Goal: Communication & Community: Answer question/provide support

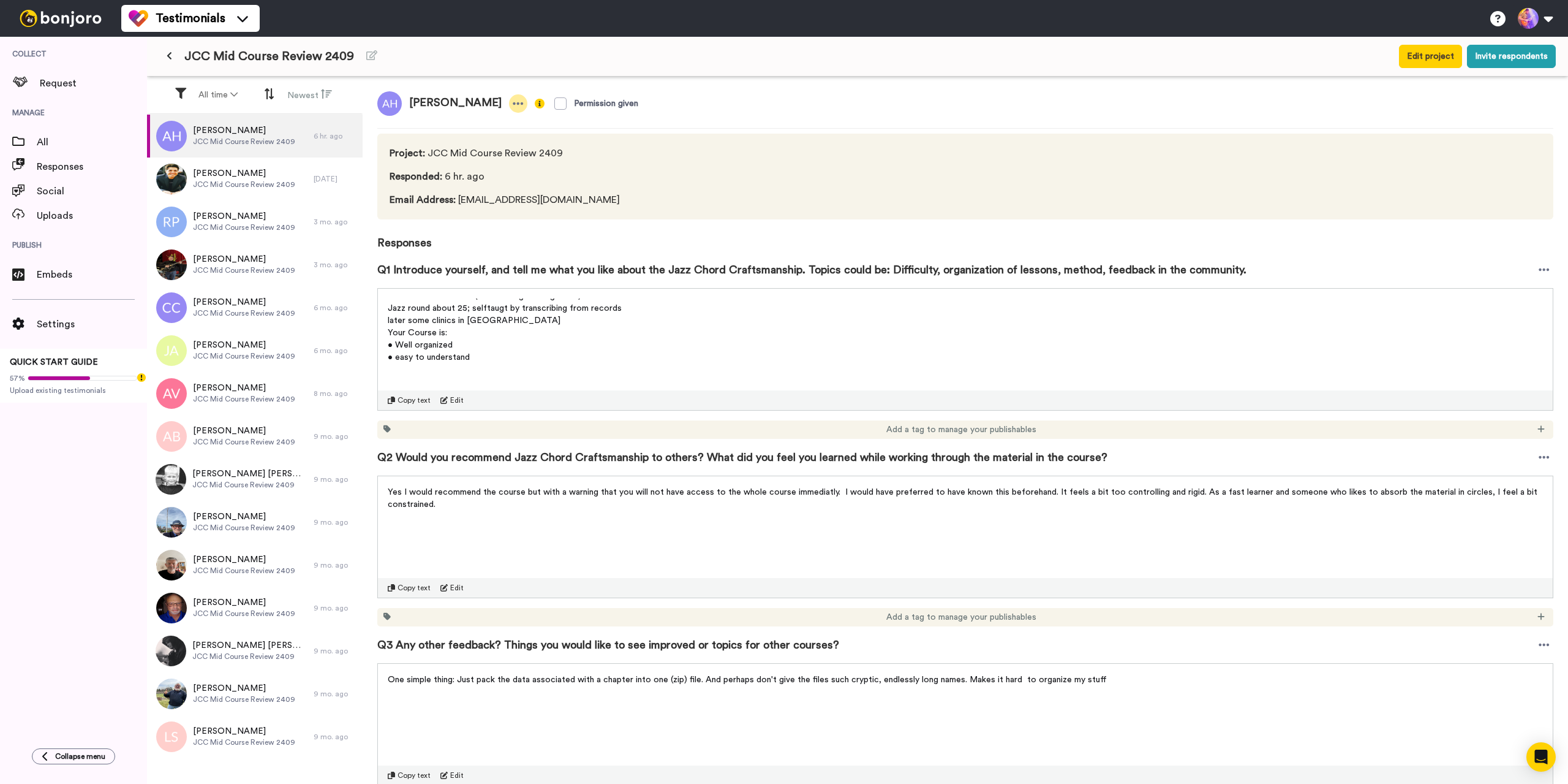
click at [513, 109] on icon at bounding box center [518, 104] width 11 height 13
click at [741, 350] on p "• Well organized" at bounding box center [965, 345] width 1155 height 13
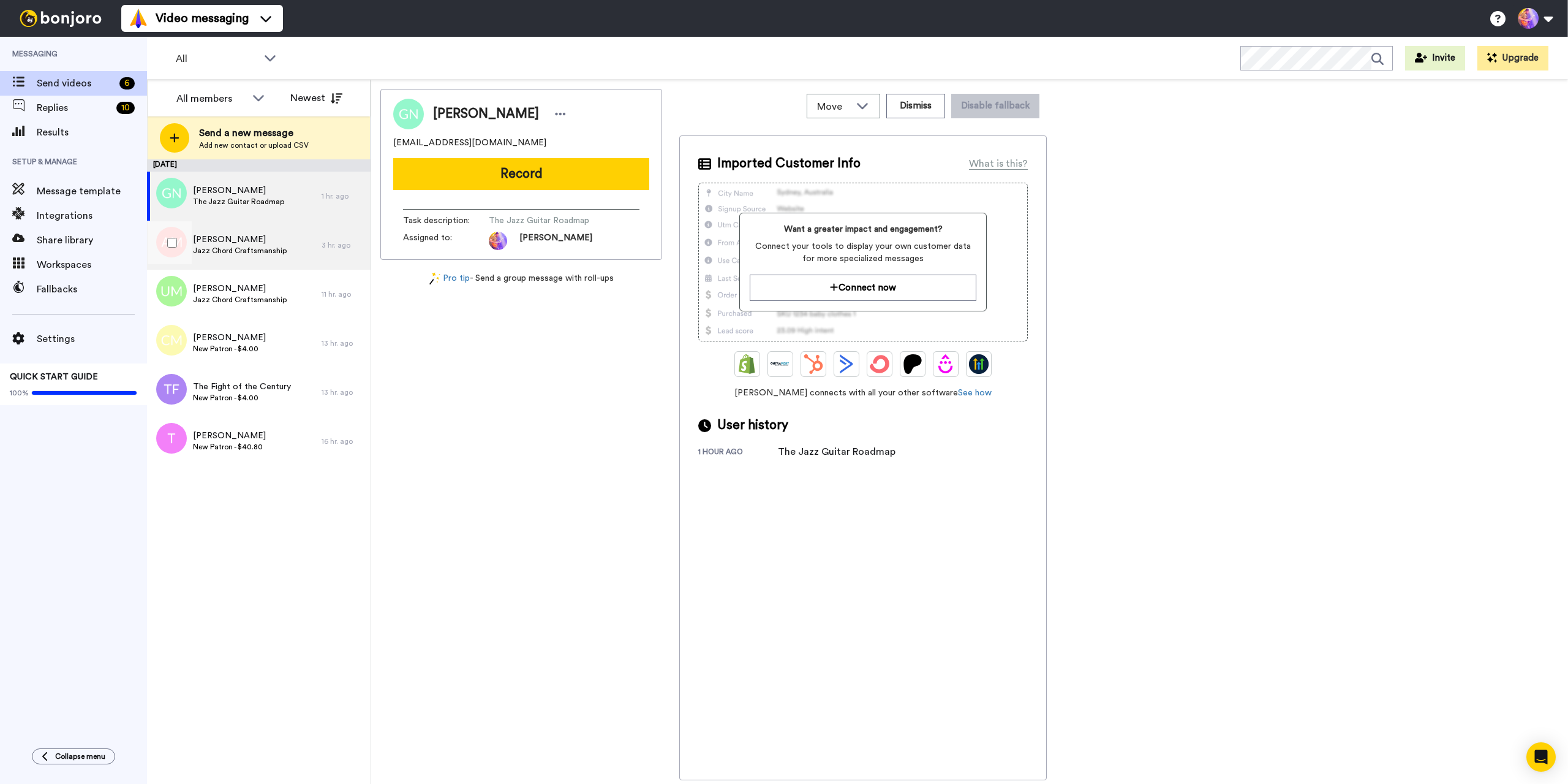
click at [251, 248] on span "Jazz Chord Craftsmanship" at bounding box center [239, 251] width 93 height 9
click at [261, 298] on span "Jazz Chord Craftsmanship" at bounding box center [239, 299] width 93 height 9
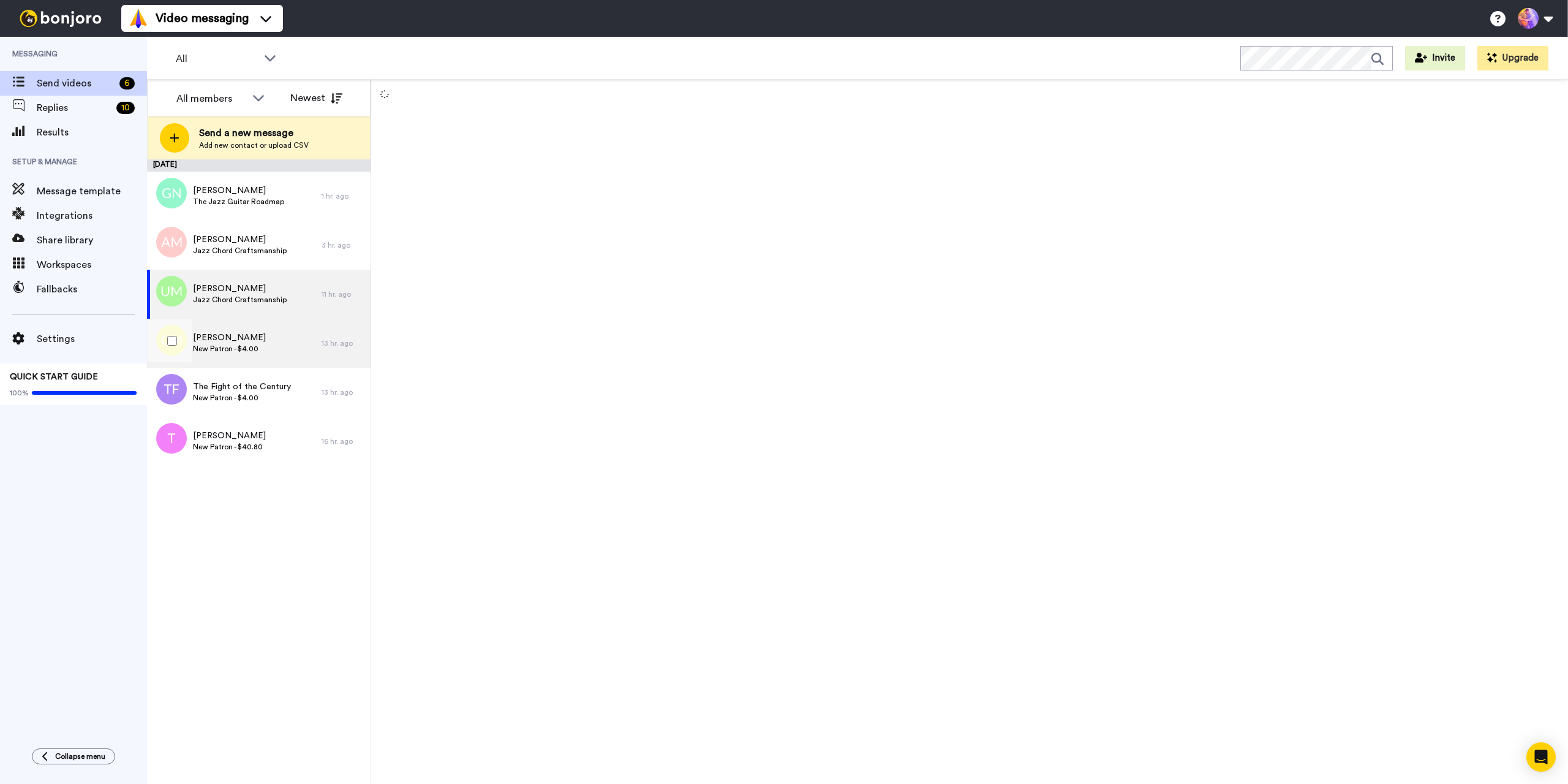
click at [255, 344] on span "New Patron - $4.00" at bounding box center [229, 349] width 73 height 9
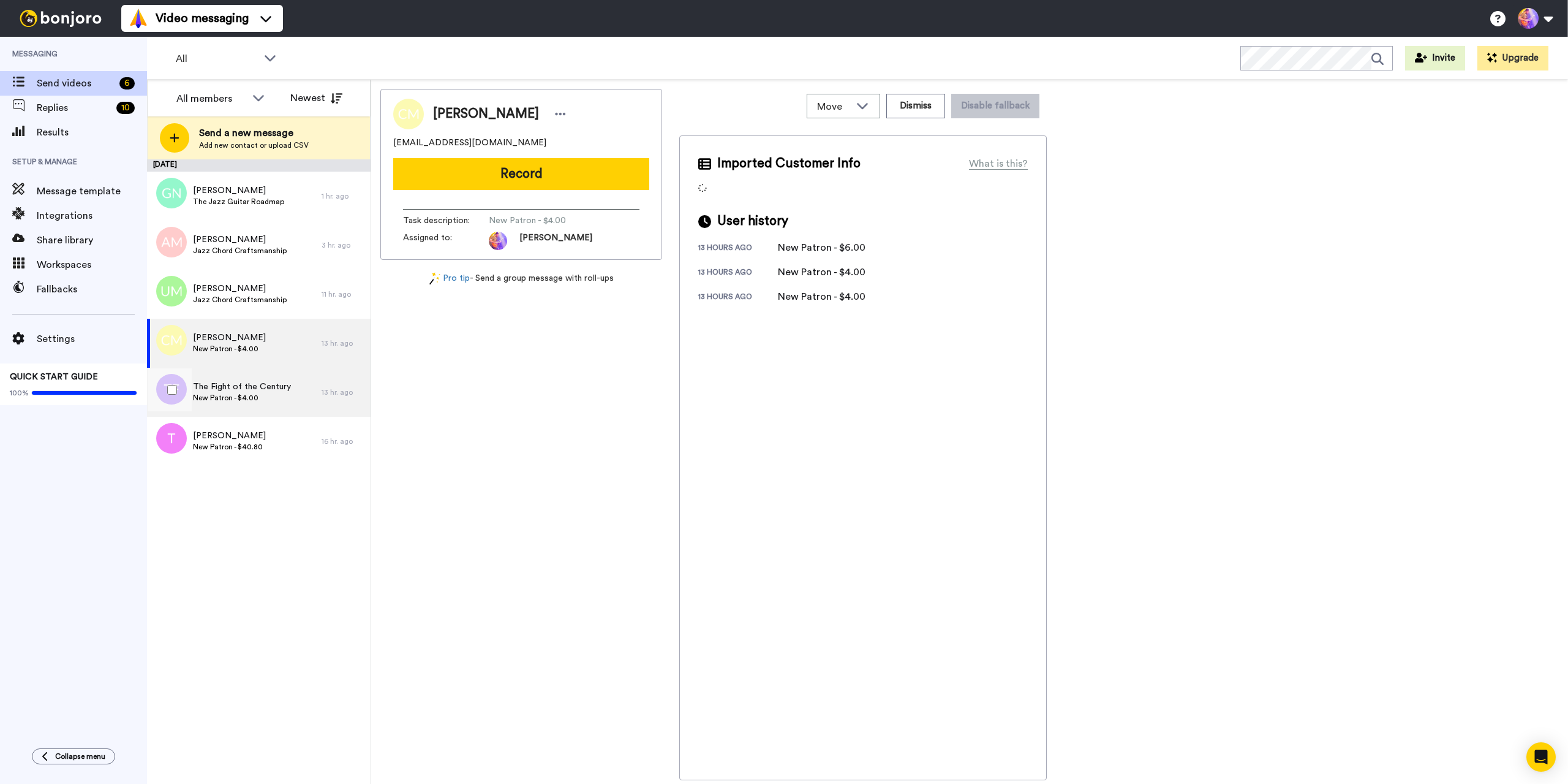
click at [287, 391] on span "The Fight of the Century" at bounding box center [242, 387] width 98 height 13
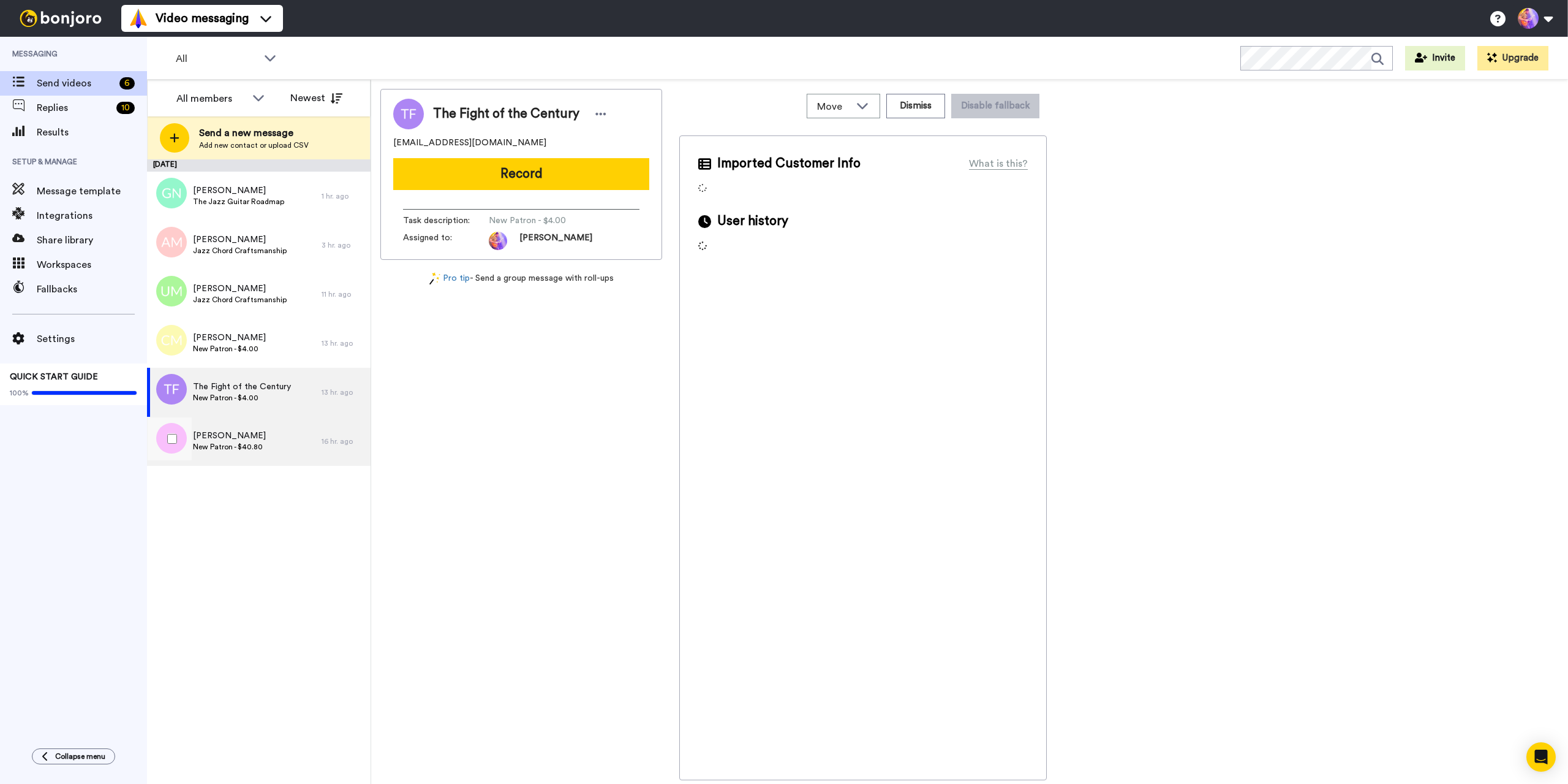
click at [281, 449] on div "Tom New Patron - $40.80" at bounding box center [234, 441] width 174 height 49
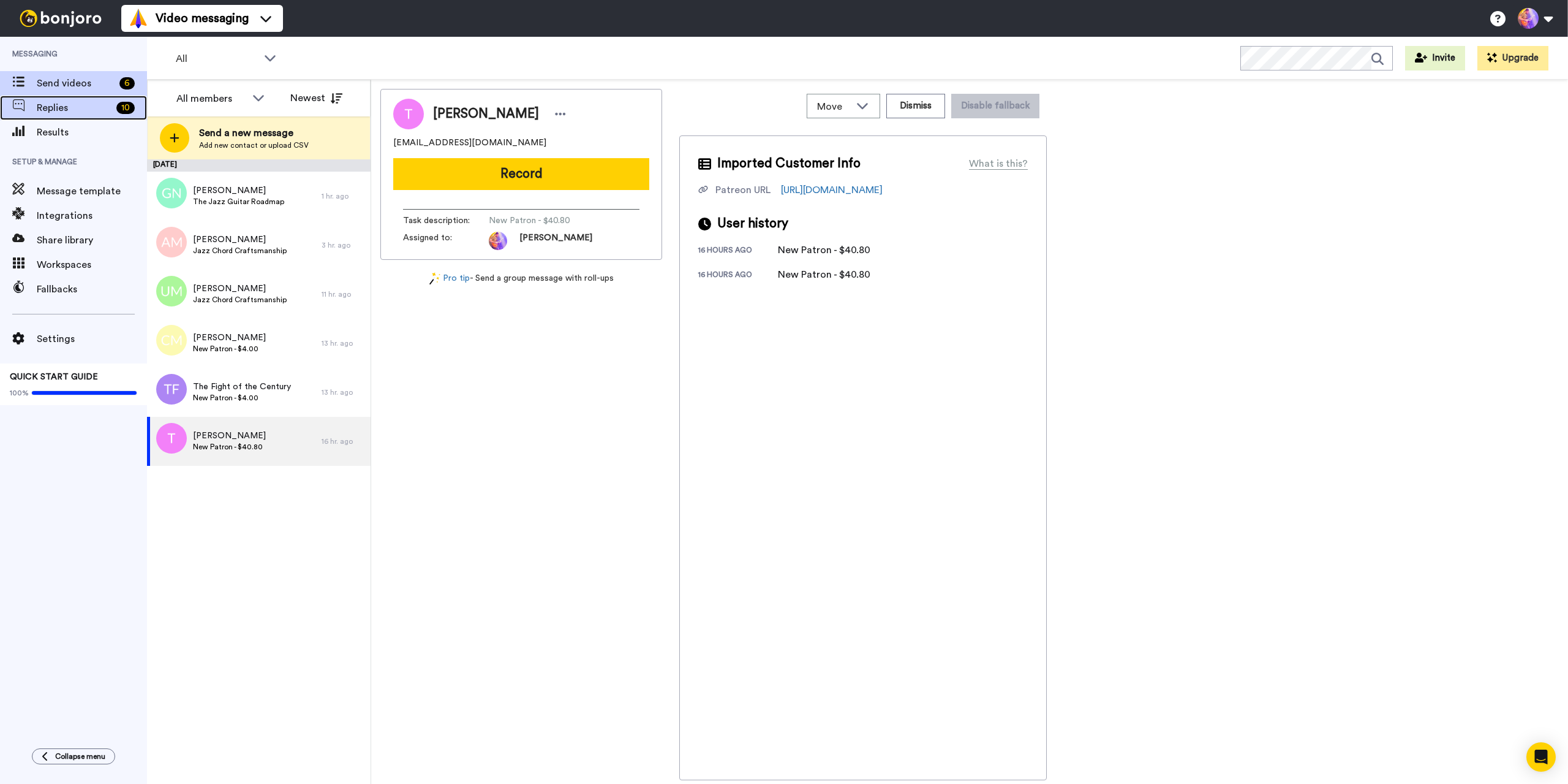
click at [75, 107] on span "Replies" at bounding box center [74, 108] width 75 height 15
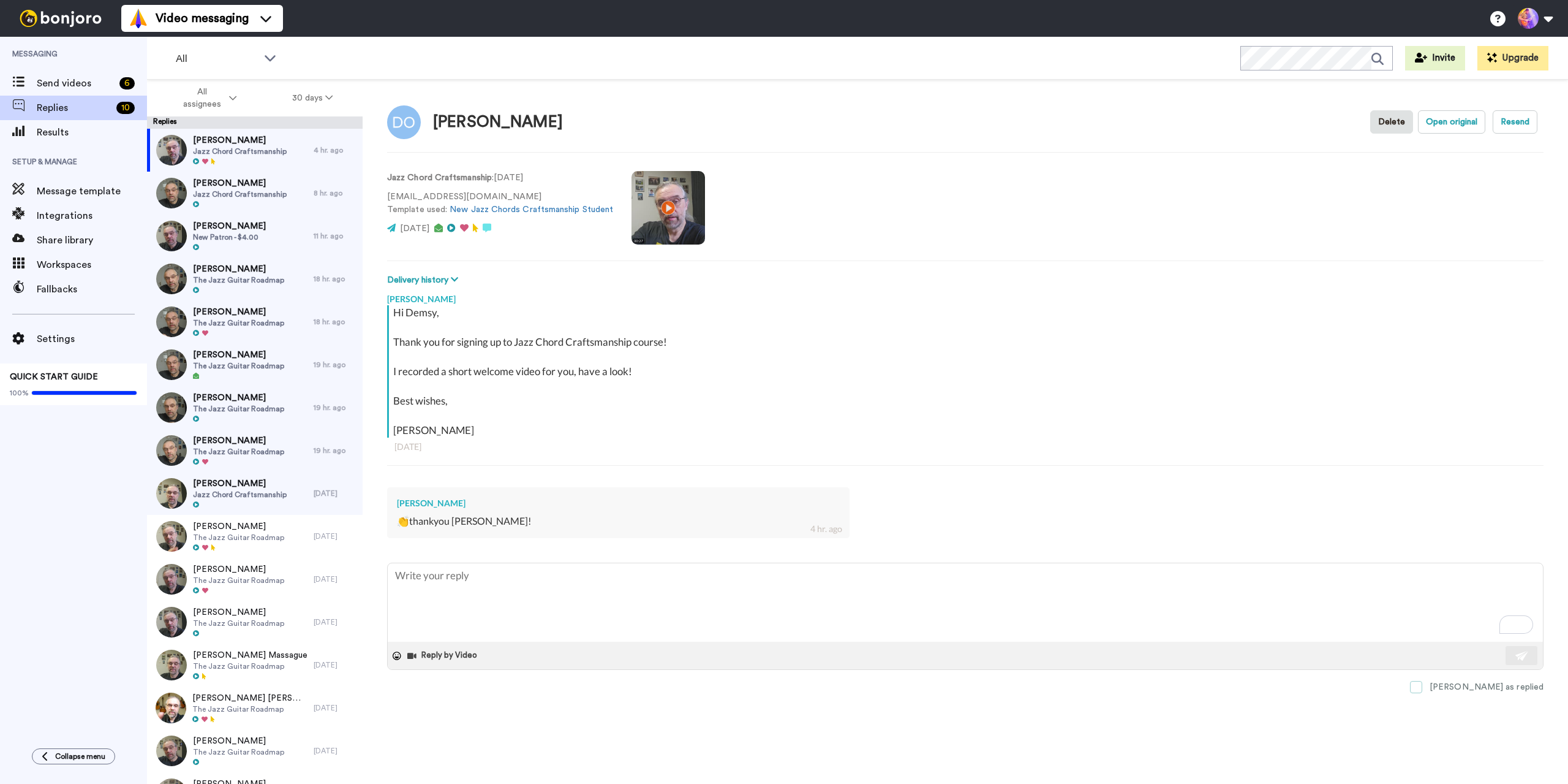
click at [1422, 687] on span at bounding box center [1416, 687] width 13 height 13
click at [251, 186] on span "Nicholas Mueller" at bounding box center [239, 183] width 93 height 13
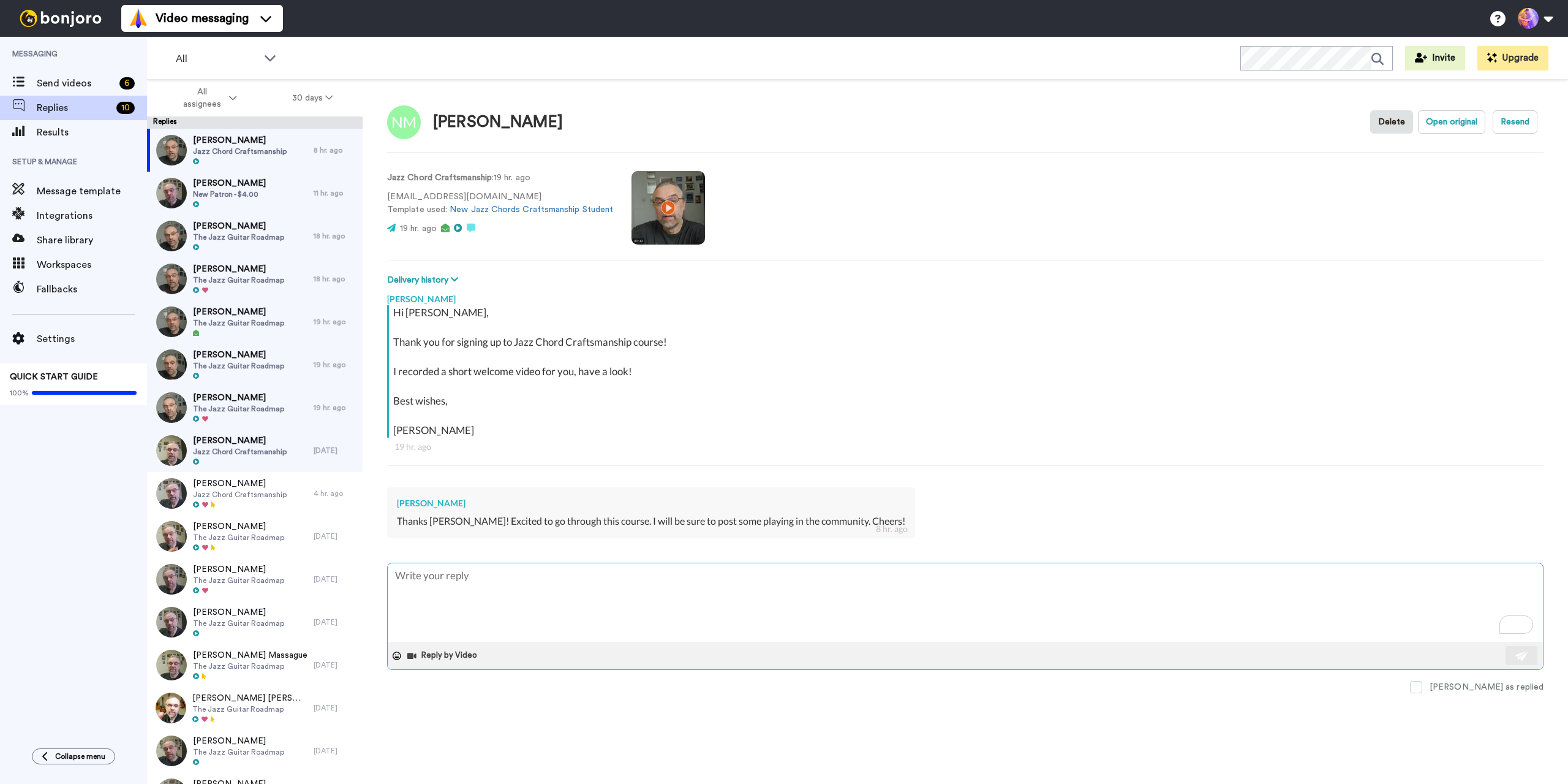
click at [512, 596] on textarea "To enrich screen reader interactions, please activate Accessibility in Grammarl…" at bounding box center [965, 603] width 1155 height 79
click at [514, 582] on textarea "To enrich screen reader interactions, please activate Accessibility in Grammarl…" at bounding box center [965, 603] width 1155 height 79
type textarea "x"
type textarea "G"
type textarea "x"
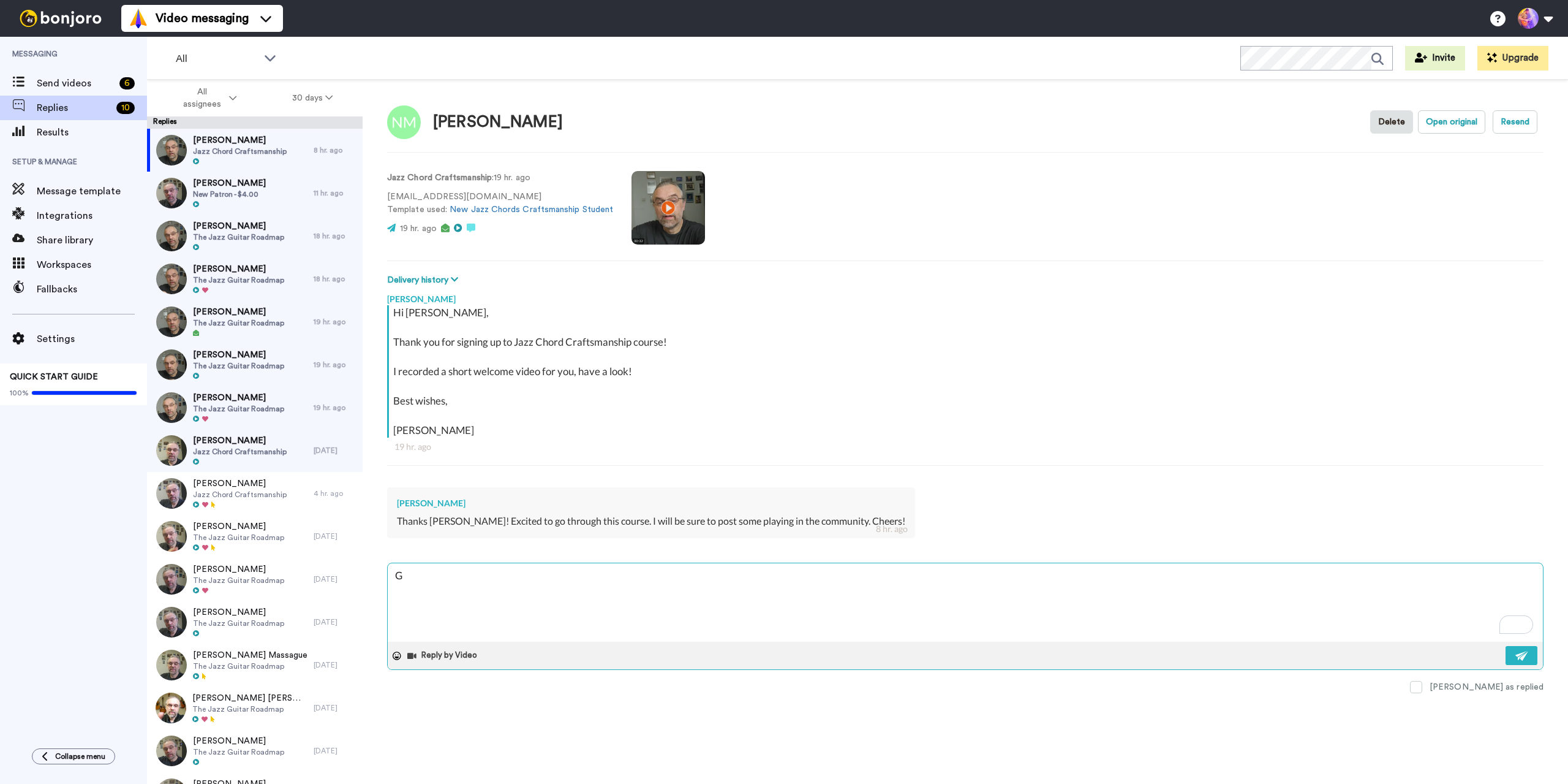
type textarea "Gr"
type textarea "x"
type textarea "Gre"
type textarea "x"
type textarea "Grea"
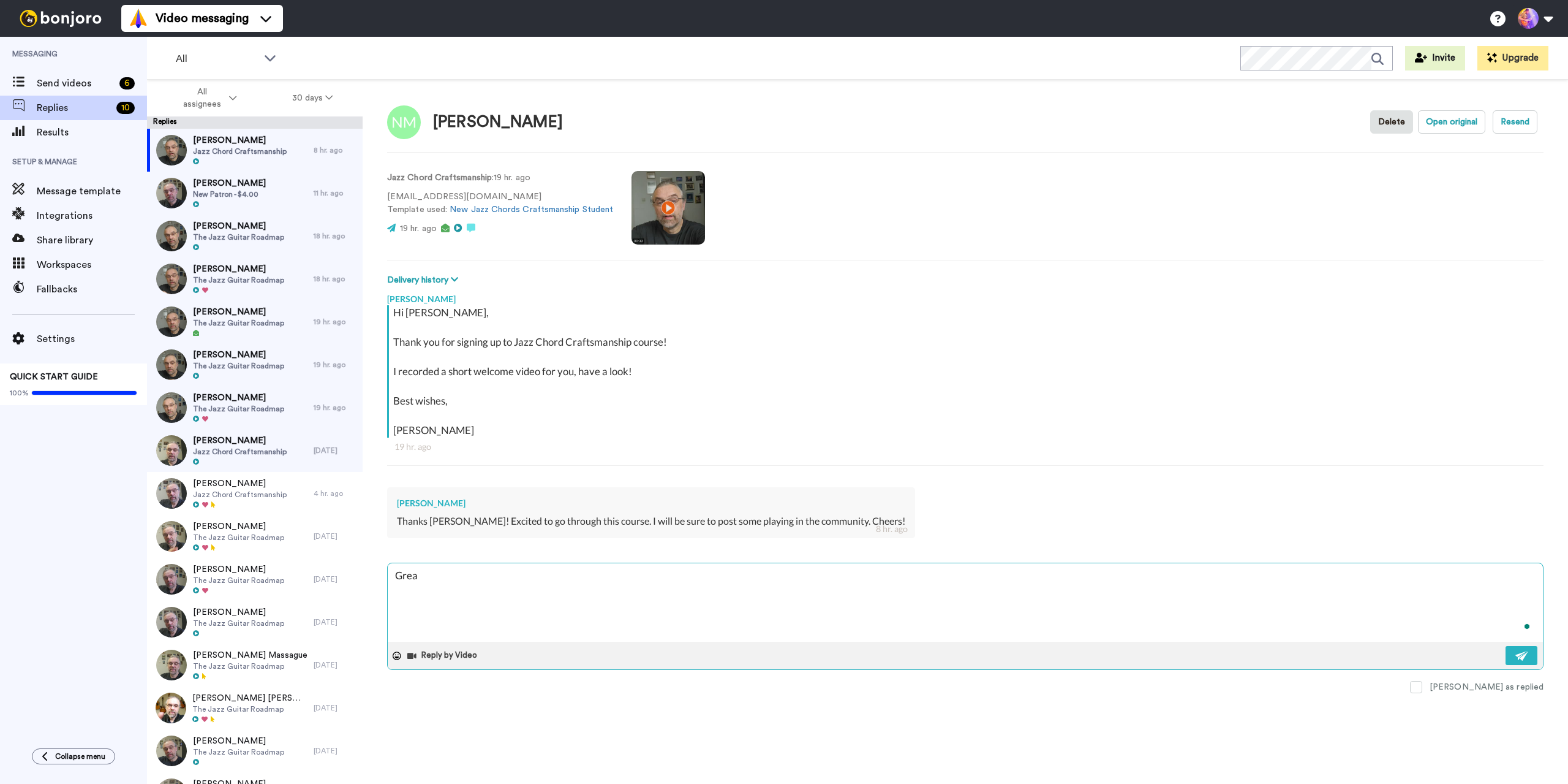
type textarea "x"
type textarea "Great"
type textarea "x"
type textarea "Great!"
type textarea "x"
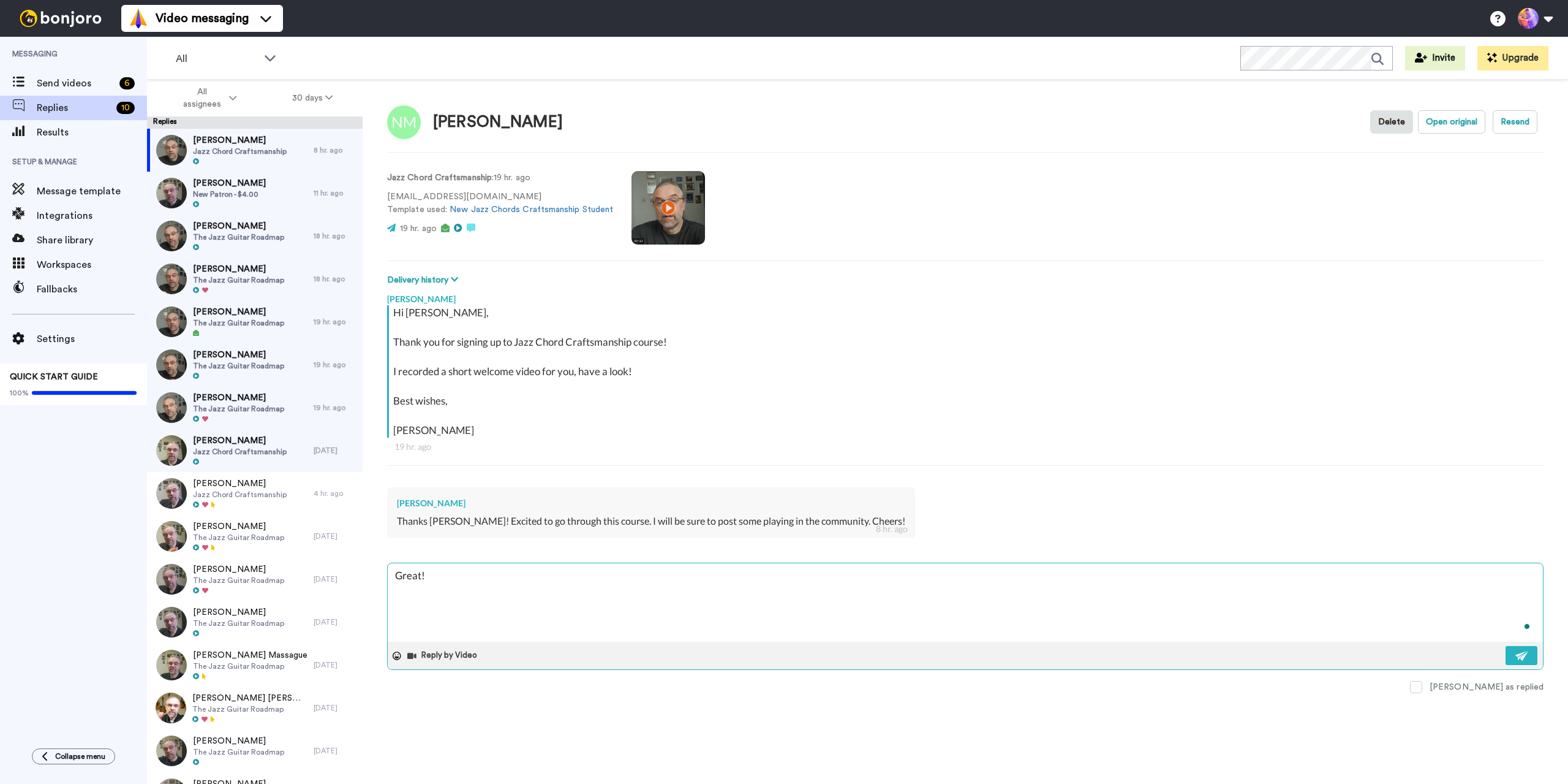
type textarea "Great!"
type textarea "x"
type textarea "Great! S"
type textarea "x"
type textarea "Great! Se"
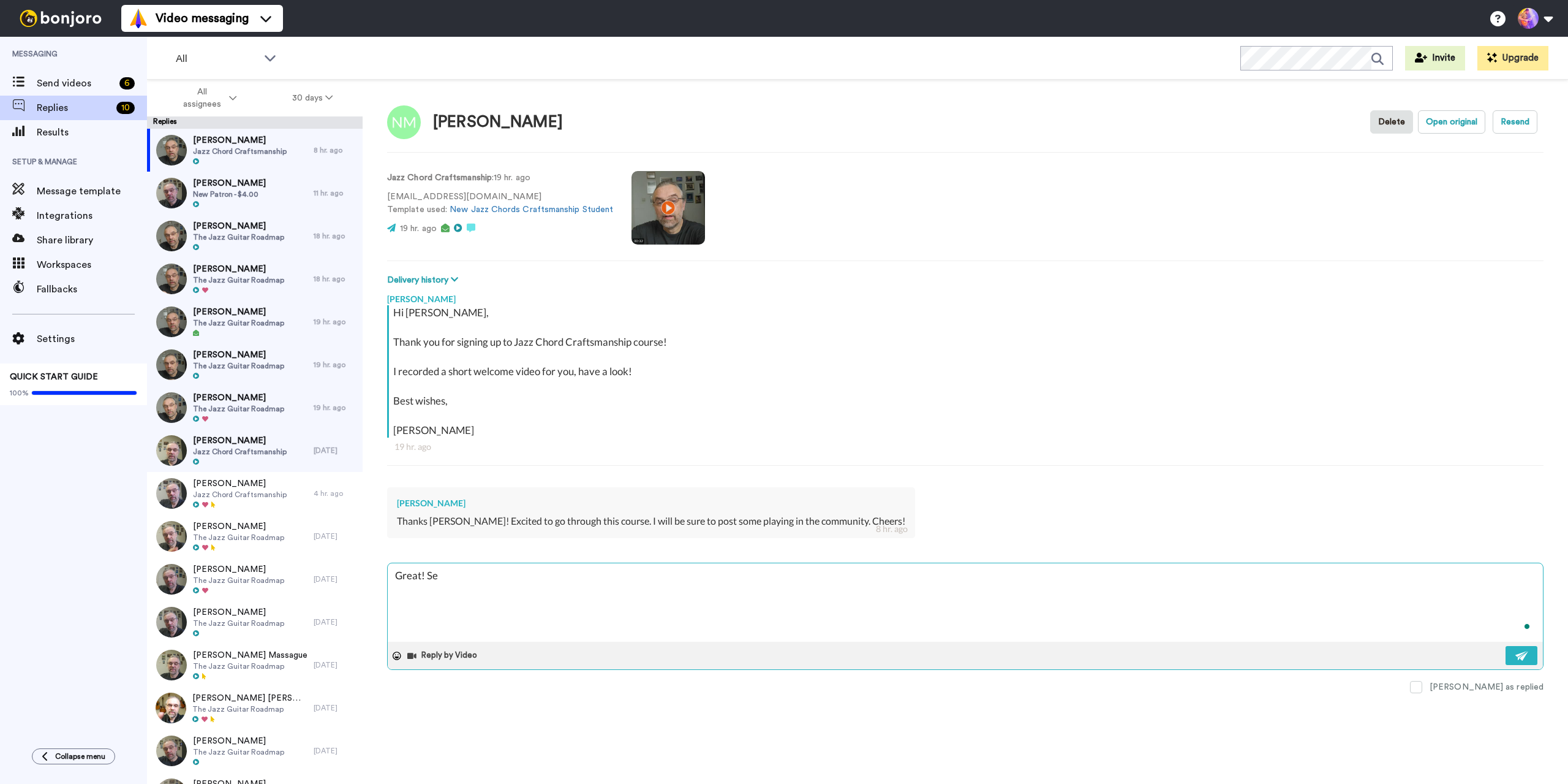
type textarea "x"
type textarea "Great! See"
type textarea "x"
type textarea "Great! See"
type textarea "x"
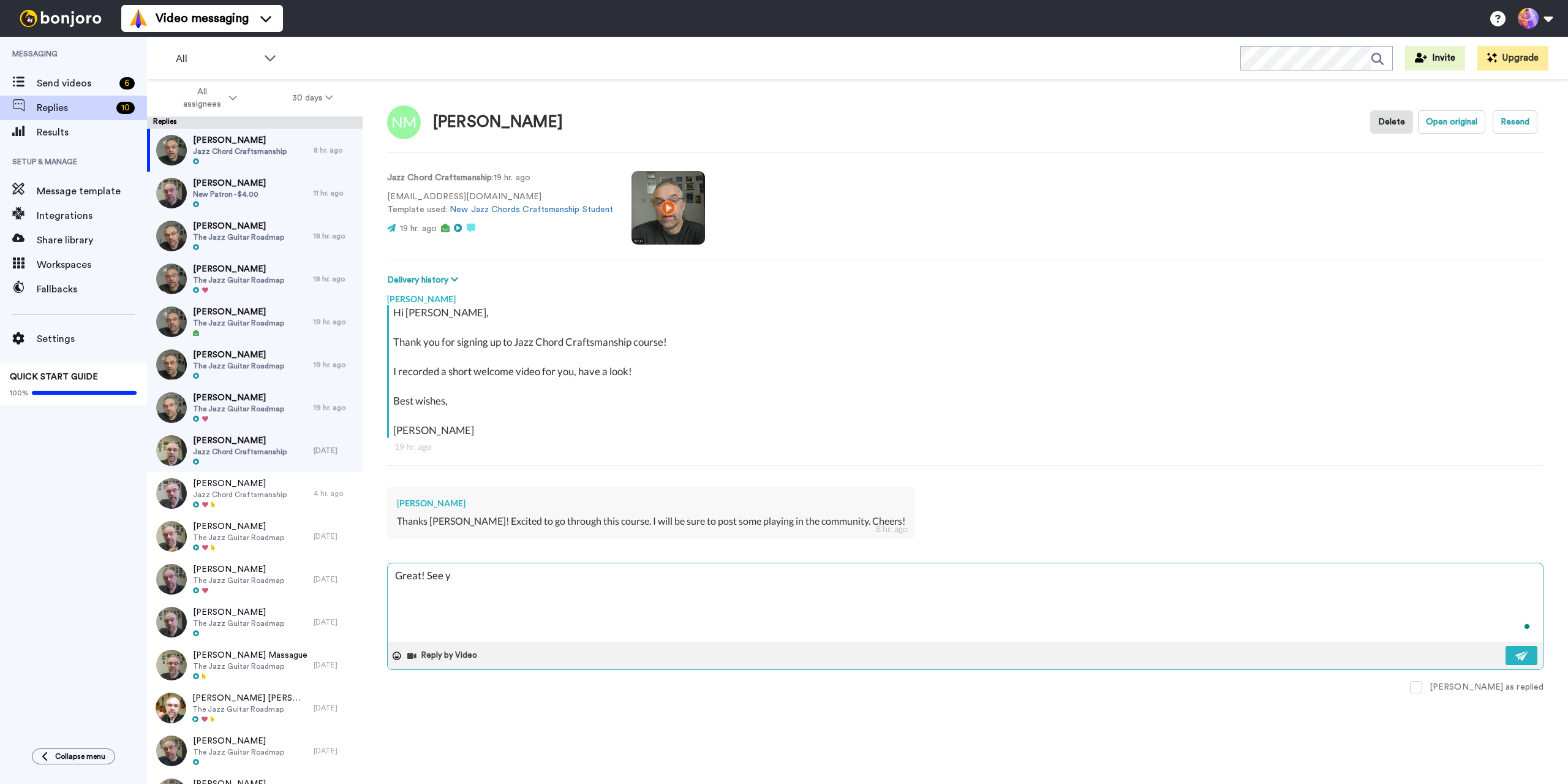
type textarea "Great! See yo"
type textarea "x"
type textarea "Great! See you"
type textarea "x"
type textarea "Great! See you"
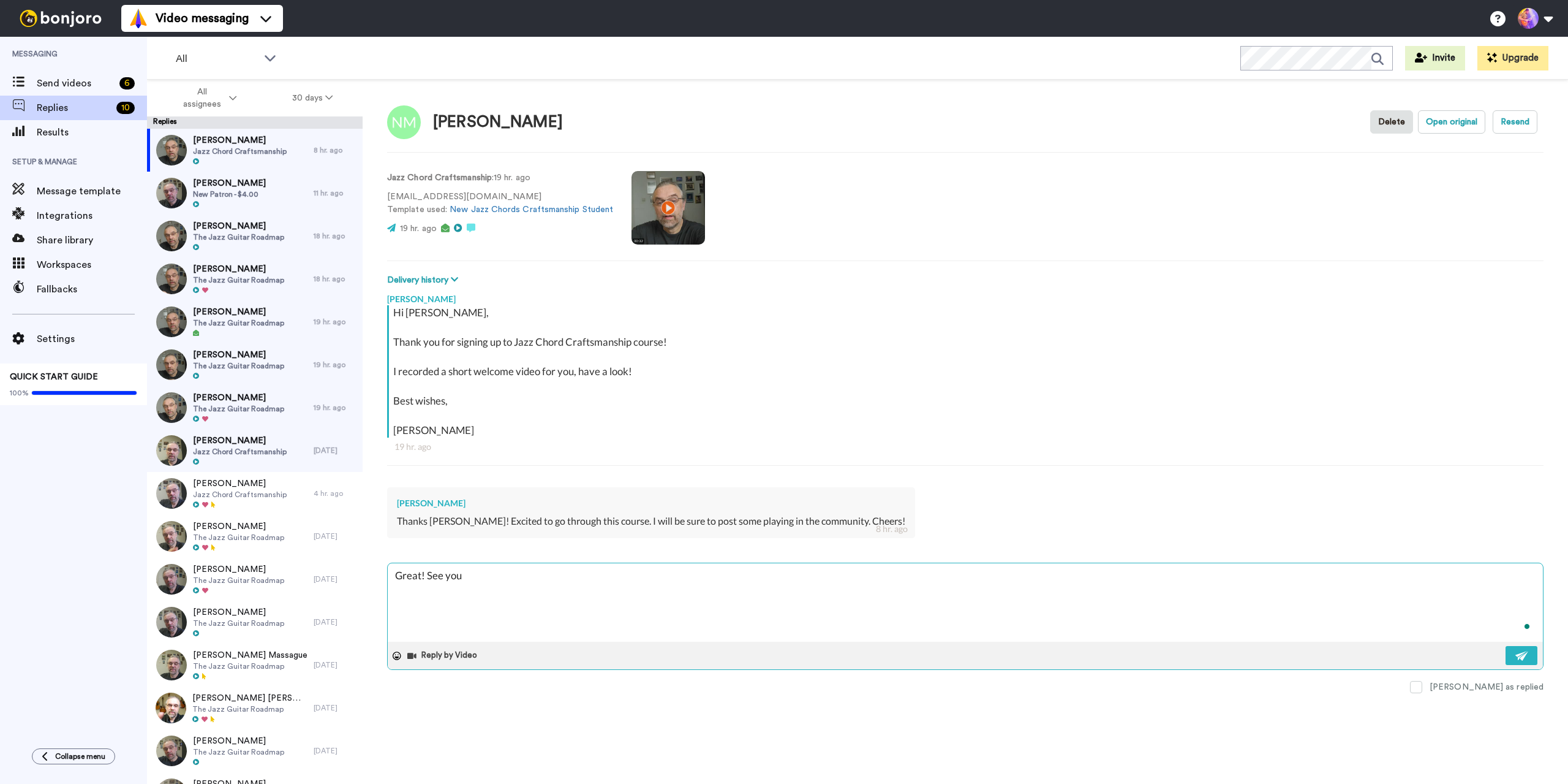
type textarea "x"
type textarea "Great! See you in"
type textarea "x"
type textarea "Great! See you in"
type textarea "x"
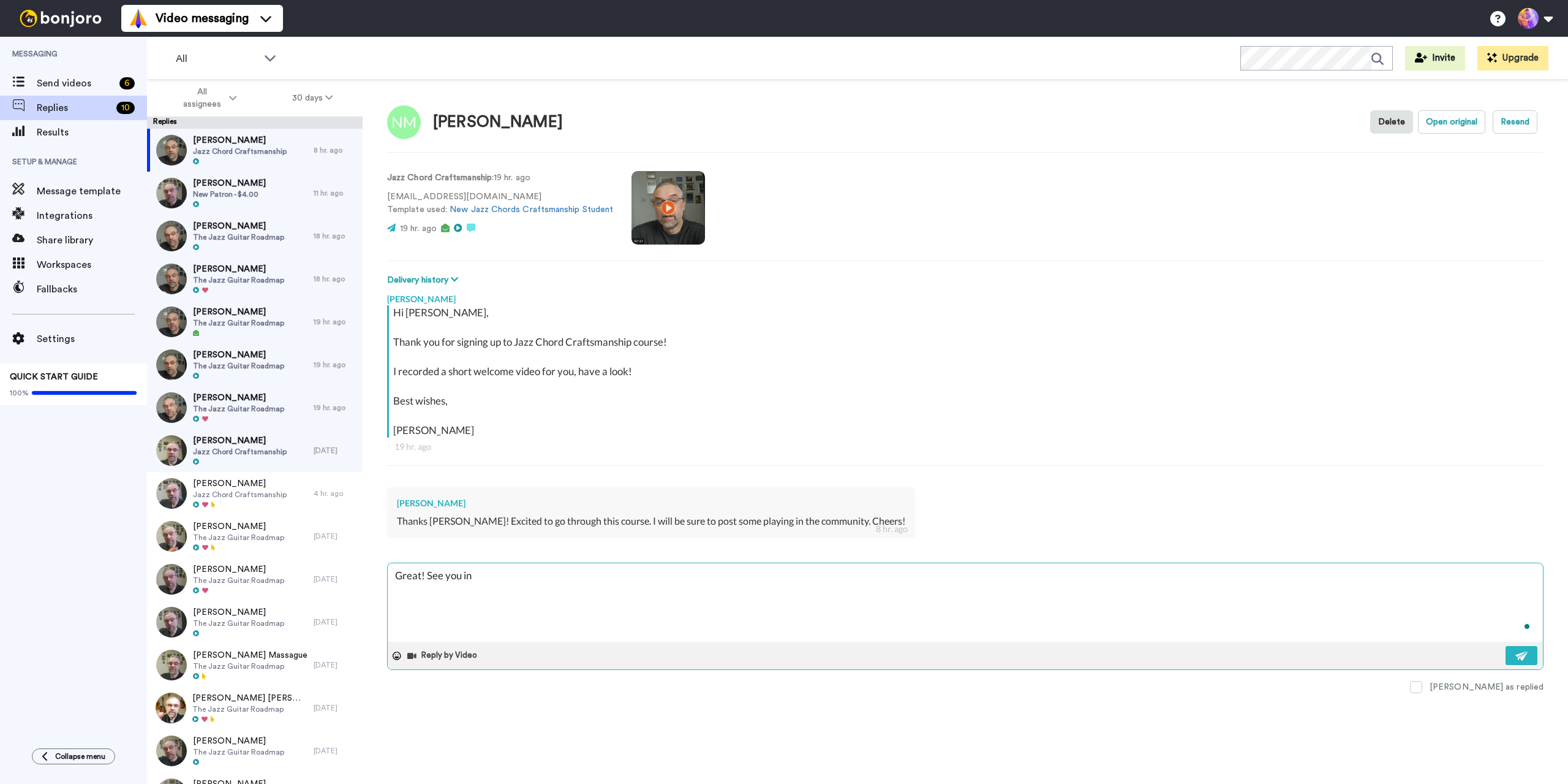
type textarea "Great! See you in h"
type textarea "x"
type textarea "Great! See you in ht"
type textarea "x"
type textarea "Great! See you in hte"
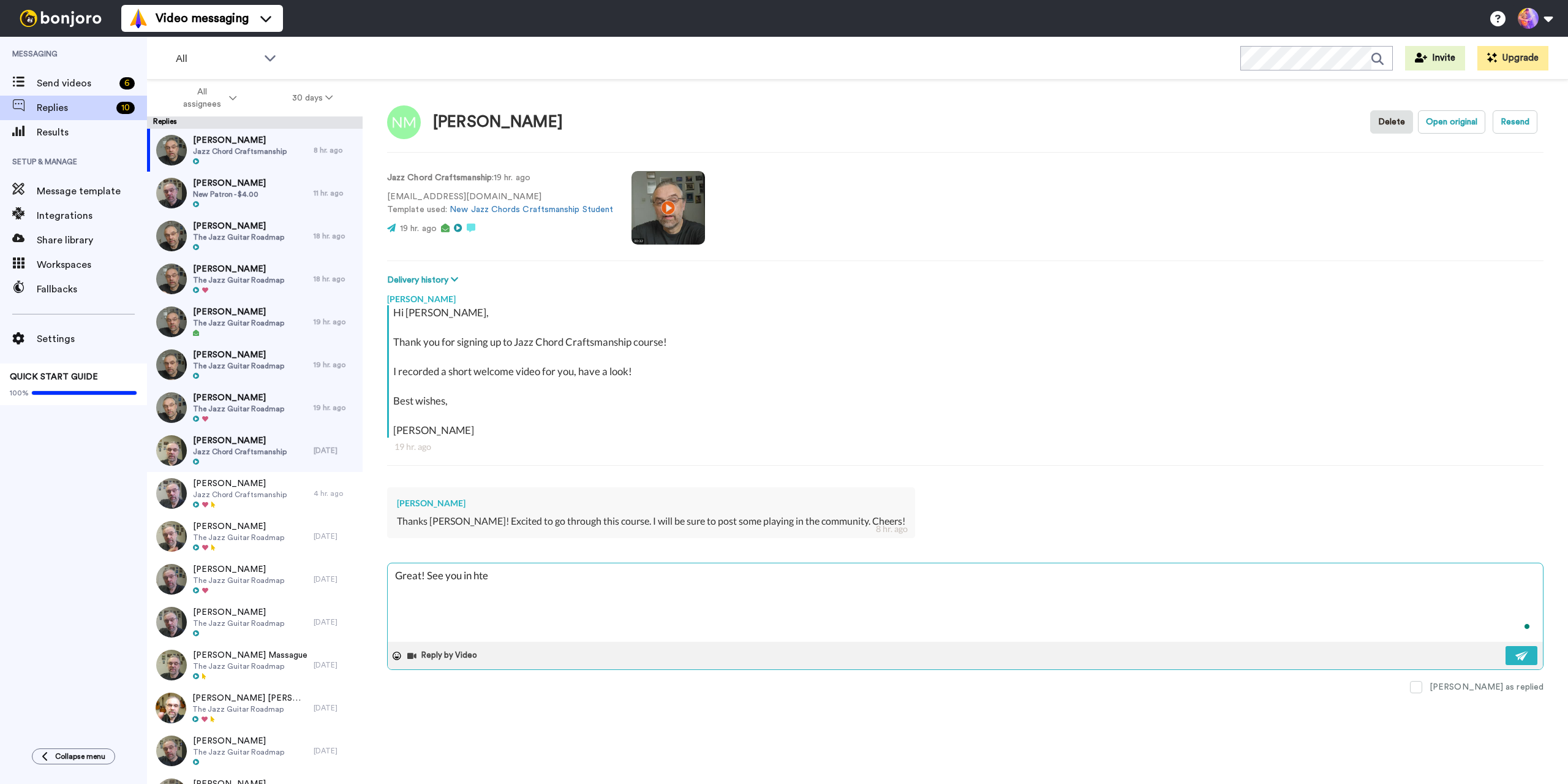
type textarea "x"
type textarea "Great! See you in ht"
type textarea "x"
type textarea "Great! See you in h"
type textarea "x"
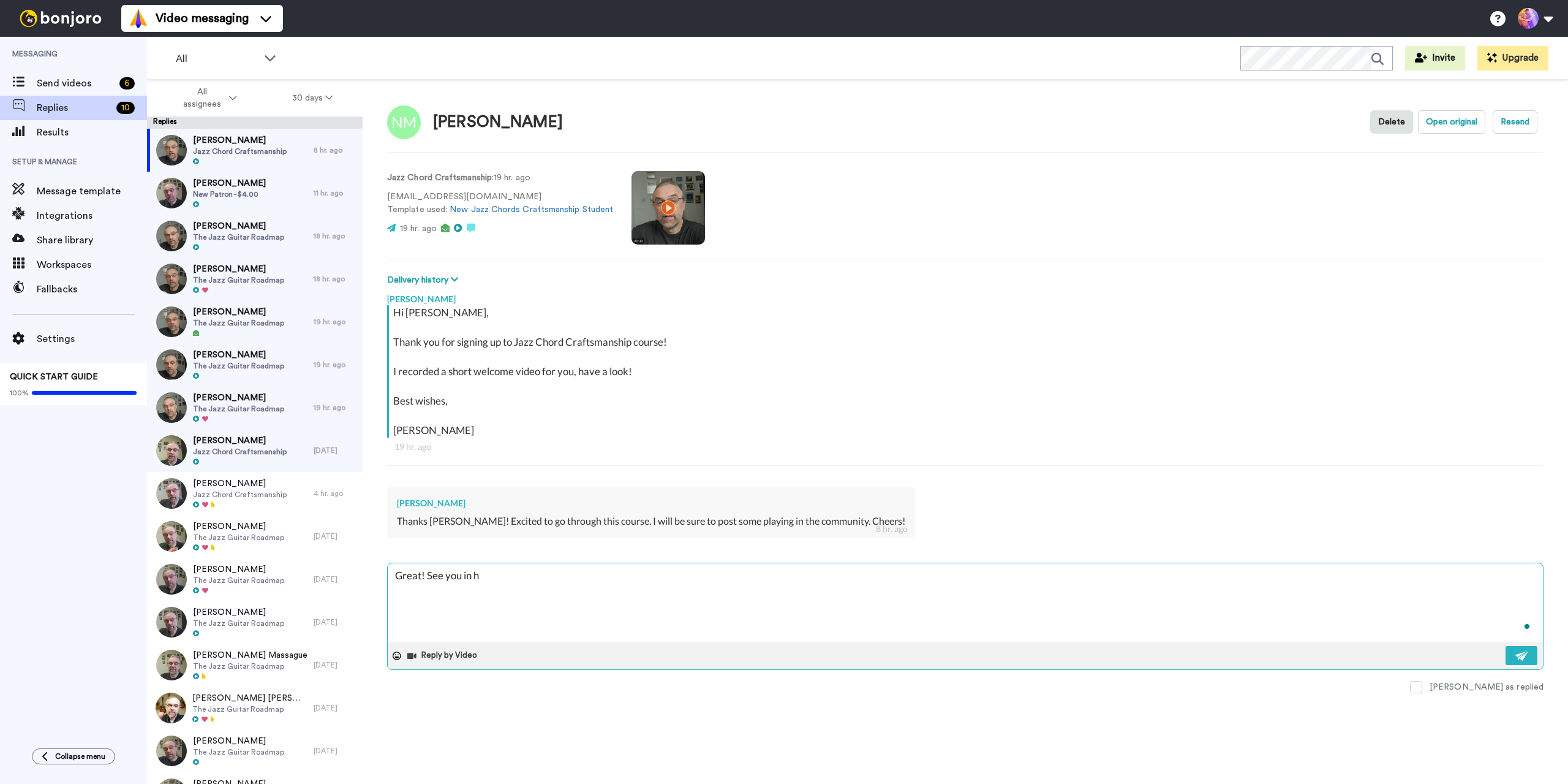
type textarea "Great! See you in"
type textarea "x"
type textarea "Great! See you in t"
type textarea "x"
type textarea "Great! See you in th"
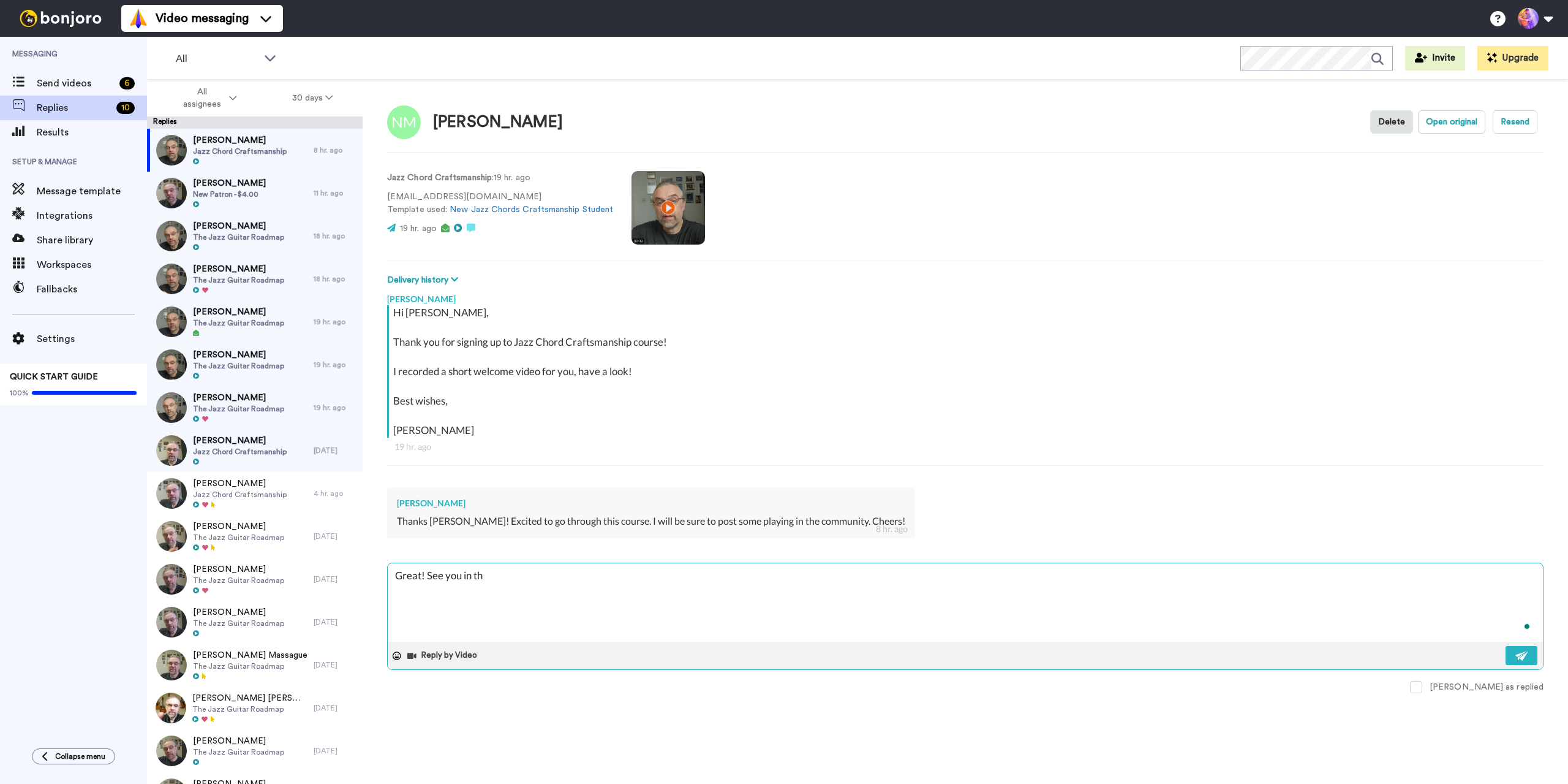
type textarea "x"
type textarea "Great! See you in the"
type textarea "x"
type textarea "Great! See you in ther"
type textarea "x"
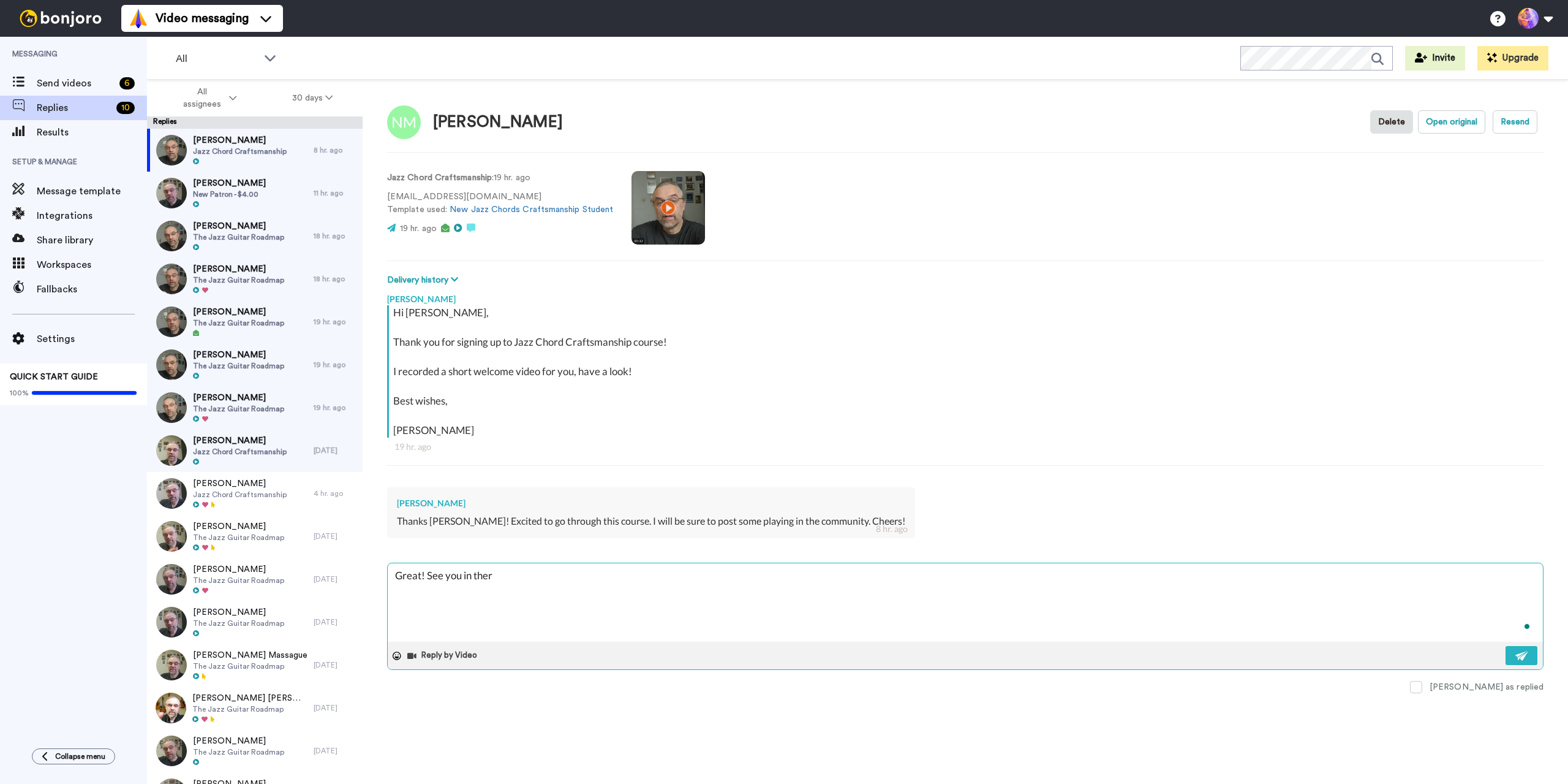
type textarea "Great! See you in there"
type textarea "x"
type textarea "Great! See you in there"
type textarea "x"
type textarea "Great! See you in there 🙂"
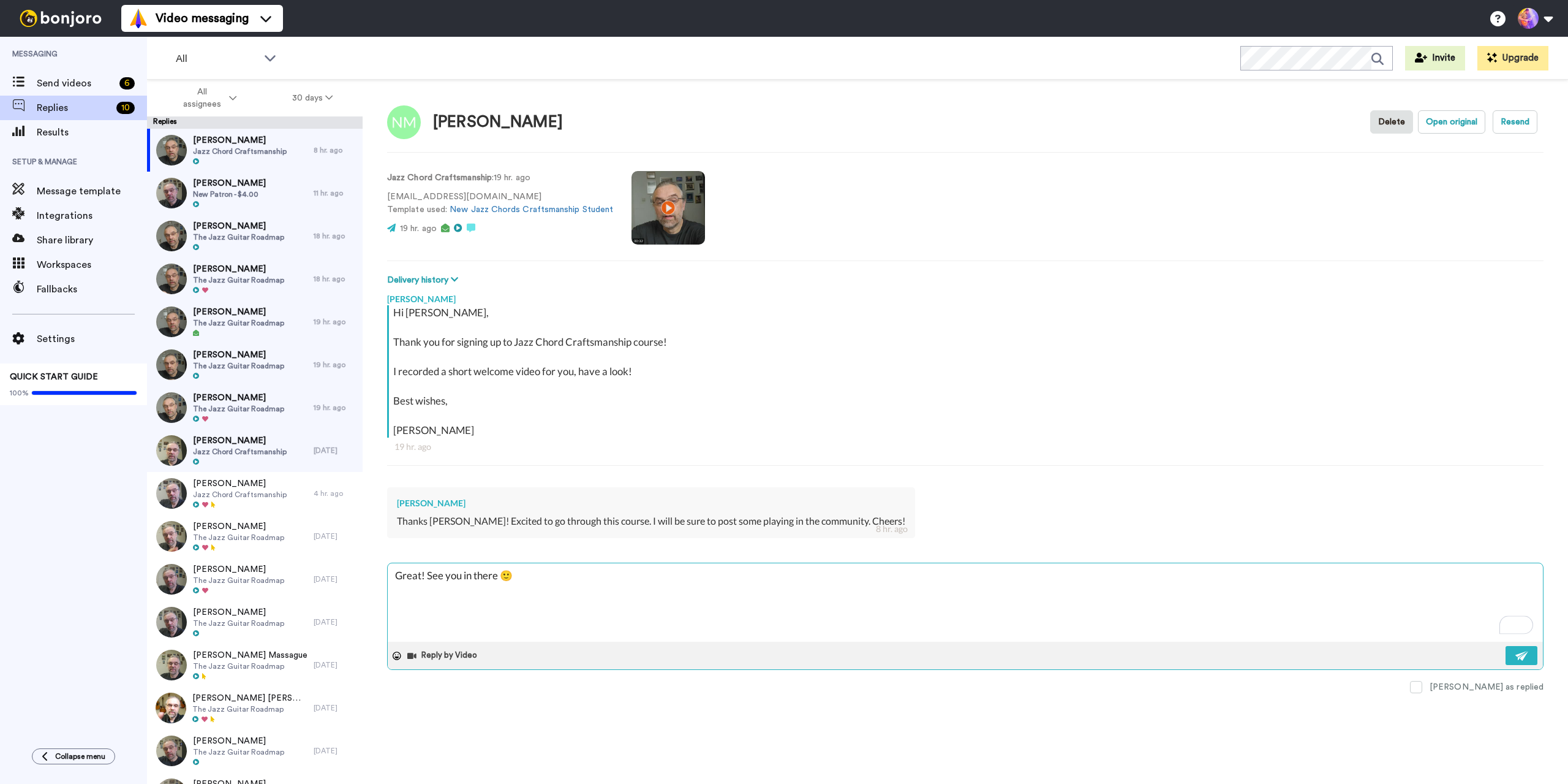
type textarea "x"
drag, startPoint x: 261, startPoint y: 230, endPoint x: 240, endPoint y: 227, distance: 21.2
click at [261, 231] on span "[PERSON_NAME]" at bounding box center [239, 226] width 91 height 13
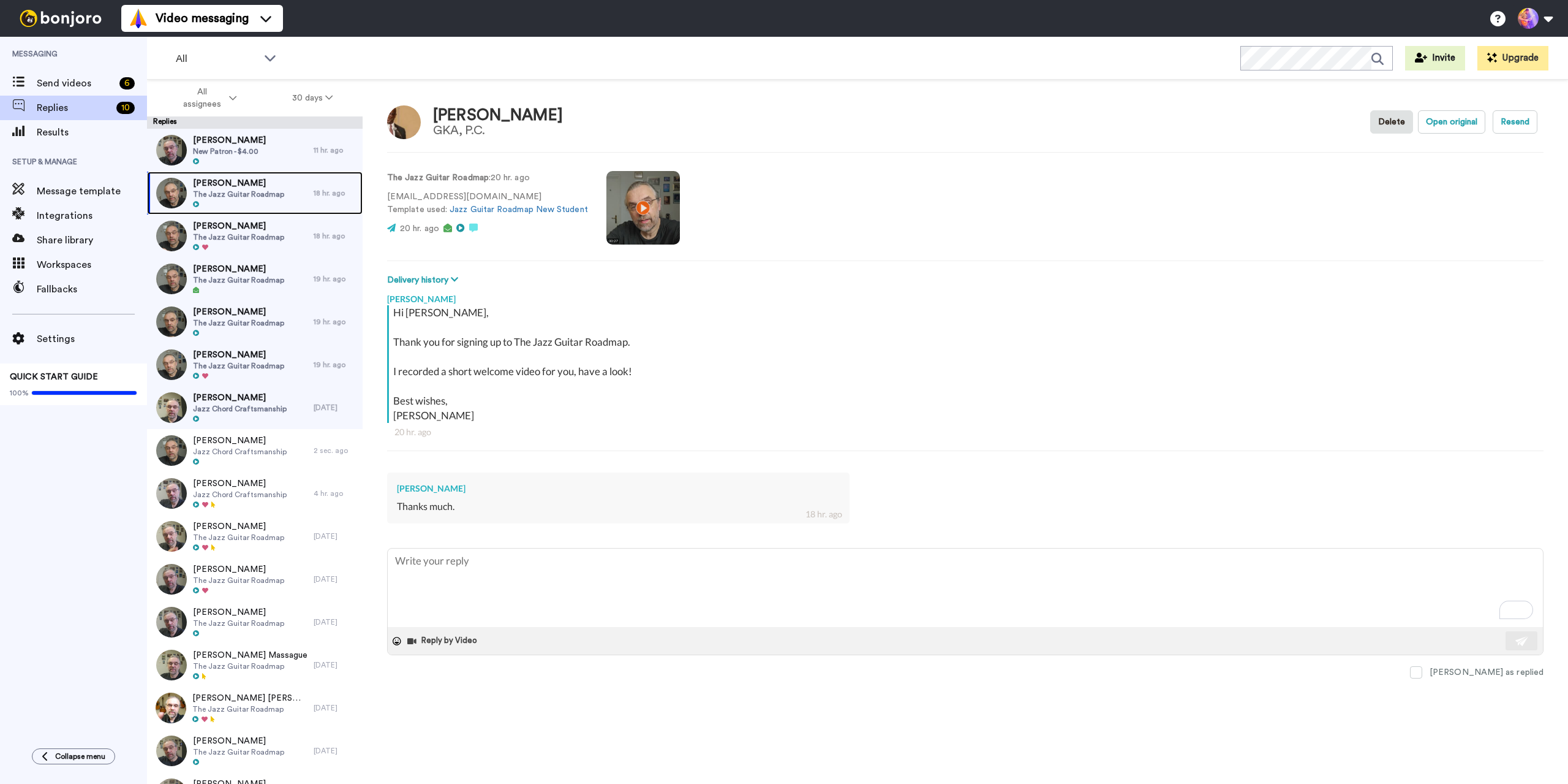
click at [252, 182] on span "[PERSON_NAME]" at bounding box center [239, 183] width 91 height 13
click at [1422, 676] on span at bounding box center [1416, 672] width 13 height 13
click at [253, 149] on span "New Patron - $4.00" at bounding box center [229, 151] width 73 height 9
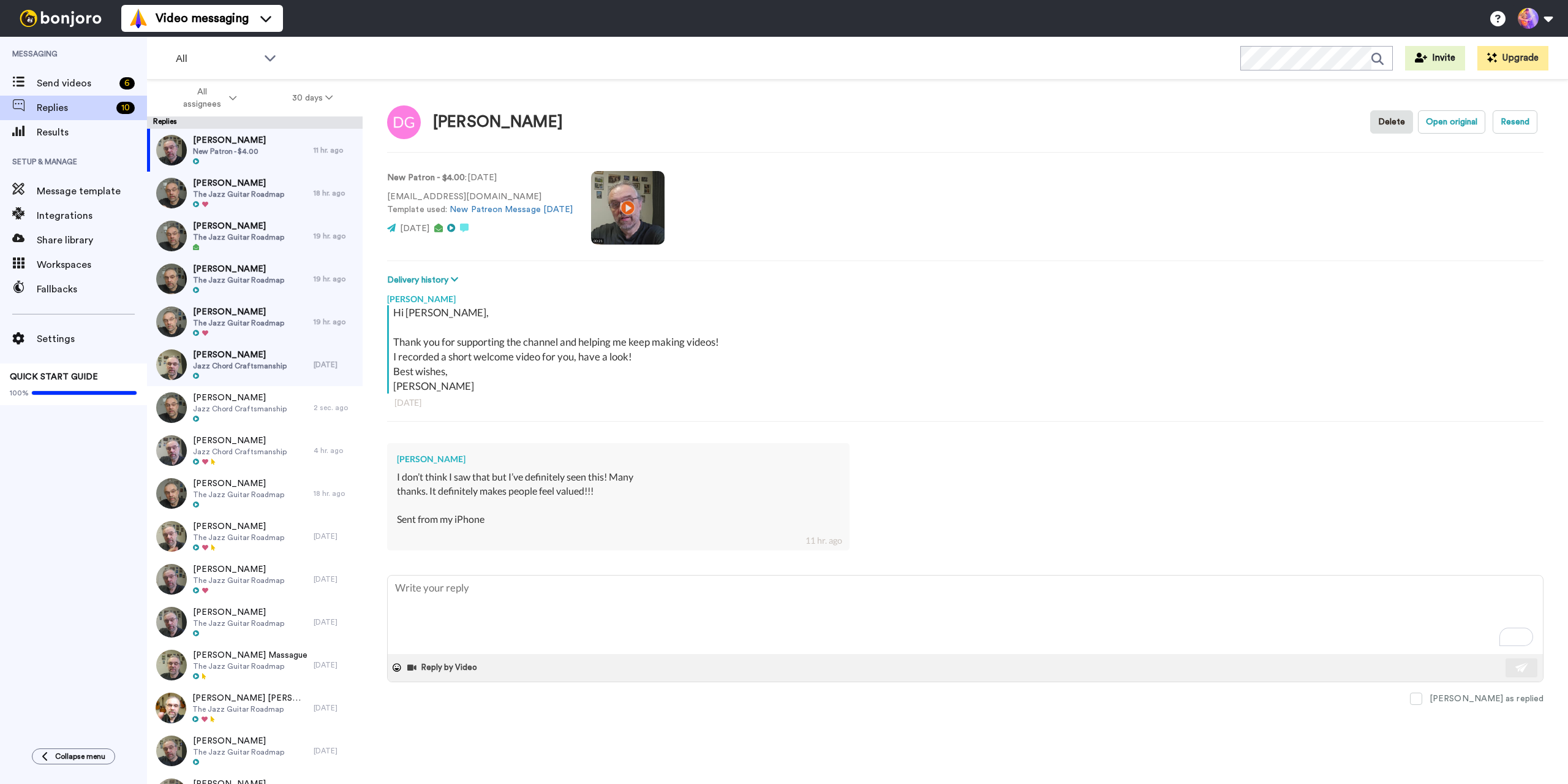
click at [667, 573] on div "Jens Larsen Hi David, Thank you for supporting the channel and helping me keep …" at bounding box center [965, 430] width 1157 height 288
click at [728, 598] on textarea "To enrich screen reader interactions, please activate Accessibility in Grammarl…" at bounding box center [965, 614] width 1155 height 79
click at [732, 595] on textarea "To enrich screen reader interactions, please activate Accessibility in Grammarl…" at bounding box center [965, 614] width 1155 height 79
click at [835, 609] on textarea "To enrich screen reader interactions, please activate Accessibility in Grammarl…" at bounding box center [965, 614] width 1155 height 79
click at [835, 610] on textarea "To enrich screen reader interactions, please activate Accessibility in Grammarl…" at bounding box center [965, 614] width 1155 height 79
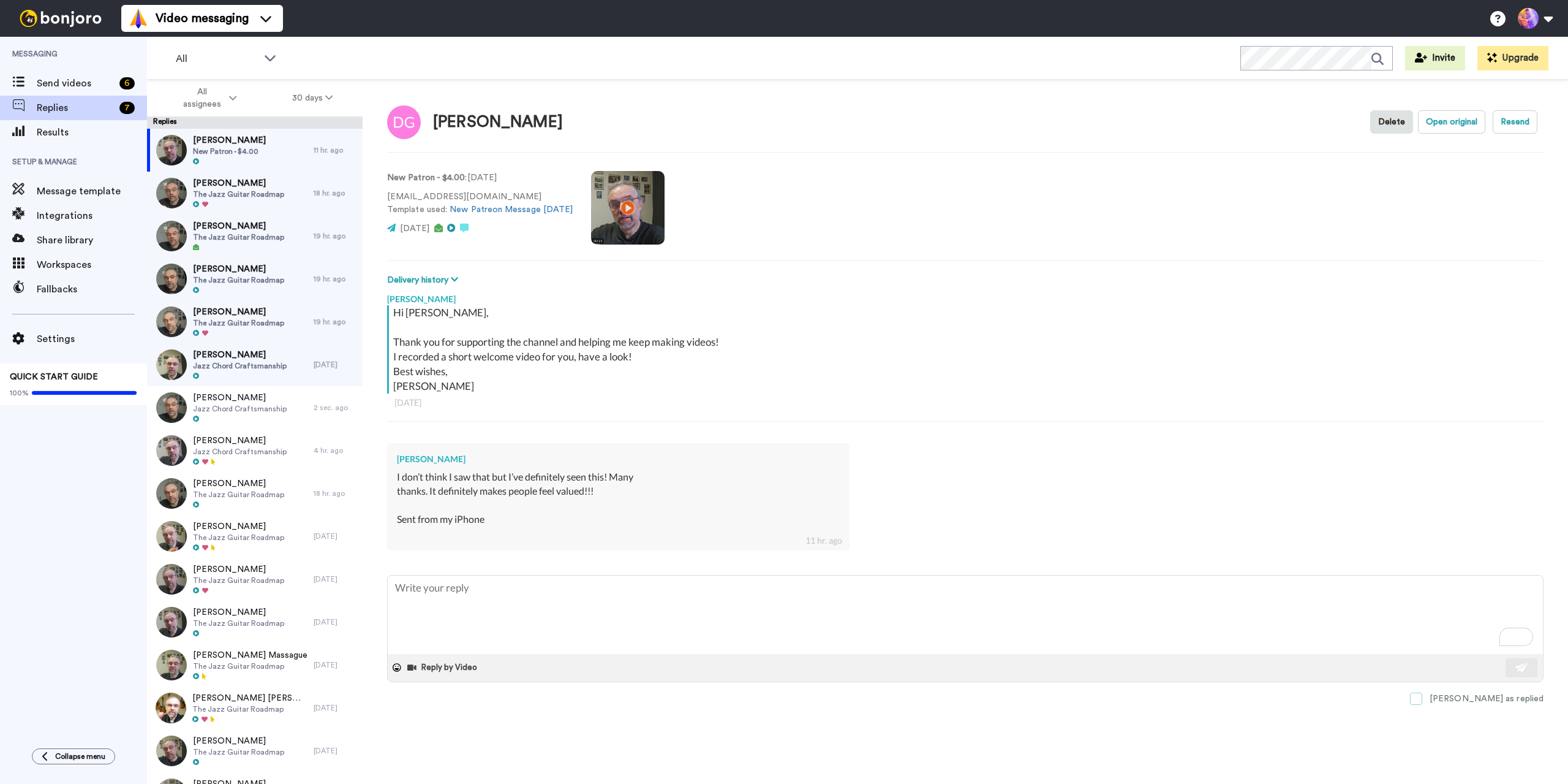
click at [1422, 700] on span at bounding box center [1416, 698] width 13 height 13
click at [242, 188] on span "[PERSON_NAME]" at bounding box center [239, 183] width 91 height 13
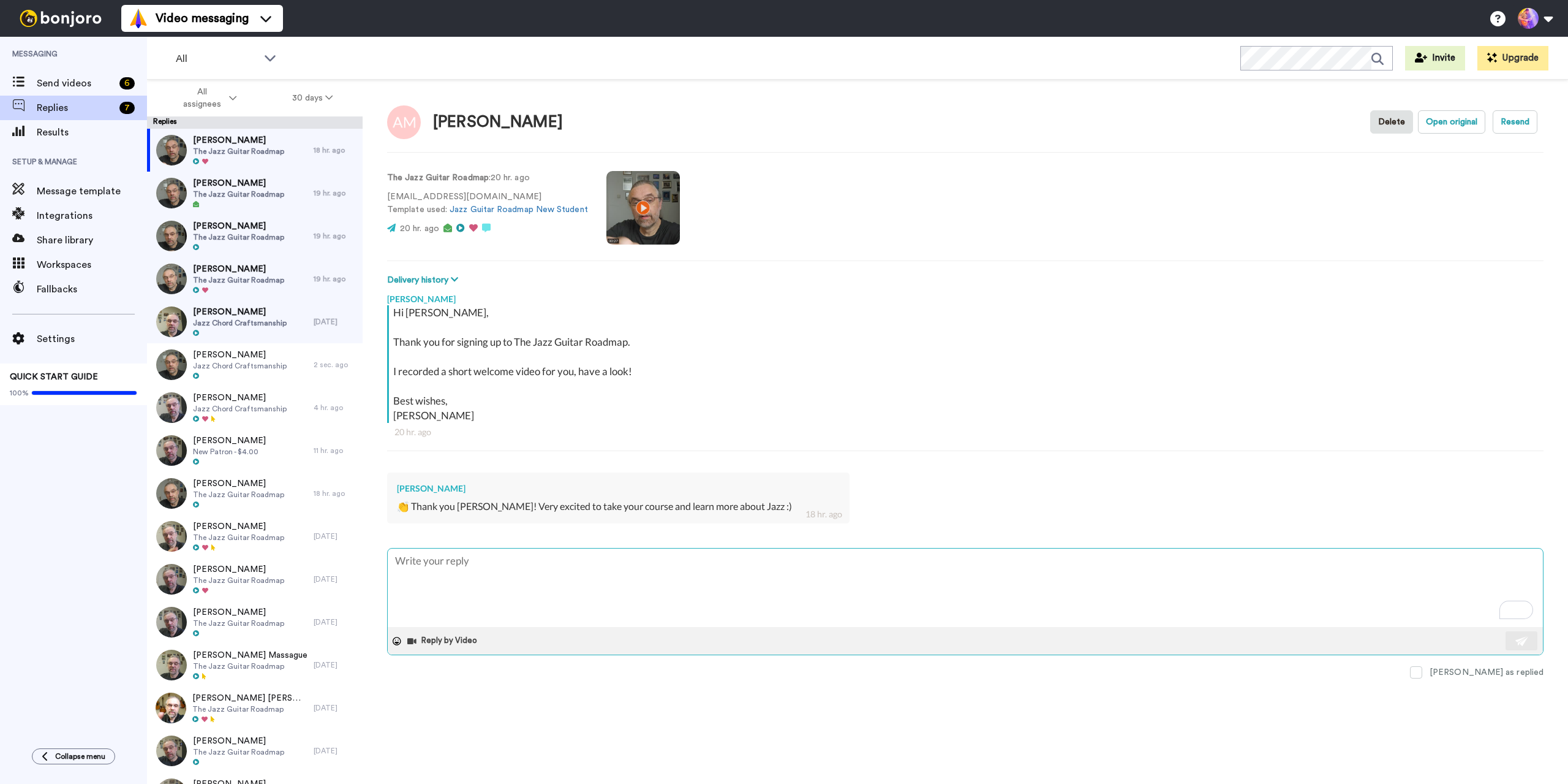
click at [879, 592] on textarea "To enrich screen reader interactions, please activate Accessibility in Grammarl…" at bounding box center [965, 588] width 1155 height 79
type textarea "x"
type textarea "G"
type textarea "x"
type textarea "Gr"
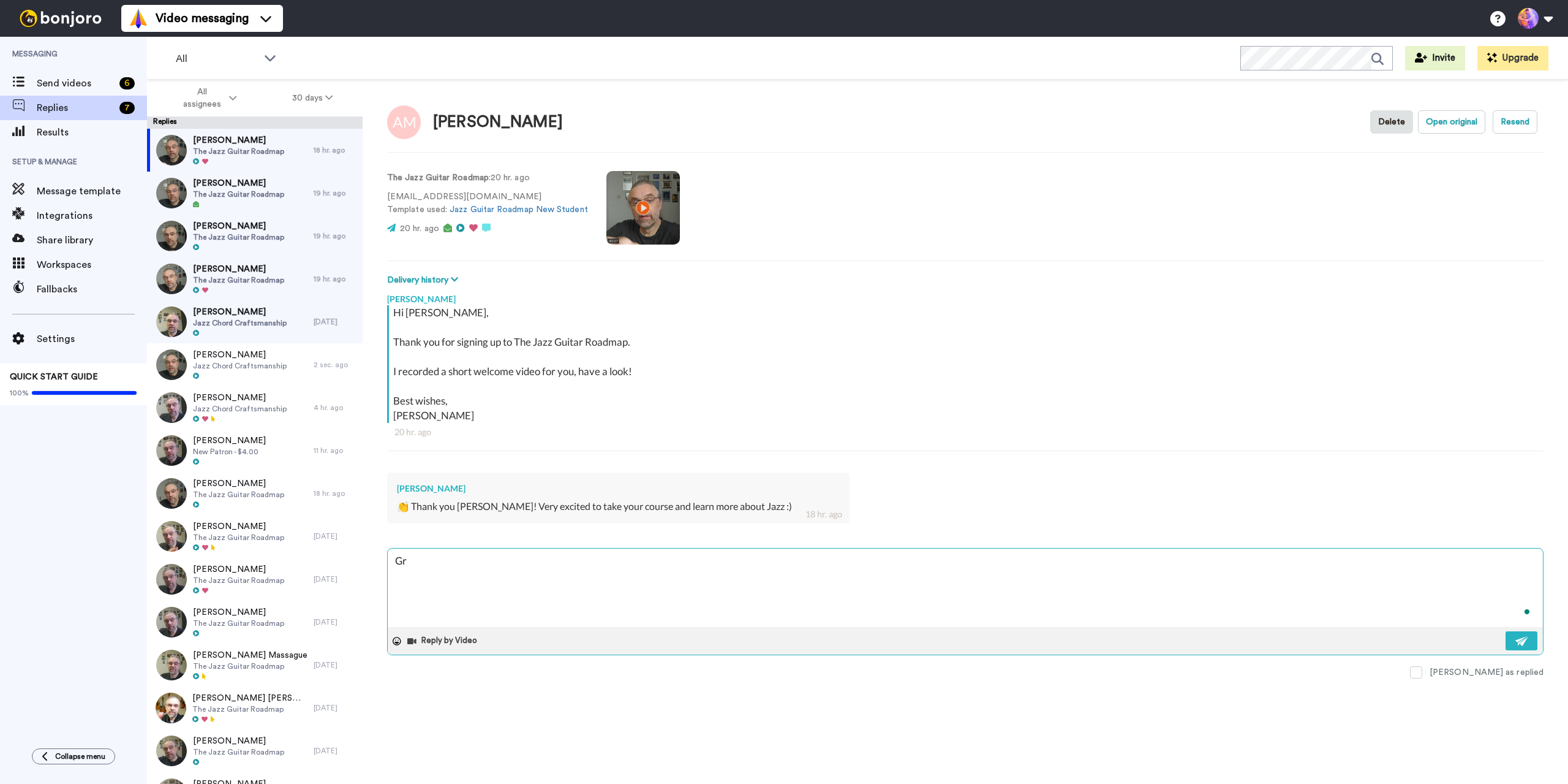
type textarea "x"
type textarea "Gra"
type textarea "x"
type textarea "Grat"
type textarea "x"
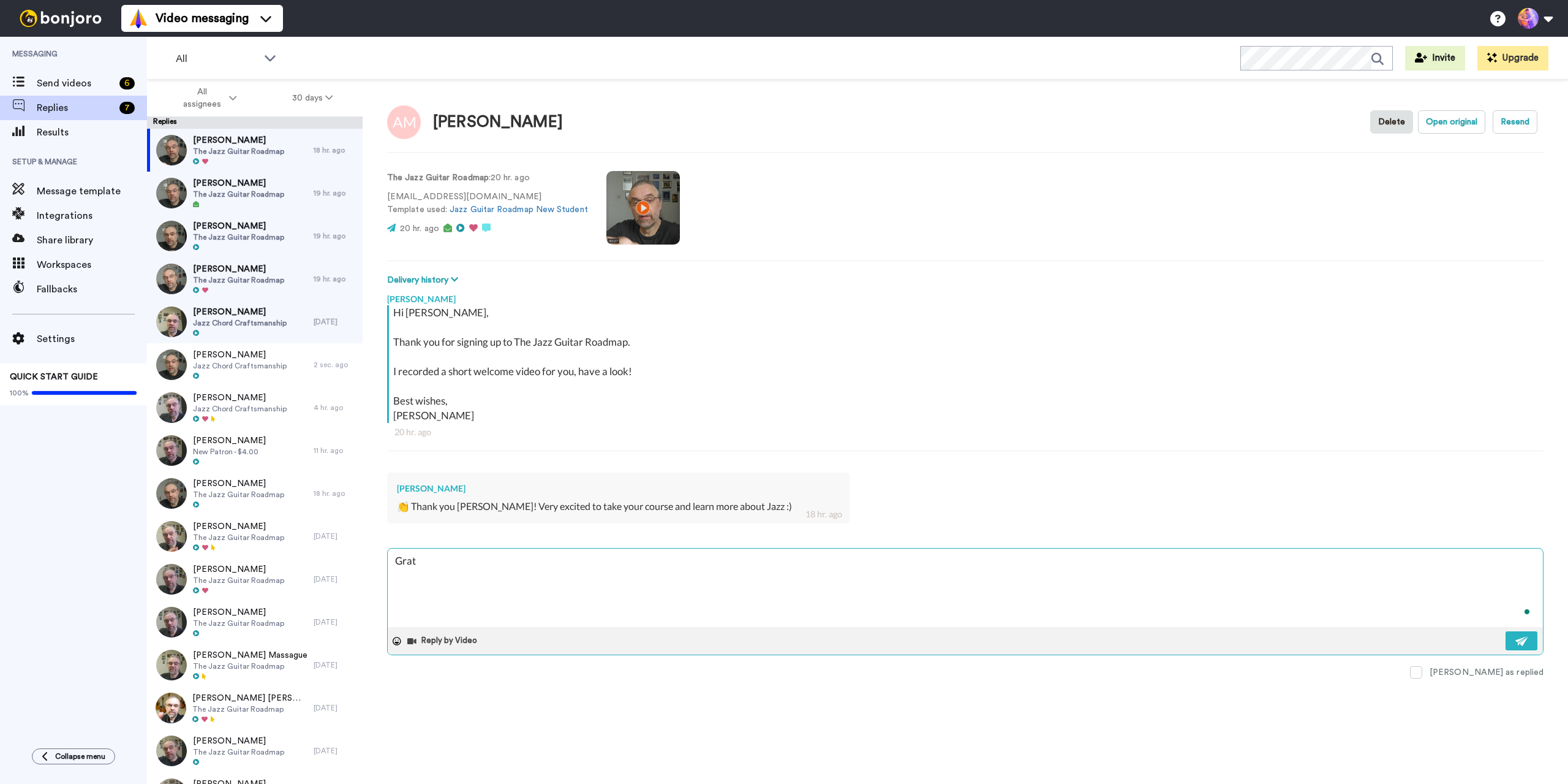
type textarea "Gra"
type textarea "x"
type textarea "Gr"
type textarea "x"
type textarea "G"
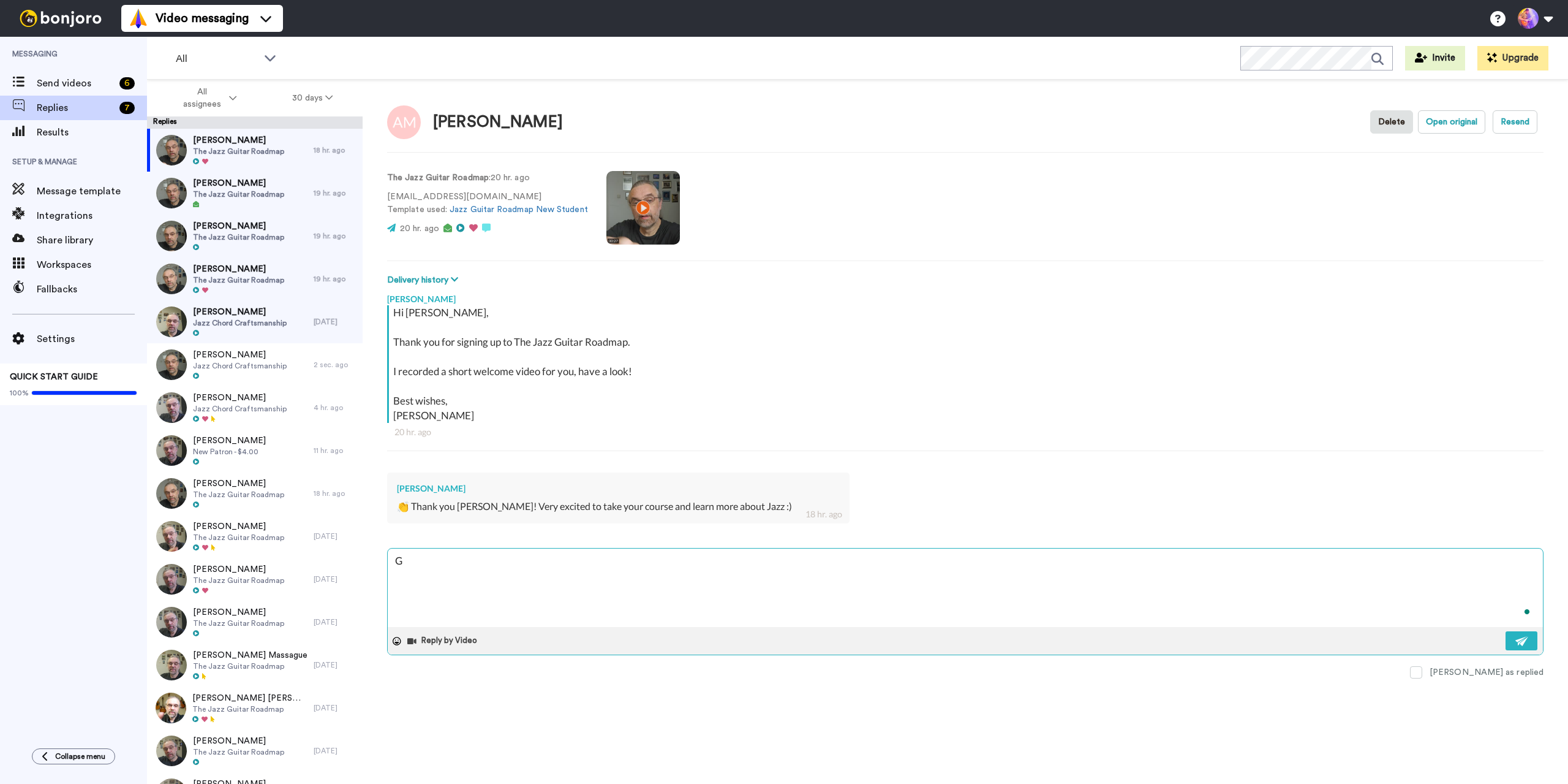
type textarea "x"
type textarea "GG"
type textarea "x"
type textarea "G"
type textarea "x"
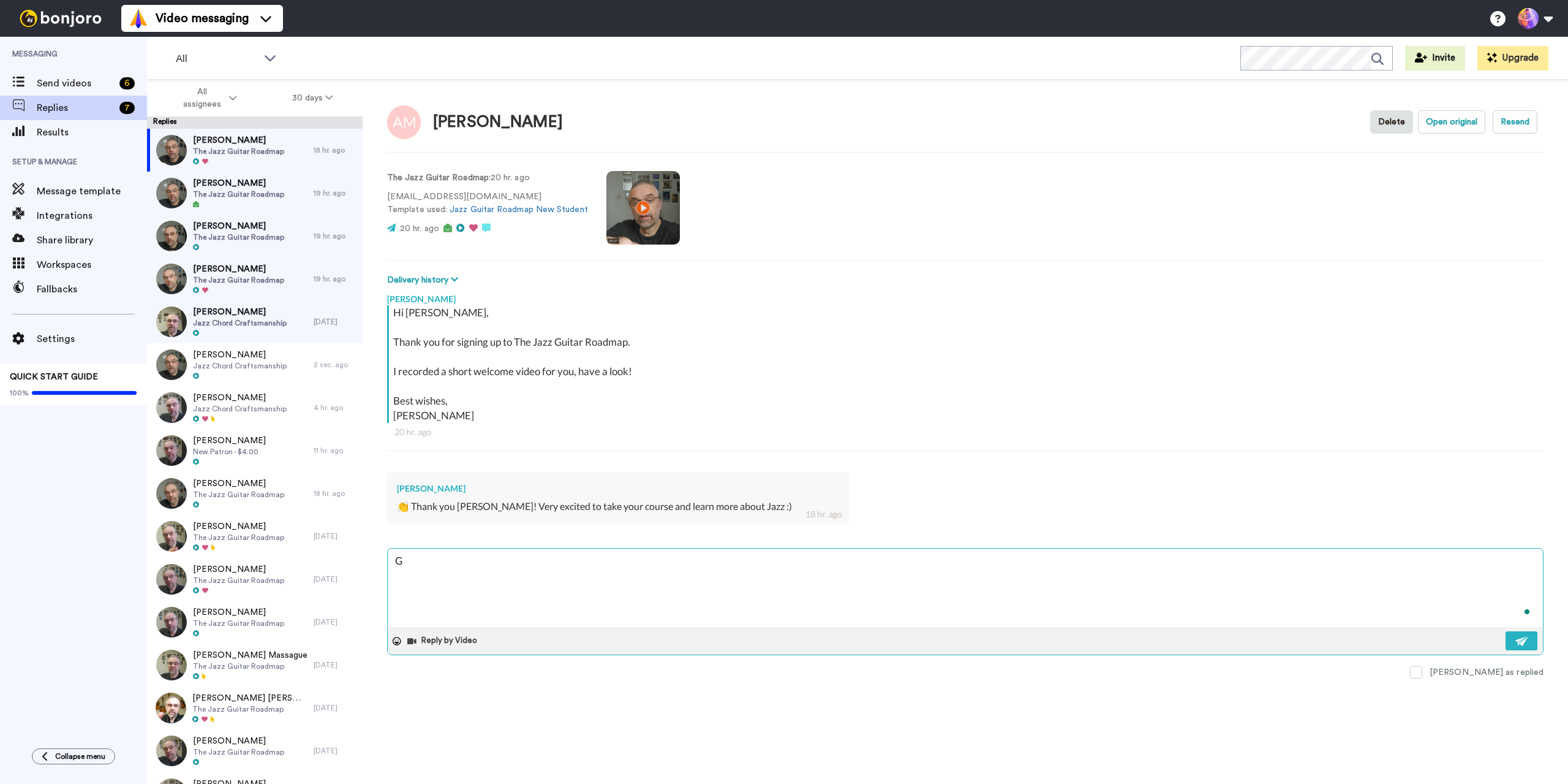
type textarea "Gr"
type textarea "x"
type textarea "Gre"
type textarea "x"
type textarea "Grea"
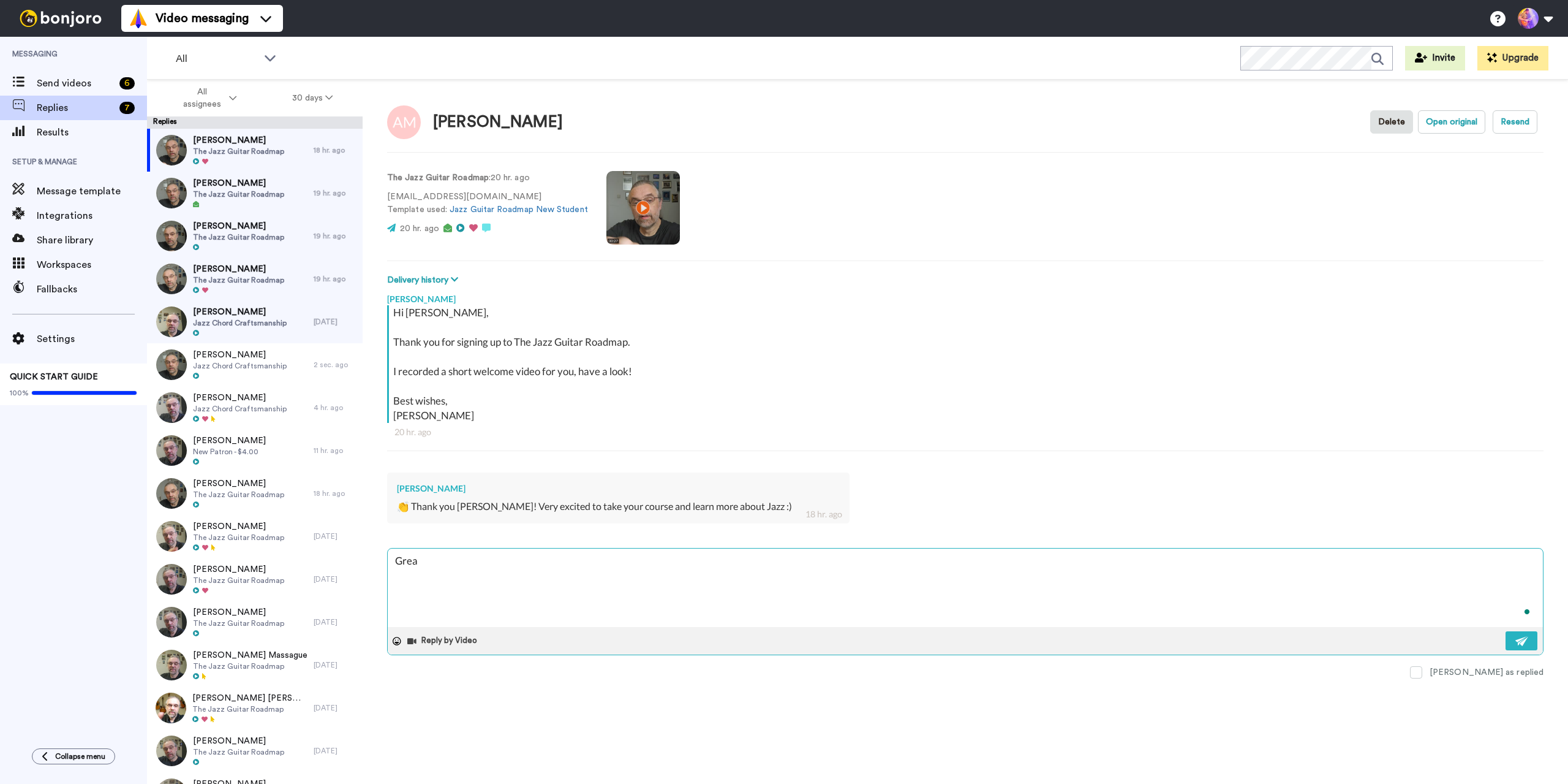
type textarea "x"
type textarea "Great"
type textarea "x"
type textarea "Great!"
type textarea "x"
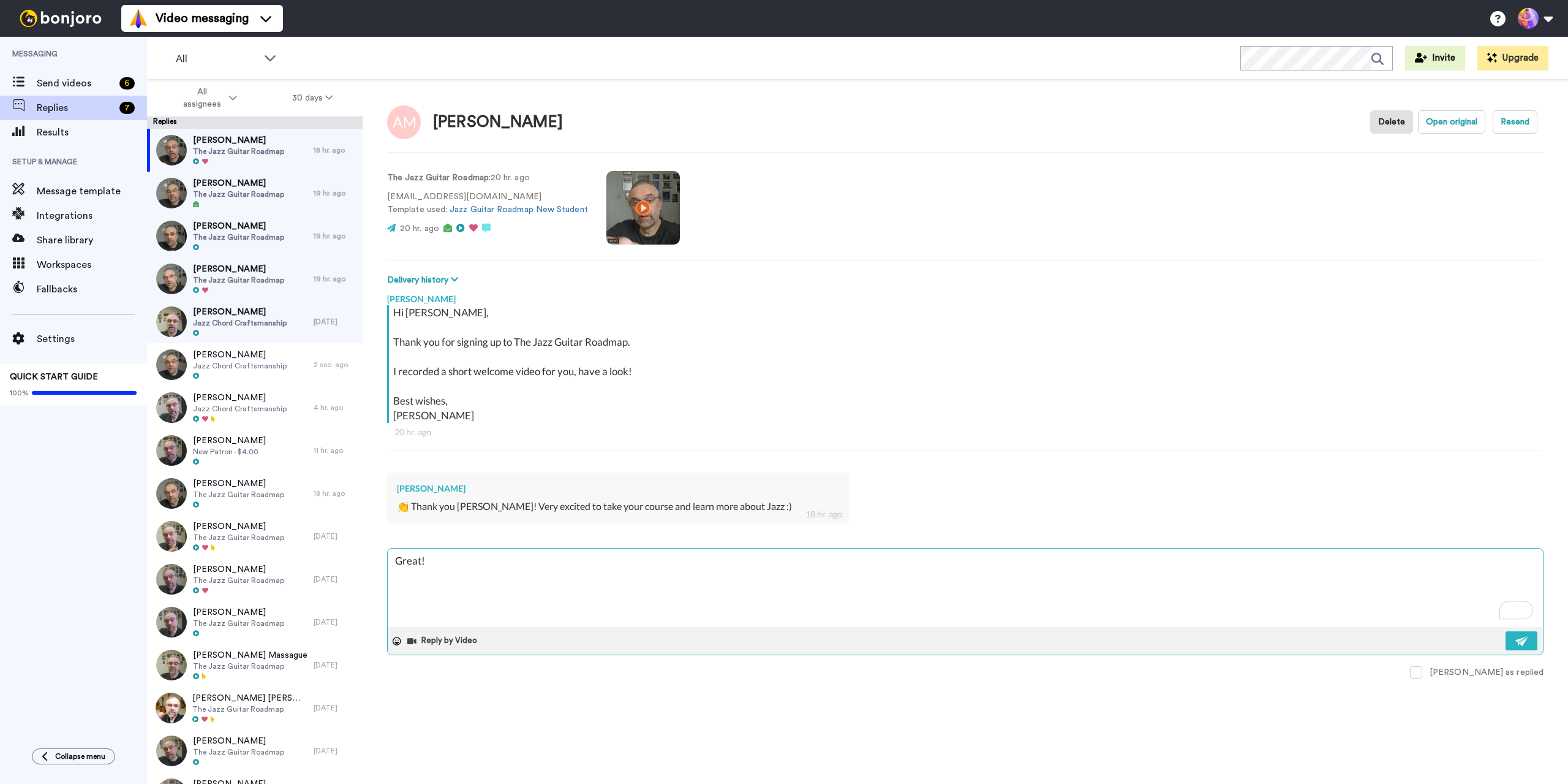
type textarea "Great!"
type textarea "x"
type textarea "Great! S"
type textarea "x"
type textarea "Great! Se"
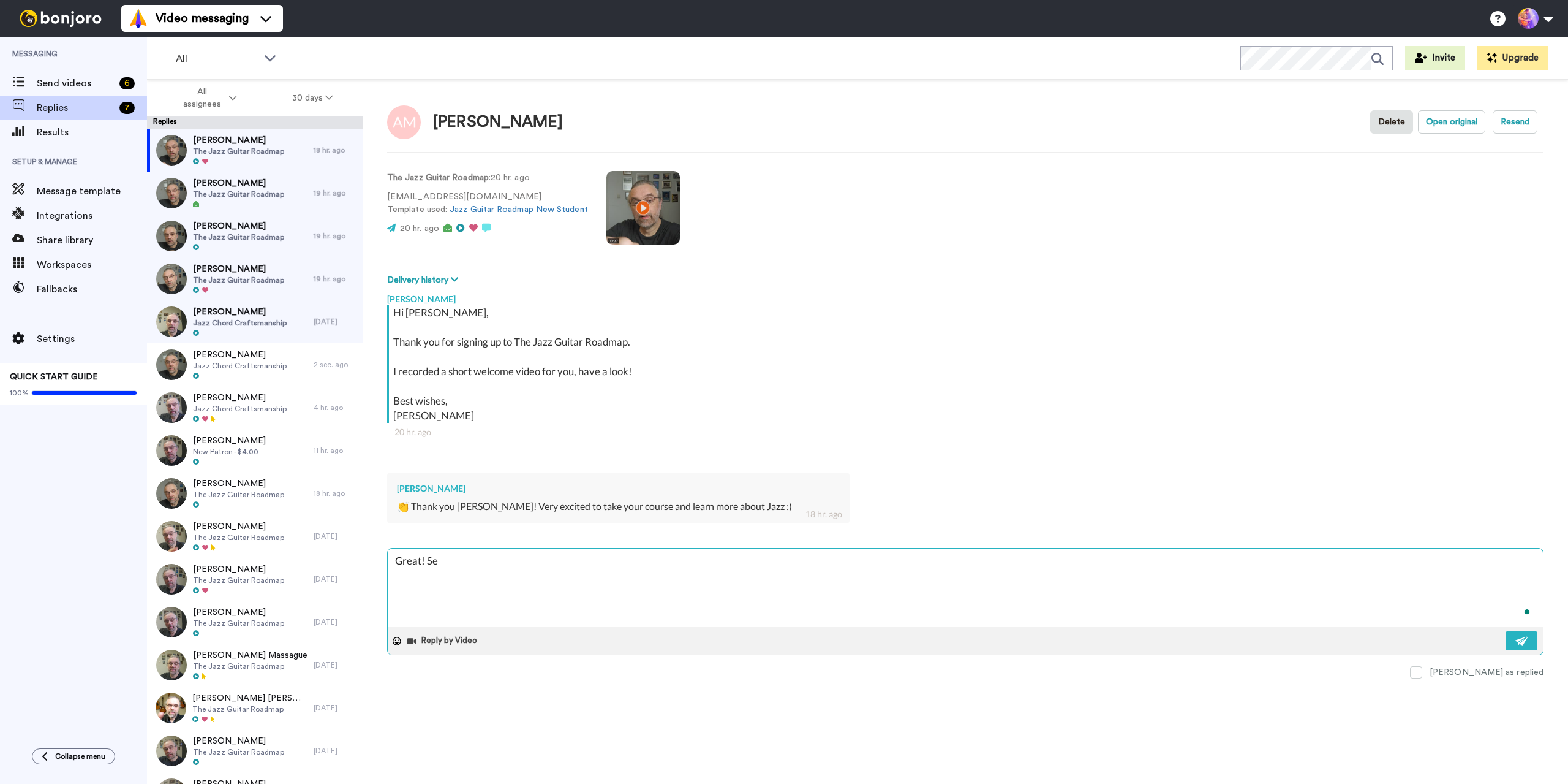
type textarea "x"
type textarea "Great! See"
type textarea "x"
type textarea "Great! See"
type textarea "x"
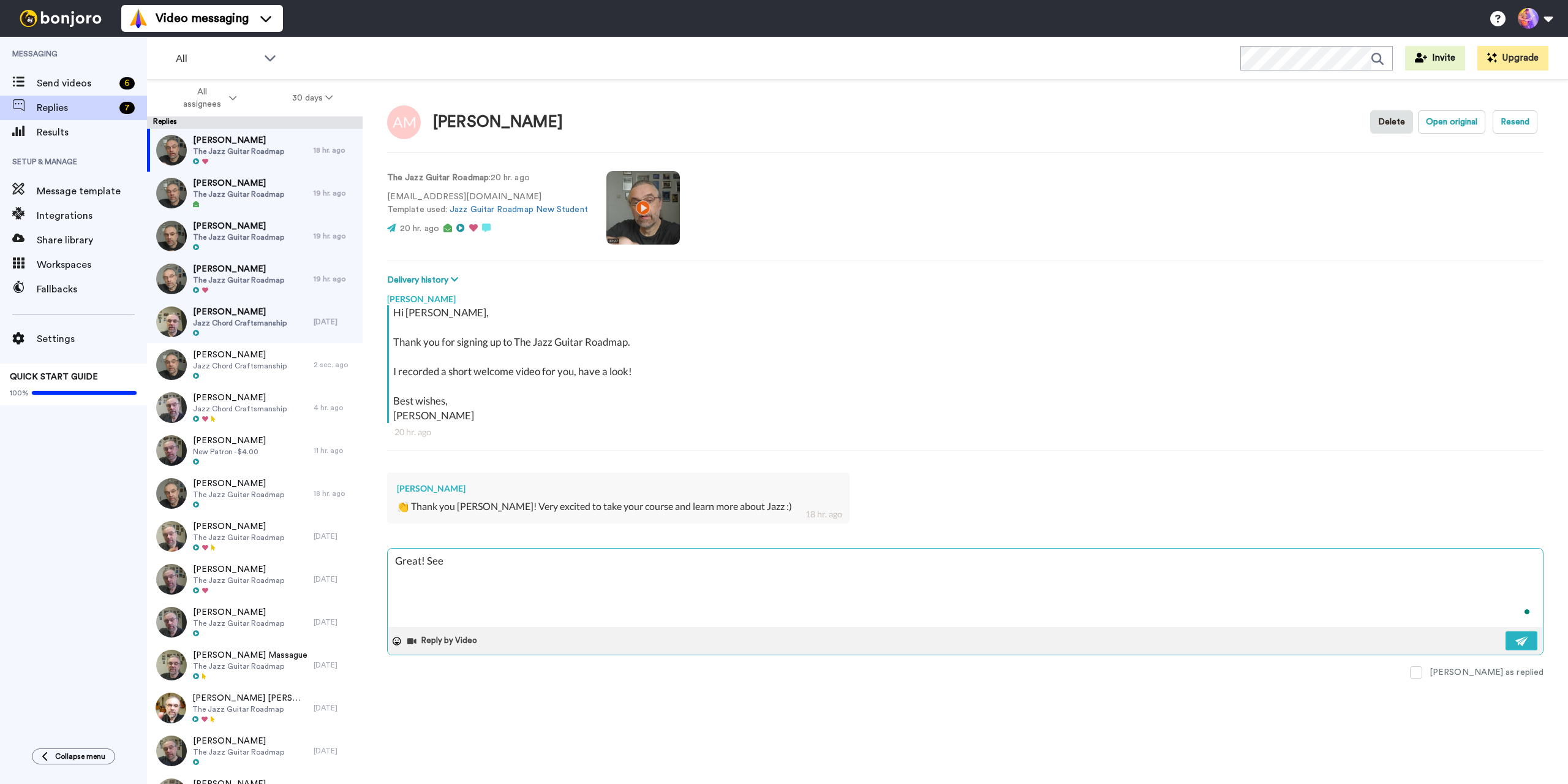
type textarea "Great! See y"
type textarea "x"
type textarea "Great! See yo"
type textarea "x"
type textarea "Great! See you"
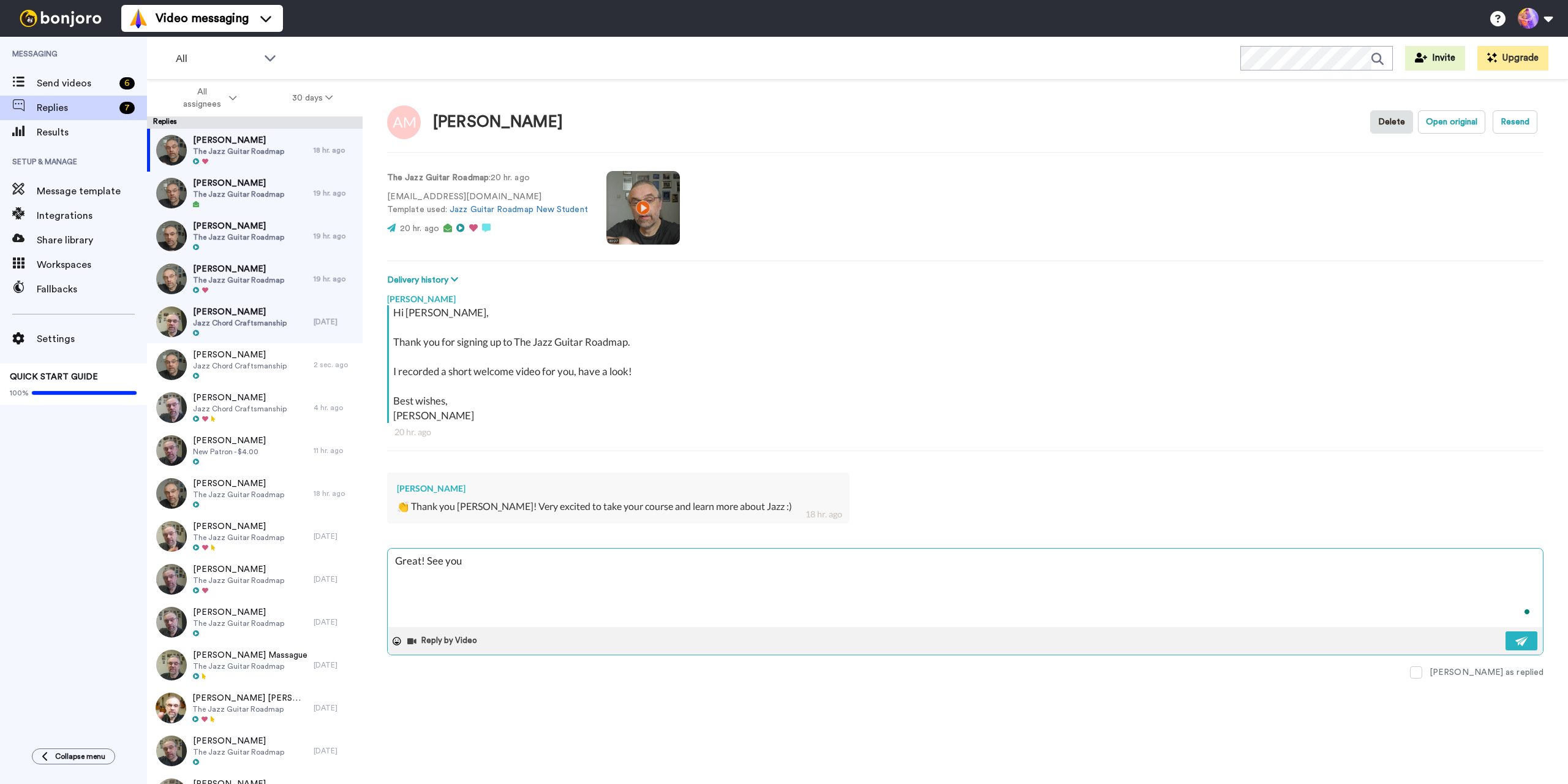
type textarea "x"
type textarea "Great! See you"
type textarea "x"
type textarea "Great! See you i"
type textarea "x"
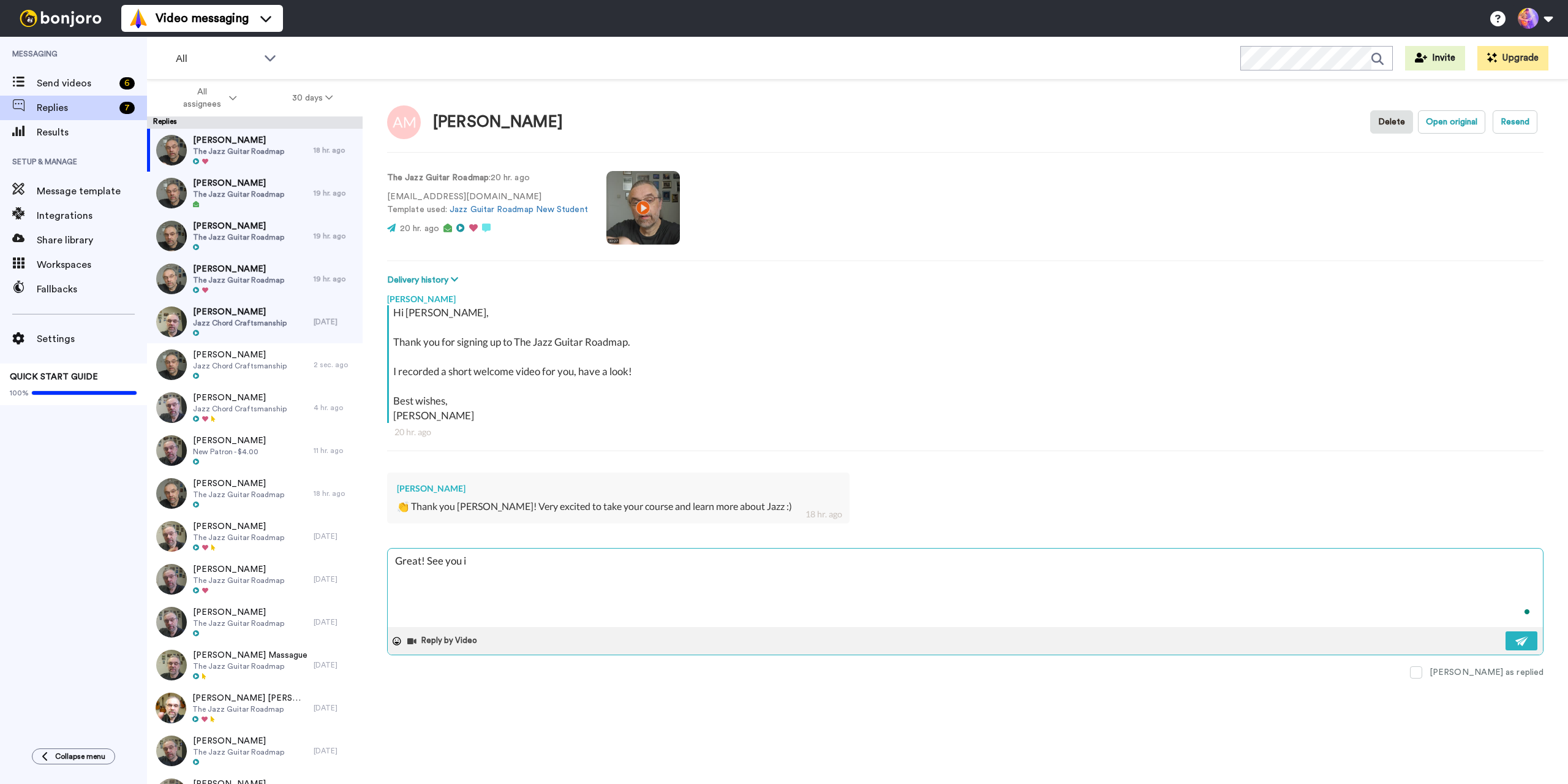
type textarea "Great! See you in"
type textarea "x"
type textarea "Great! See you in"
type textarea "x"
type textarea "Great! See you in t"
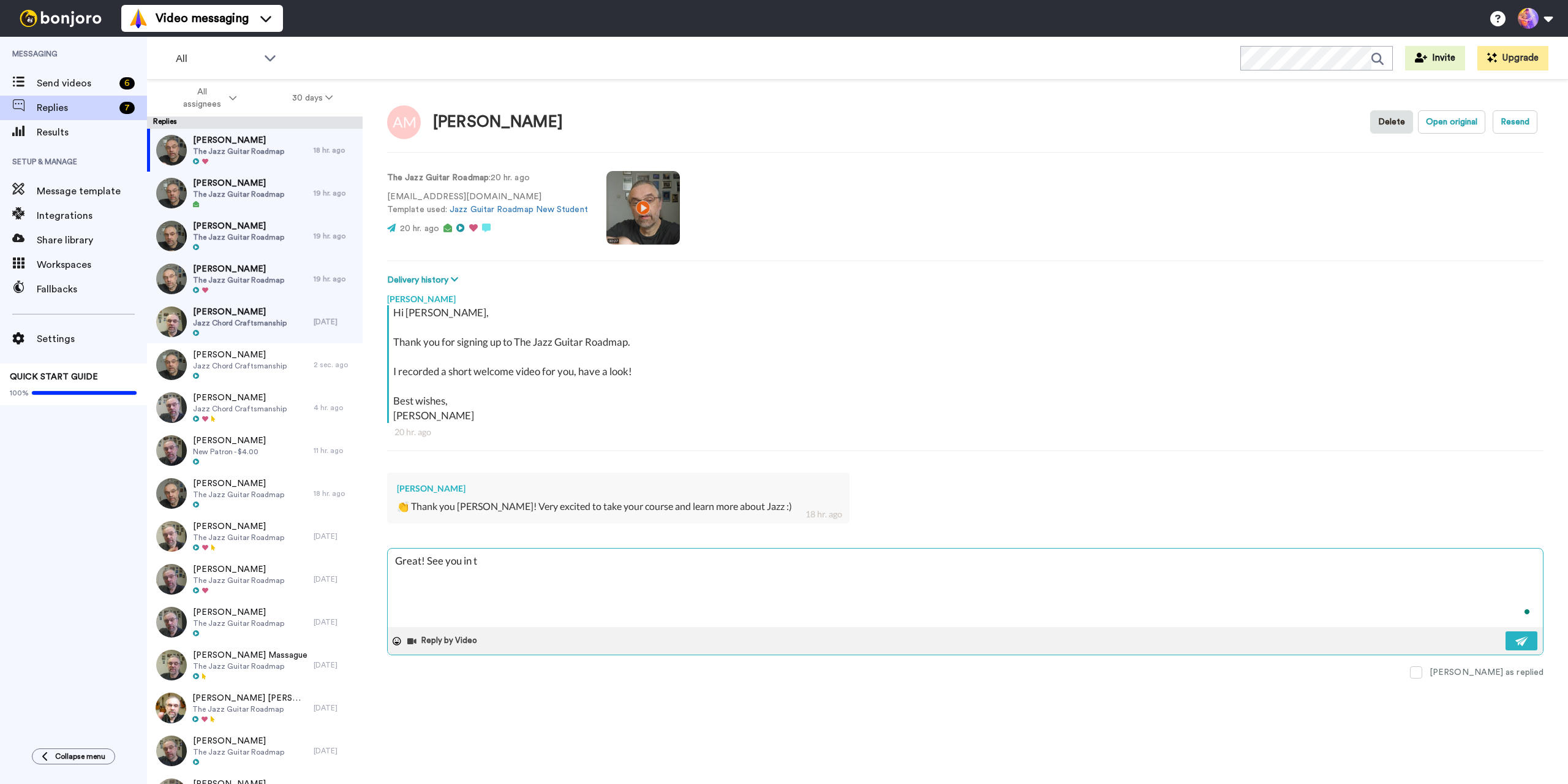
type textarea "x"
type textarea "Great! See you in th"
type textarea "x"
type textarea "Great! See you in the"
type textarea "x"
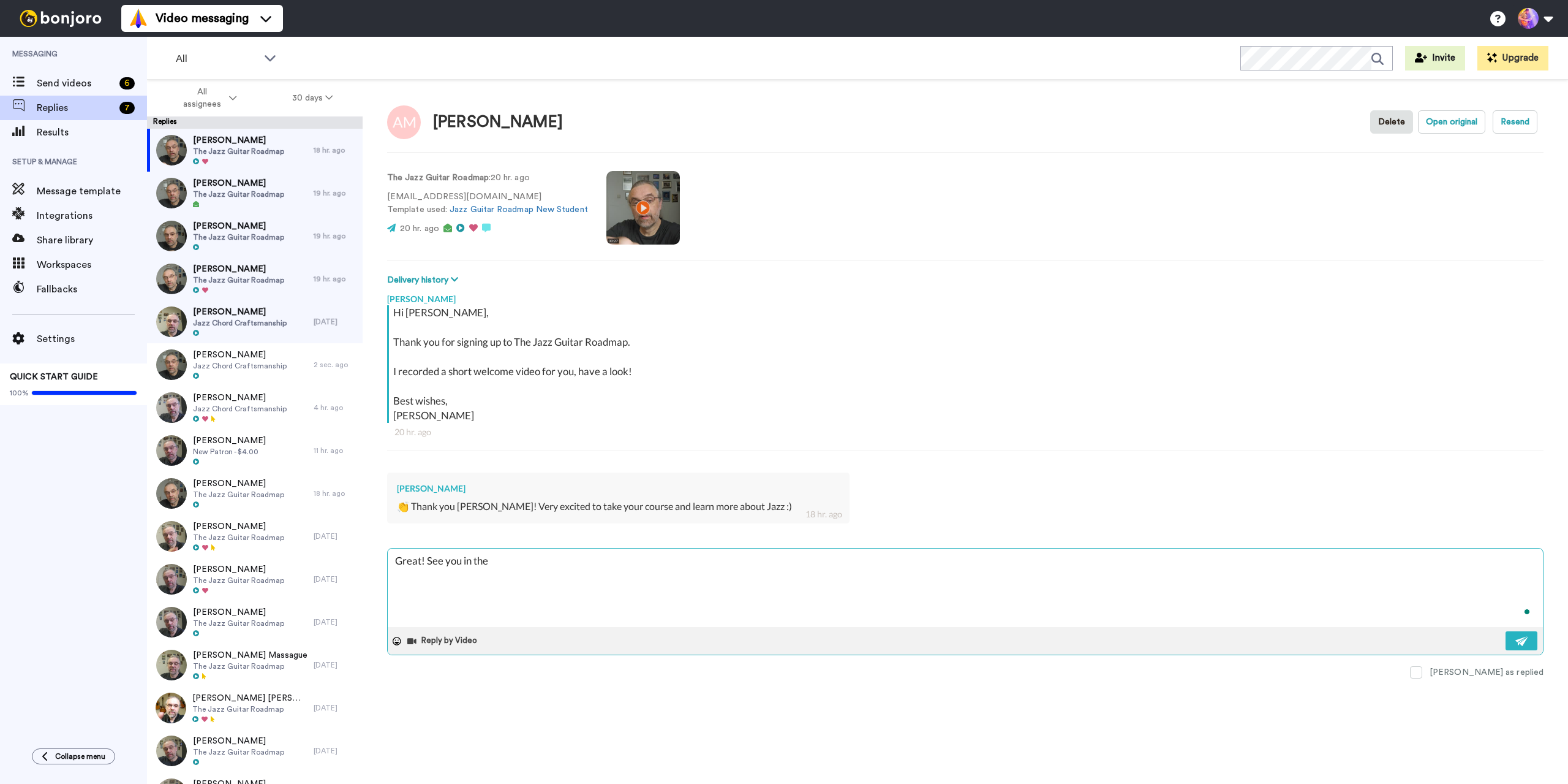
type textarea "Great! See you in ther"
type textarea "x"
type textarea "Great! See you in there"
type textarea "x"
type textarea "Great! See you in there"
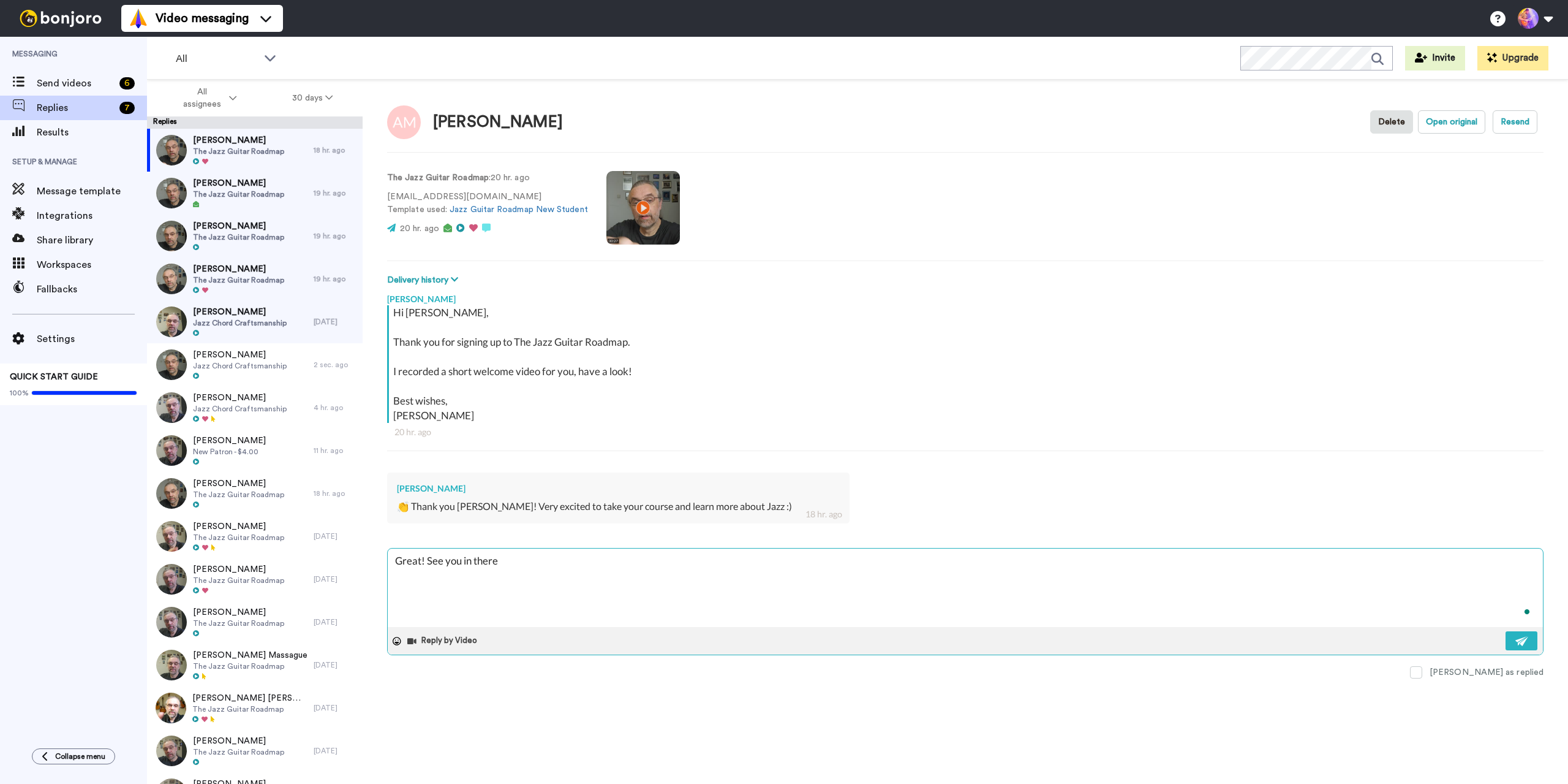
type textarea "x"
type textarea "Great! See you in there 🙂"
type textarea "x"
click at [255, 198] on span "The Jazz Guitar Roadmap" at bounding box center [239, 194] width 91 height 9
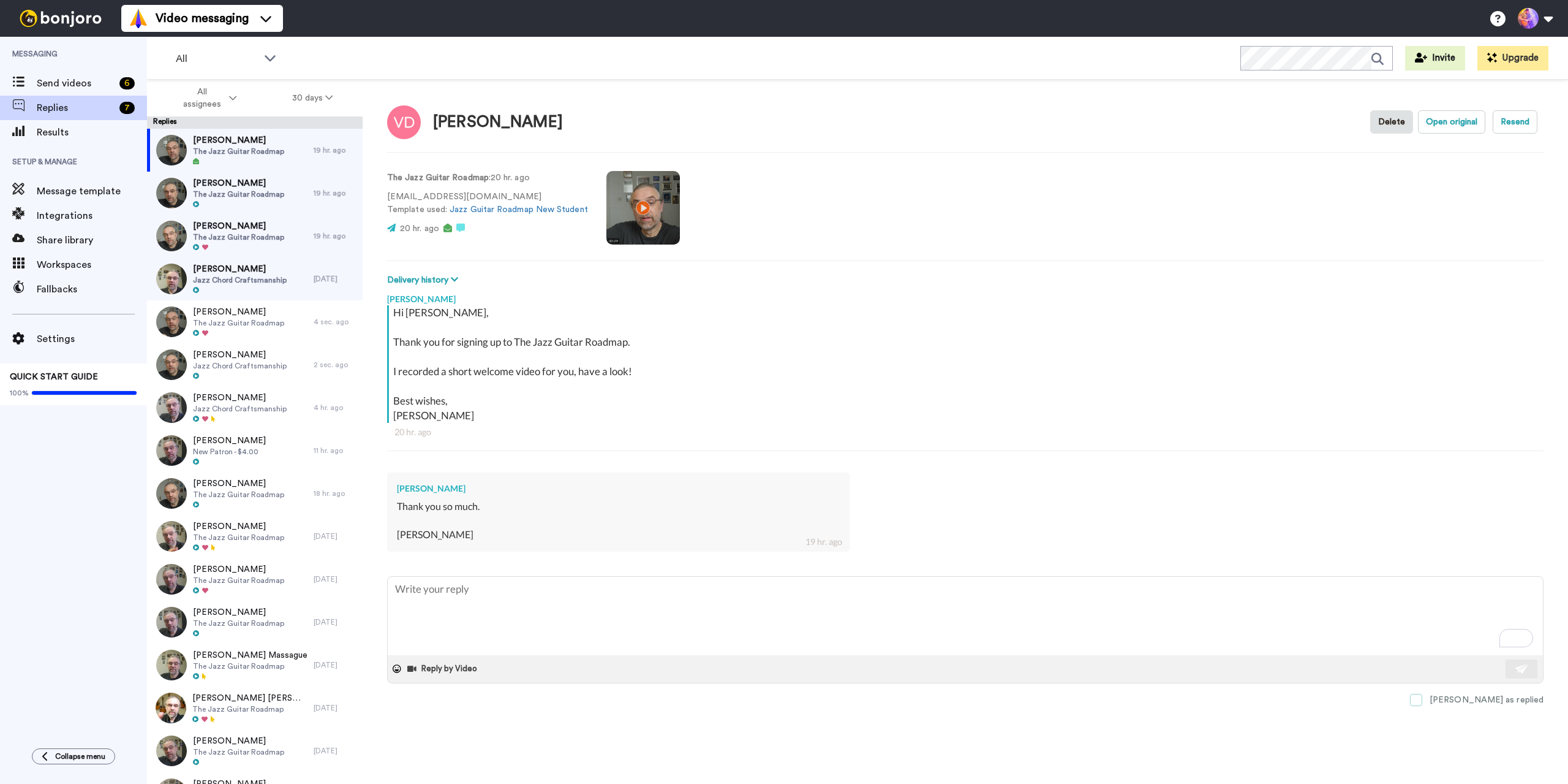
click at [1422, 698] on span at bounding box center [1416, 700] width 13 height 13
click at [261, 196] on span "The Jazz Guitar Roadmap" at bounding box center [239, 194] width 91 height 9
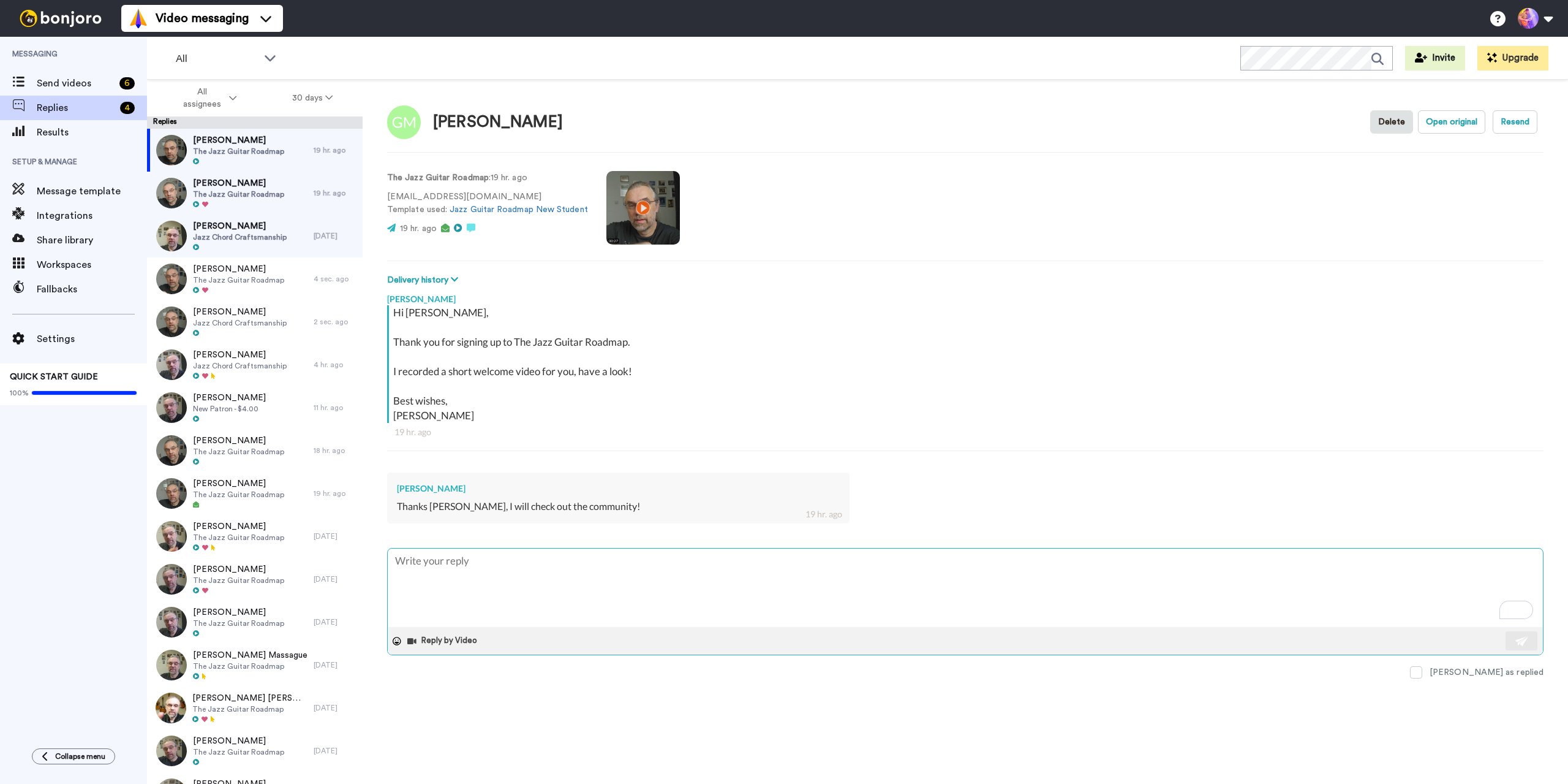
click at [748, 583] on textarea "To enrich screen reader interactions, please activate Accessibility in Grammarl…" at bounding box center [965, 588] width 1155 height 79
type textarea "x"
type textarea "G"
type textarea "x"
type textarea "Gr"
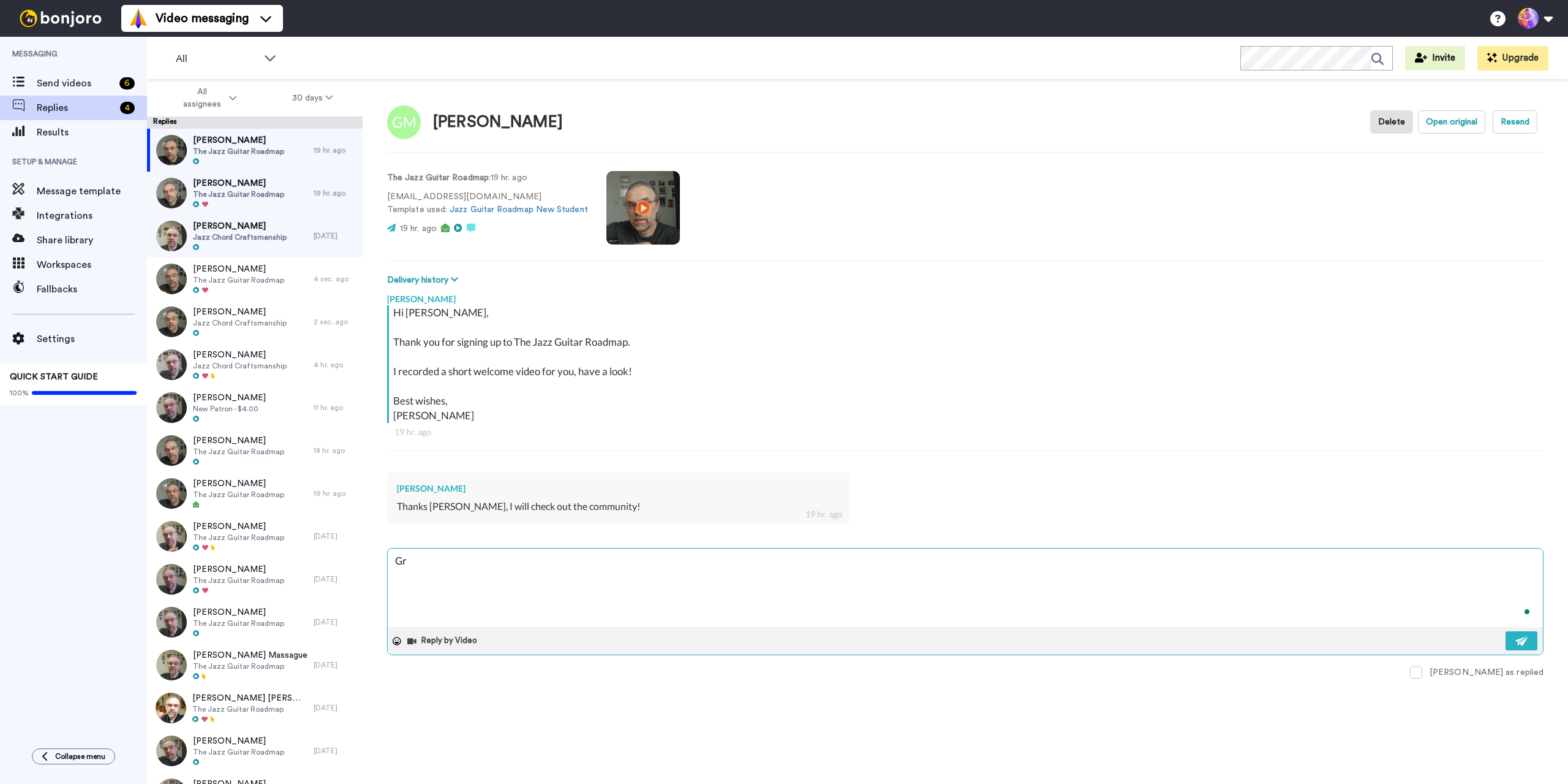
type textarea "x"
type textarea "Gre"
type textarea "x"
type textarea "Grea"
type textarea "x"
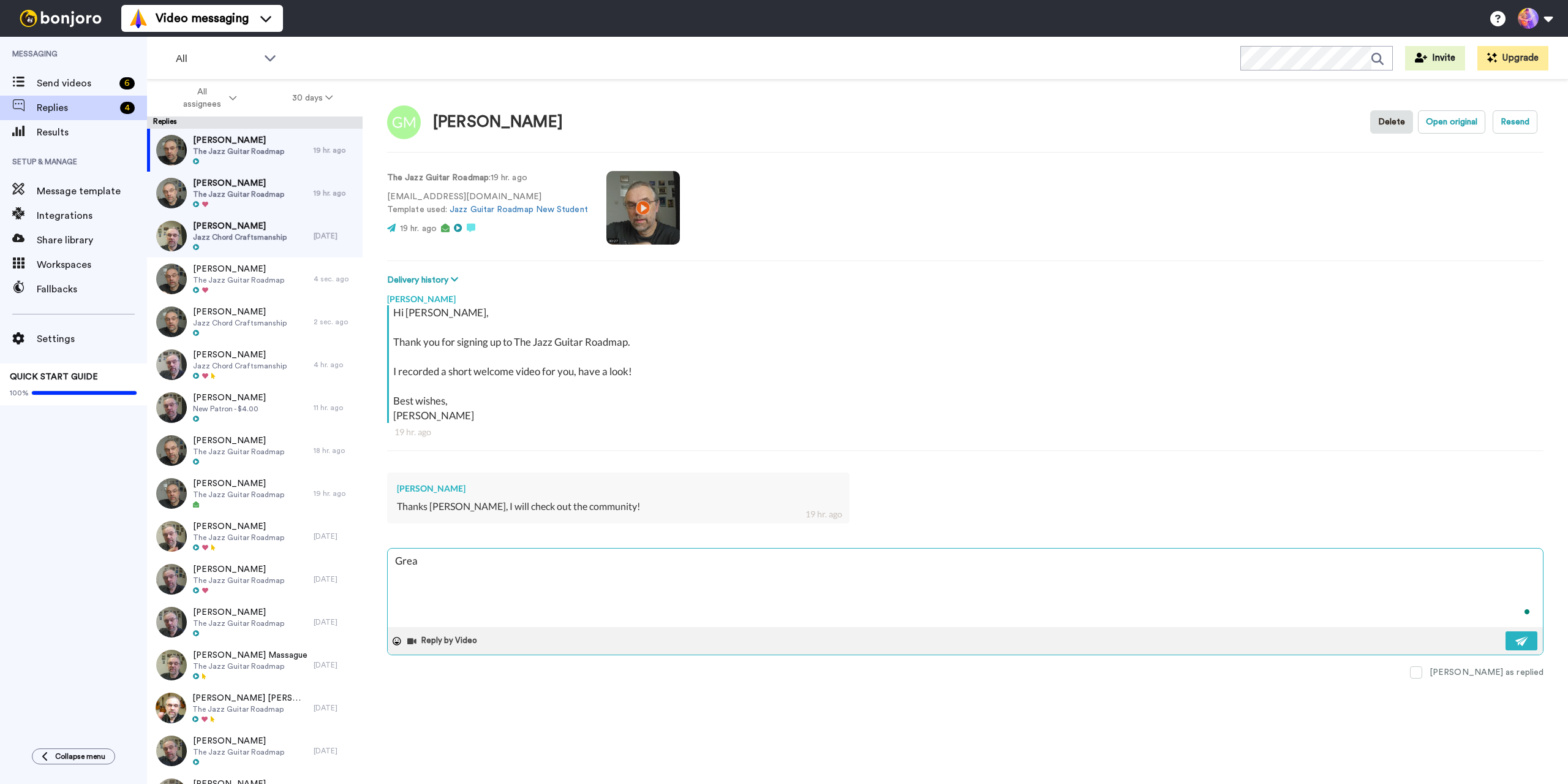
type textarea "Great"
type textarea "x"
type textarea "Great!"
type textarea "x"
type textarea "Great!"
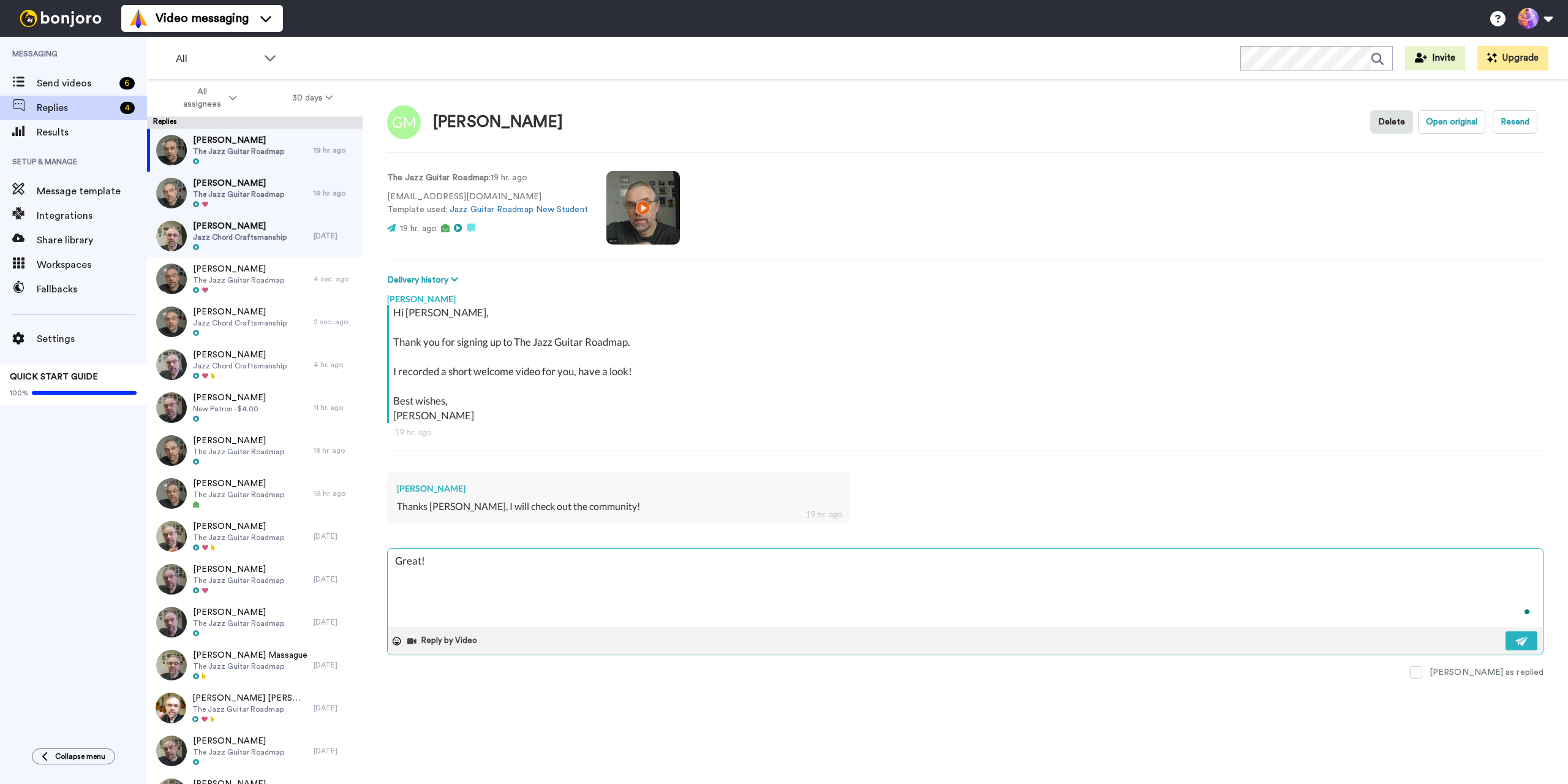
type textarea "x"
type textarea "Great! S"
type textarea "x"
type textarea "Great! Se"
type textarea "x"
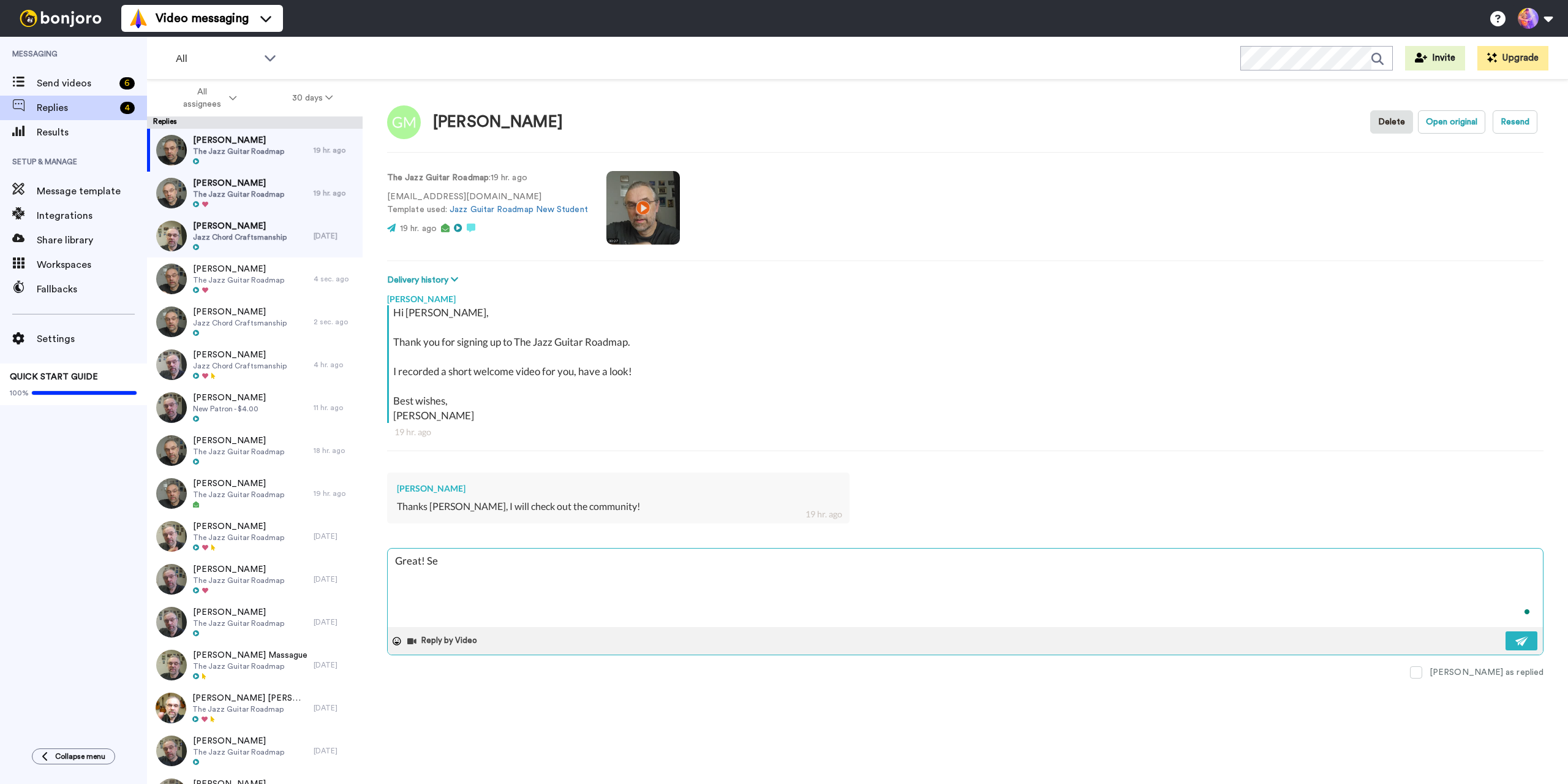
type textarea "Great! See"
type textarea "x"
type textarea "Great! See"
type textarea "x"
type textarea "Great! See y"
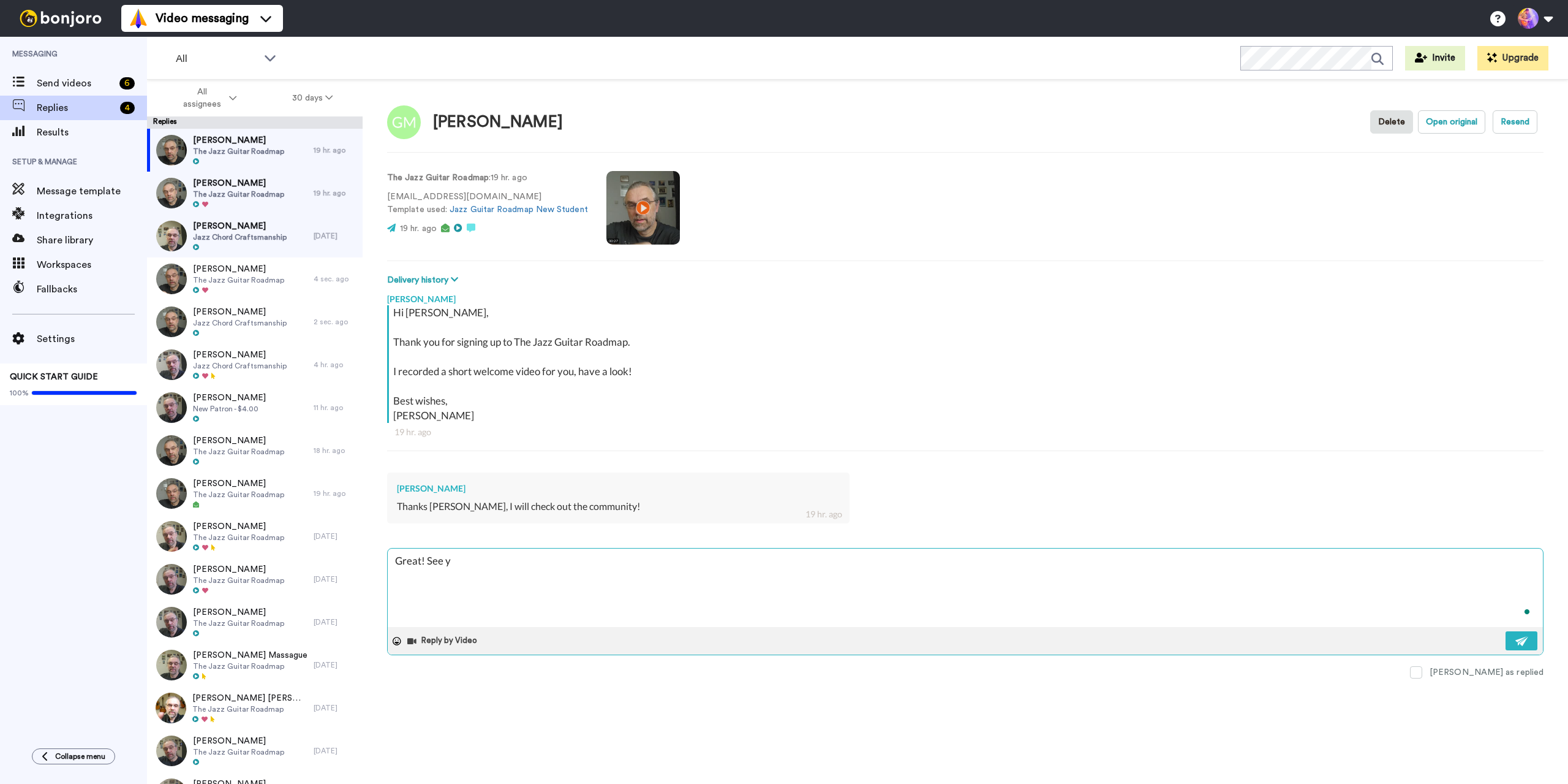
type textarea "x"
type textarea "Great! See yo"
type textarea "x"
type textarea "Great! See you"
type textarea "x"
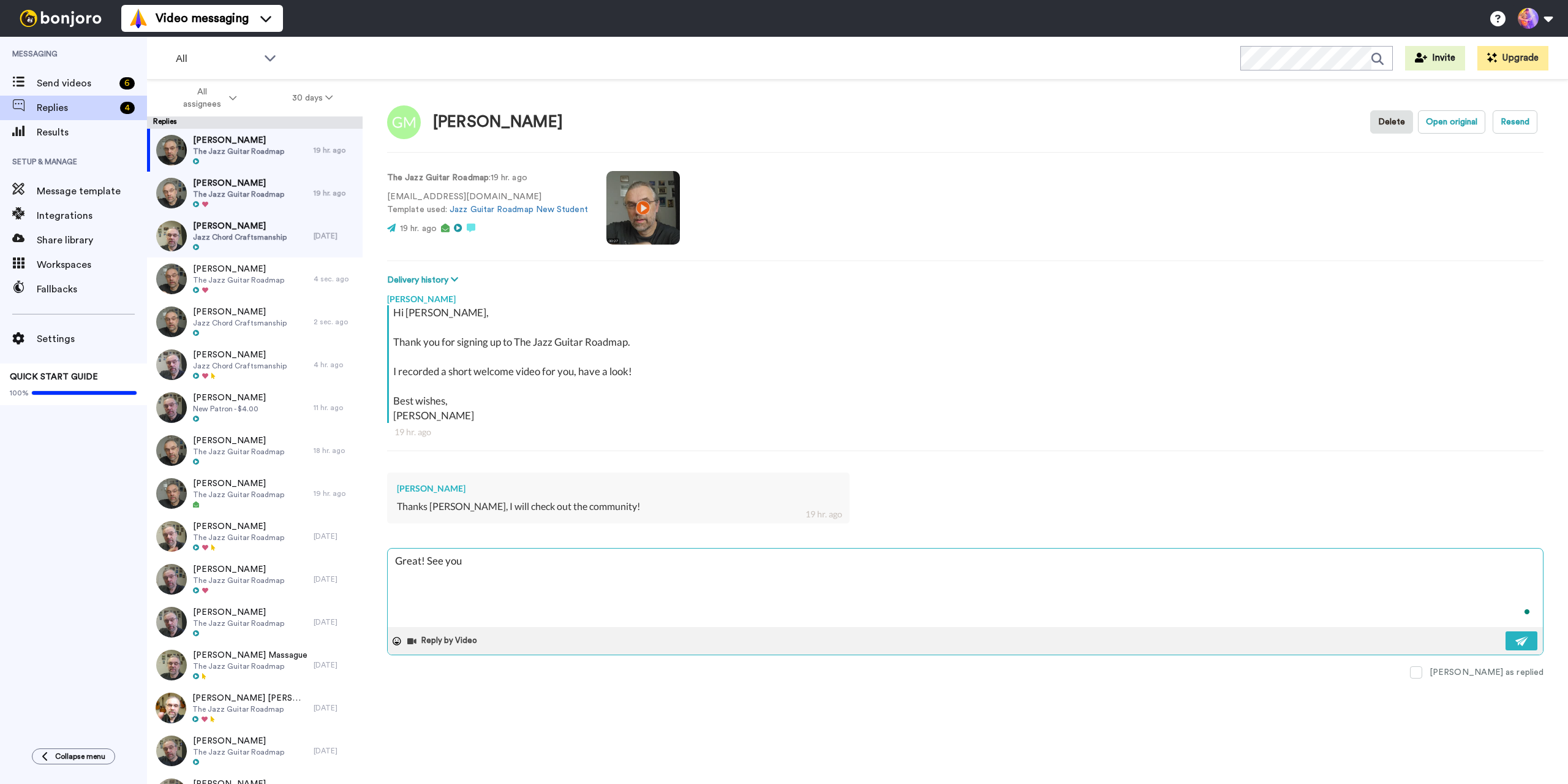
type textarea "Great! See you"
type textarea "x"
type textarea "Great! See you i"
type textarea "x"
type textarea "Great! See you in"
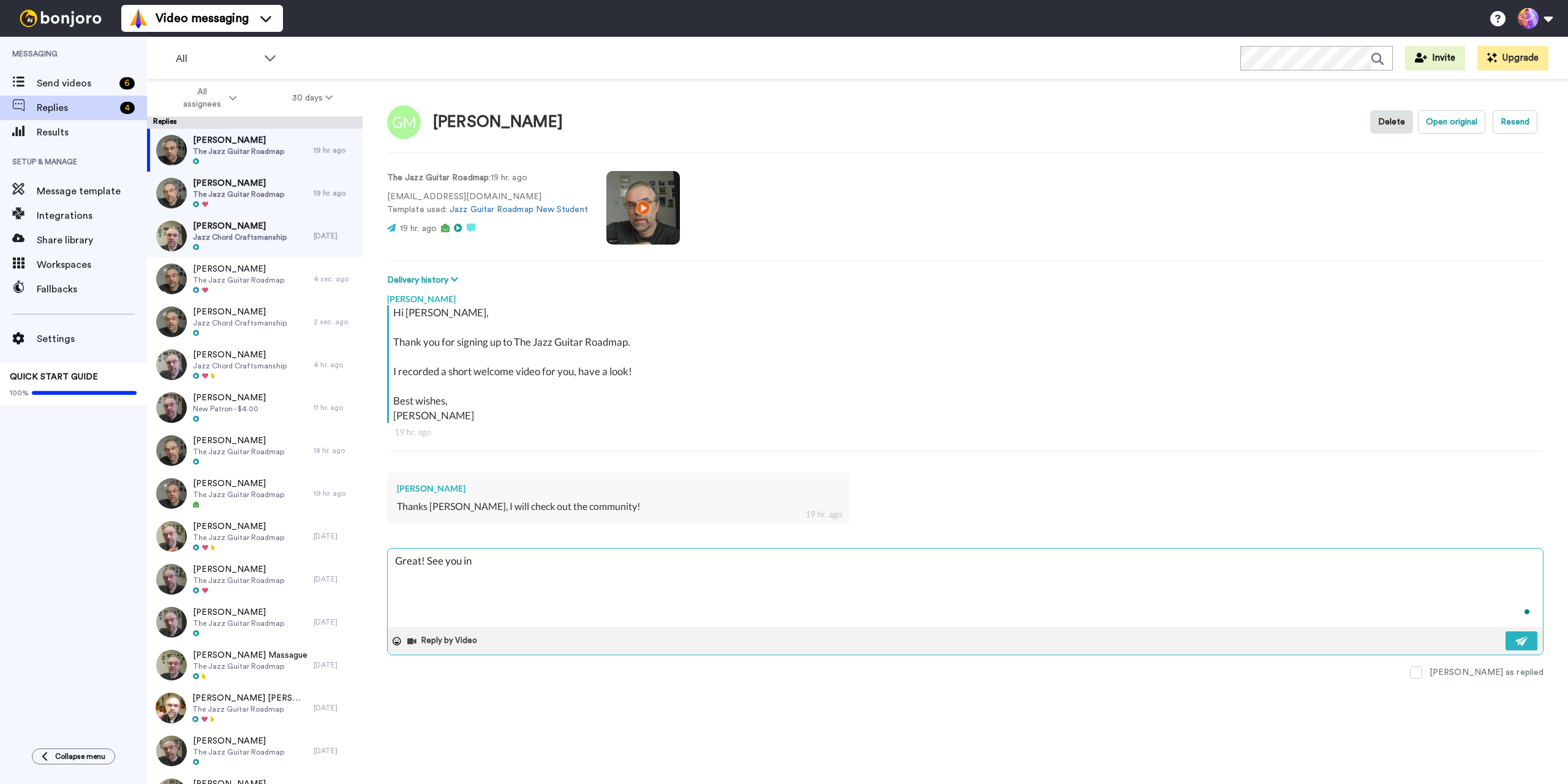
type textarea "x"
type textarea "Great! See you in"
type textarea "x"
type textarea "Great! See you in t"
type textarea "x"
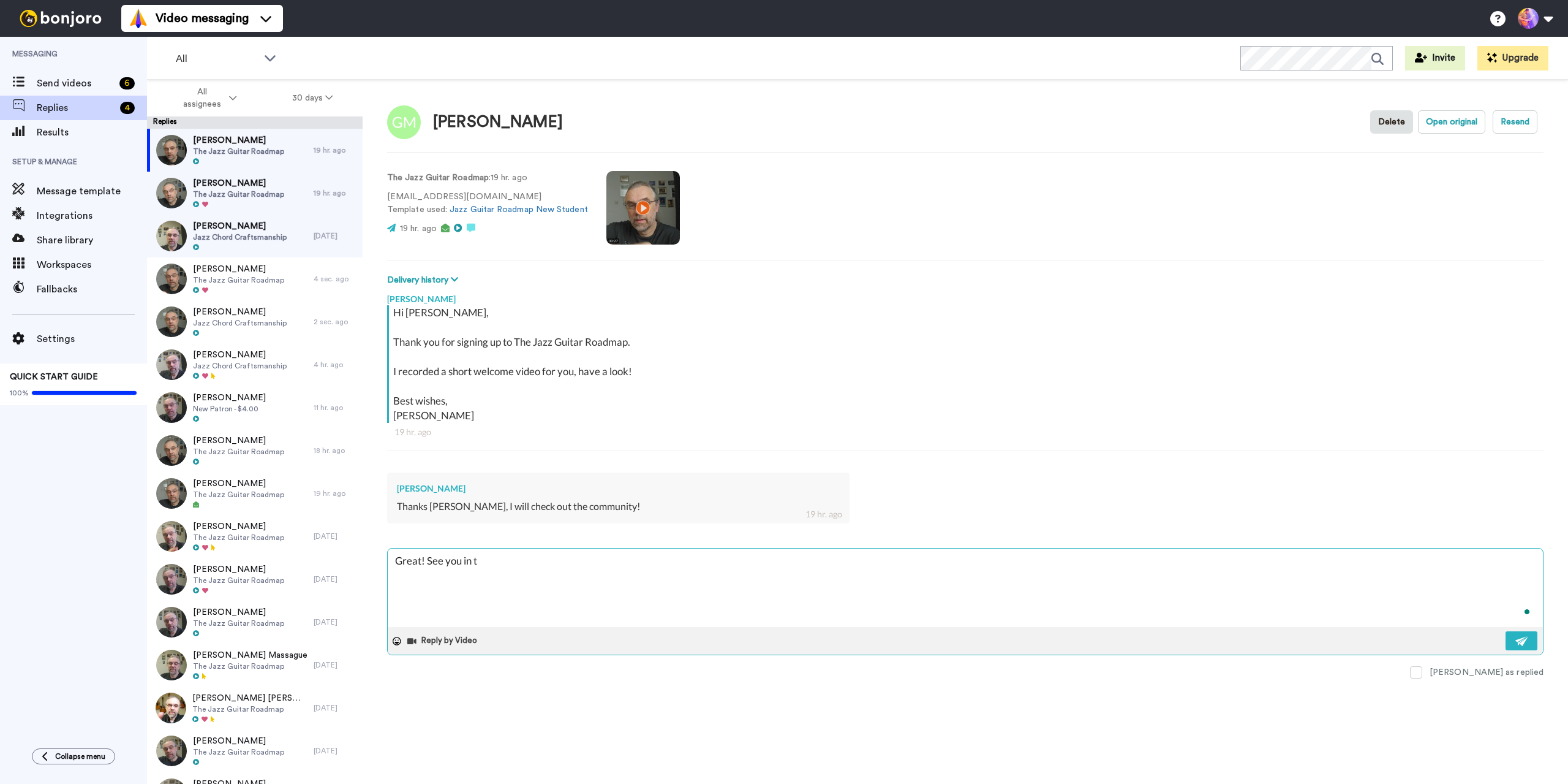
type textarea "Great! See you in th"
type textarea "x"
type textarea "Great! See you in the"
type textarea "x"
type textarea "Great! See you in ther"
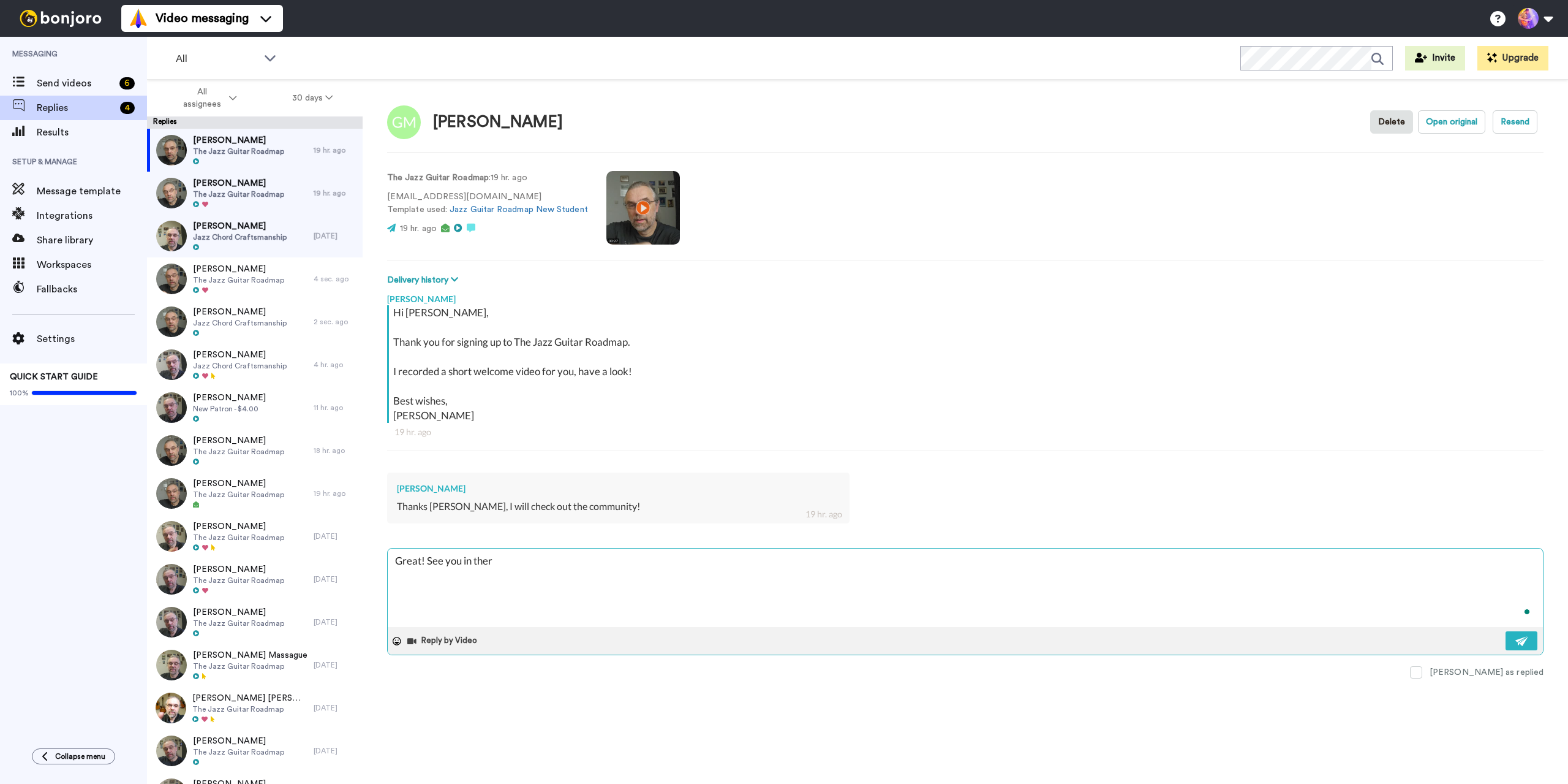
type textarea "x"
type textarea "Great! See you in therr"
type textarea "x"
type textarea "Great! See you in ther"
type textarea "x"
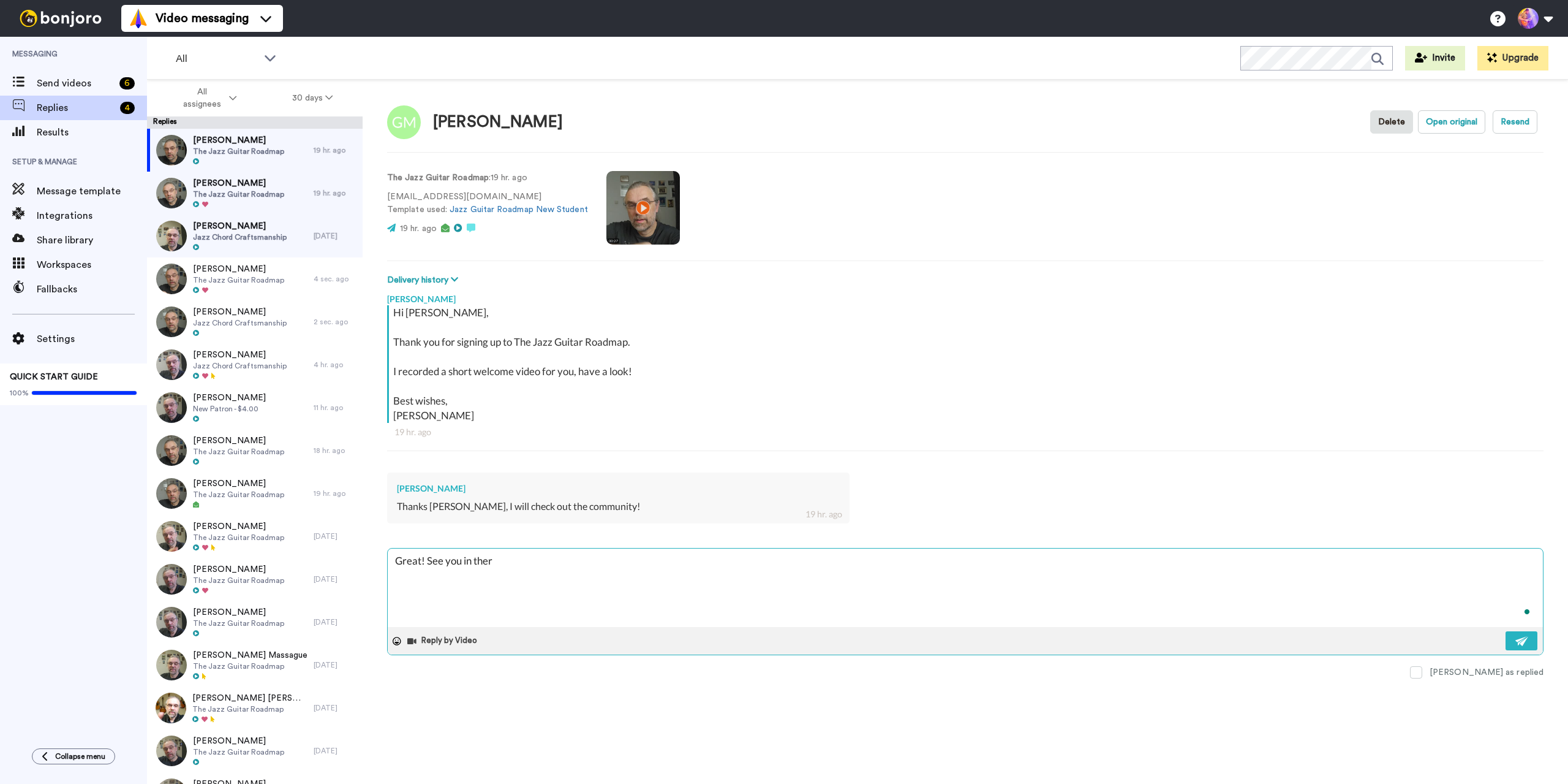
type textarea "Great! See you in there"
type textarea "x"
type textarea "Great! See you in there"
type textarea "x"
type textarea "Great! See you in there 🙂"
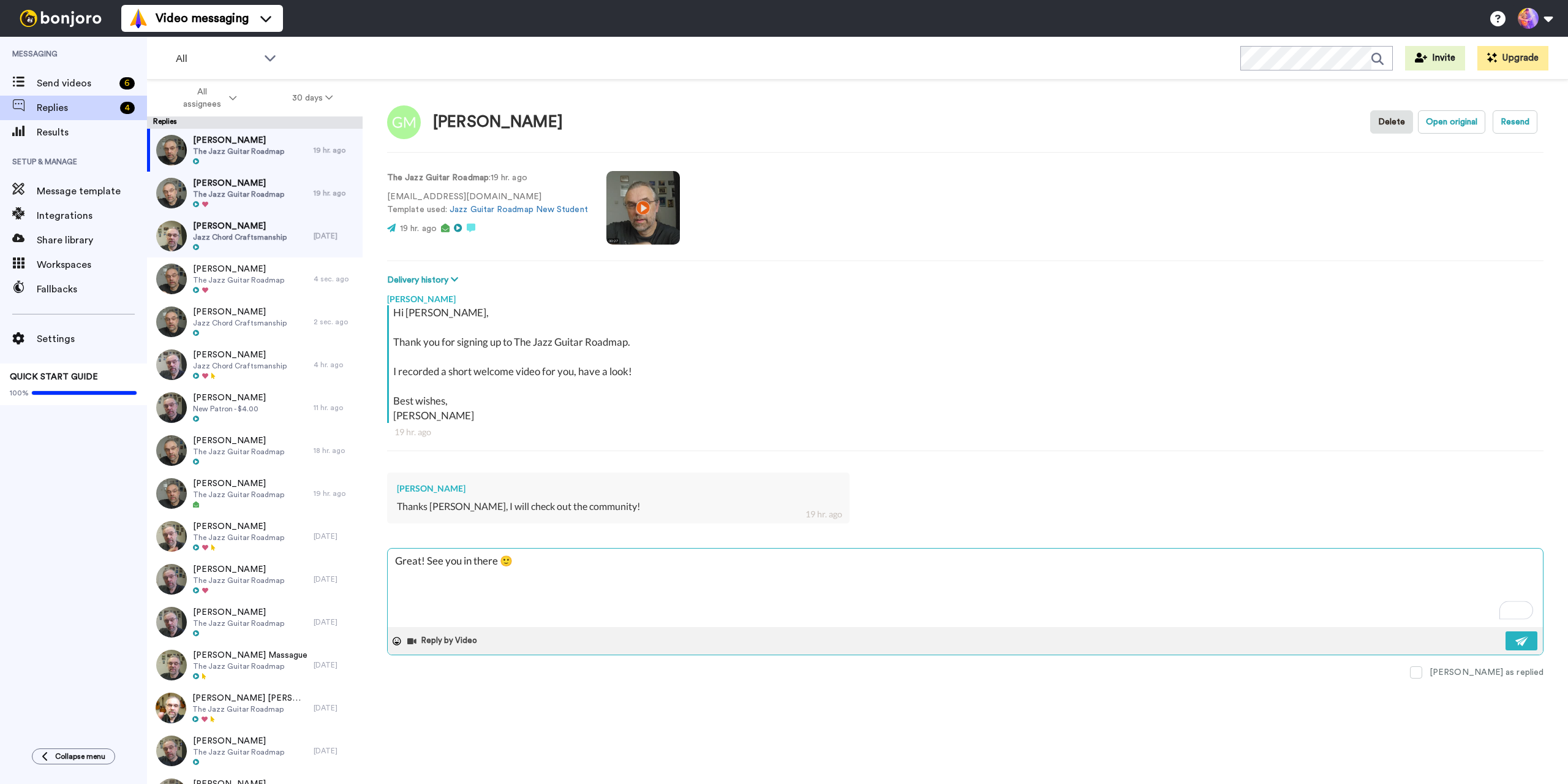
type textarea "x"
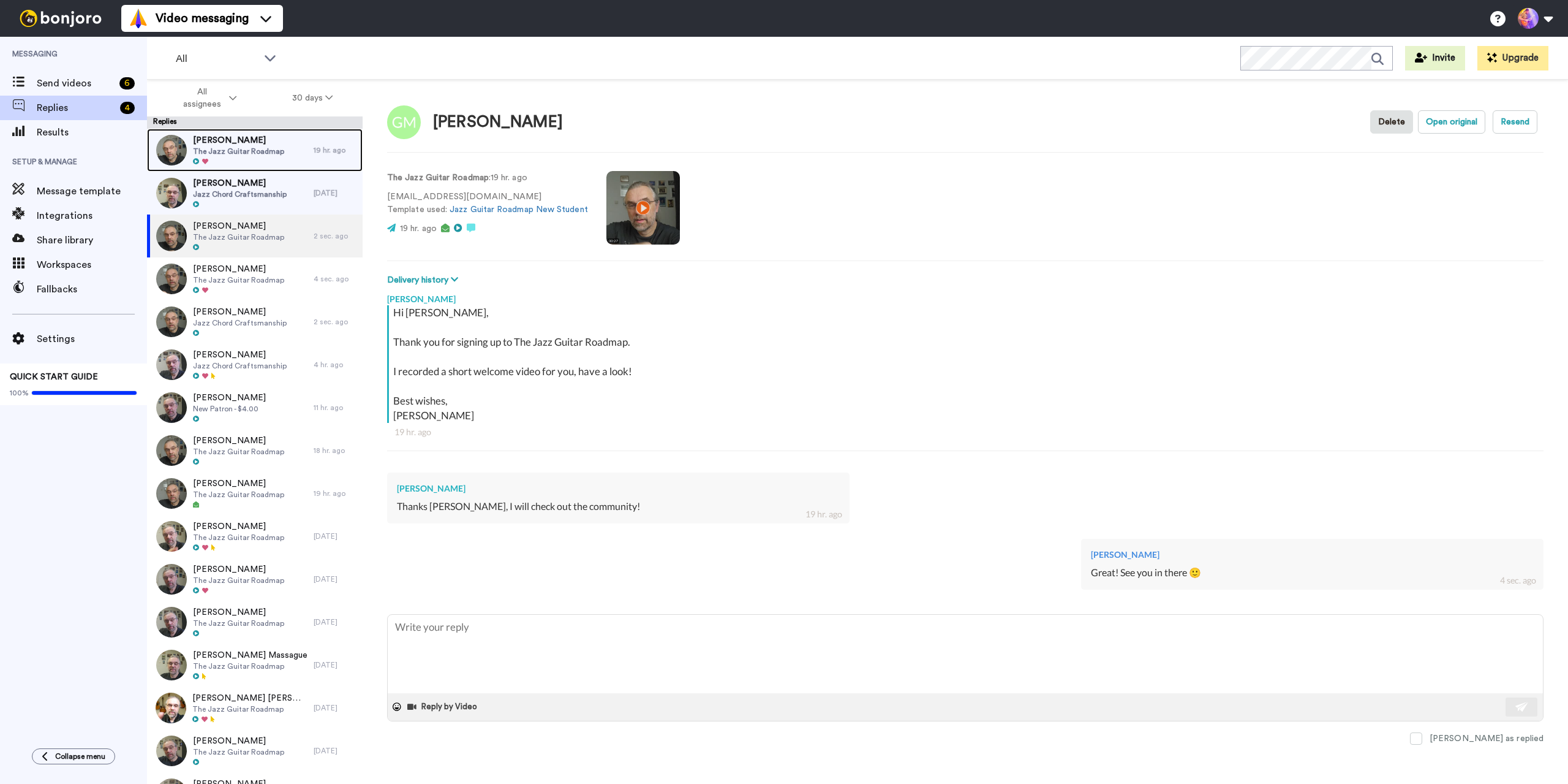
click at [251, 155] on span "The Jazz Guitar Roadmap" at bounding box center [239, 151] width 91 height 9
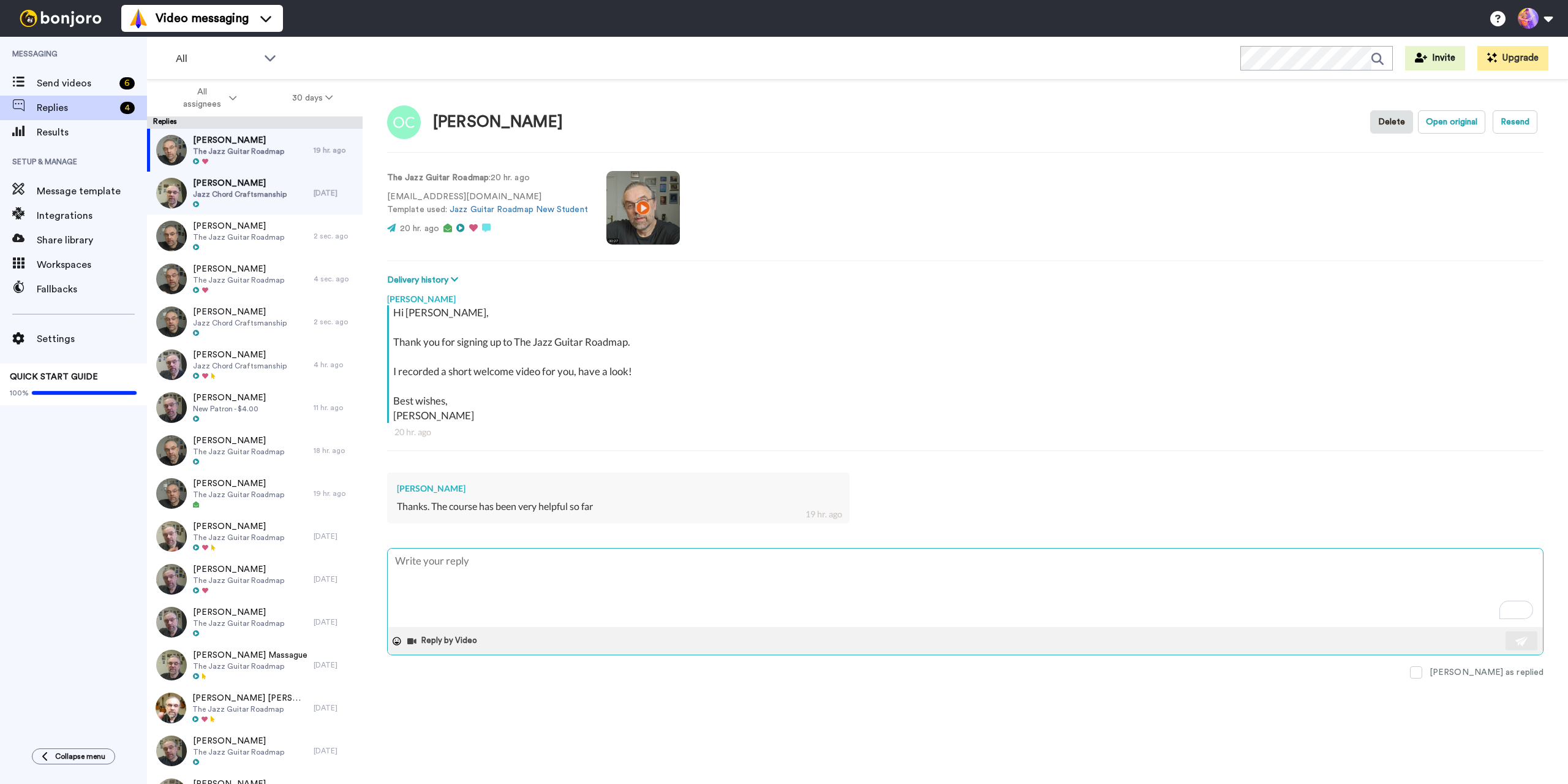
click at [630, 590] on textarea "To enrich screen reader interactions, please activate Accessibility in Grammarl…" at bounding box center [965, 588] width 1155 height 79
type textarea "x"
type textarea "alhel@online.de"
type textarea "x"
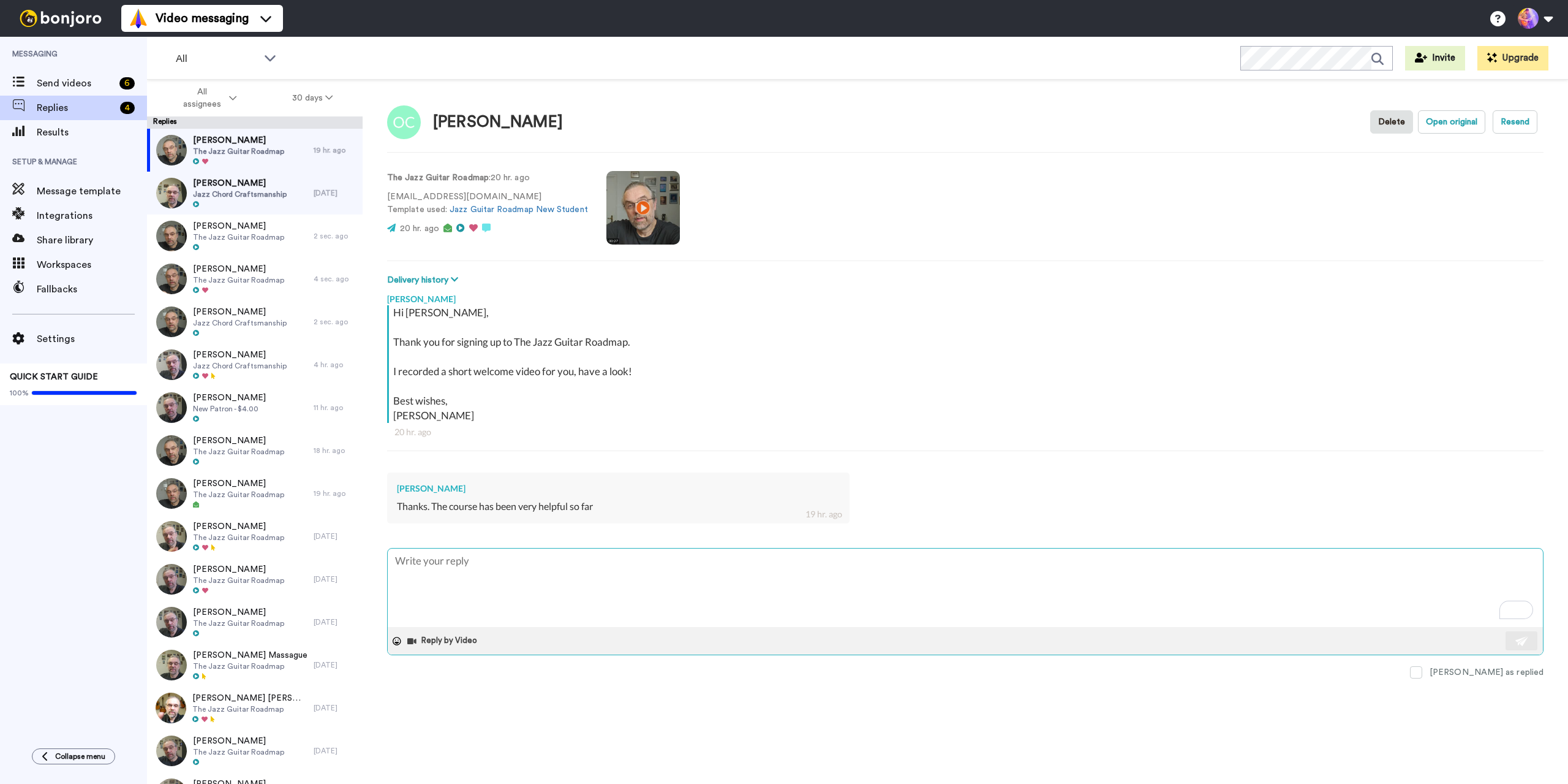
type textarea "G"
type textarea "x"
type textarea "Gr"
type textarea "x"
type textarea "Gra"
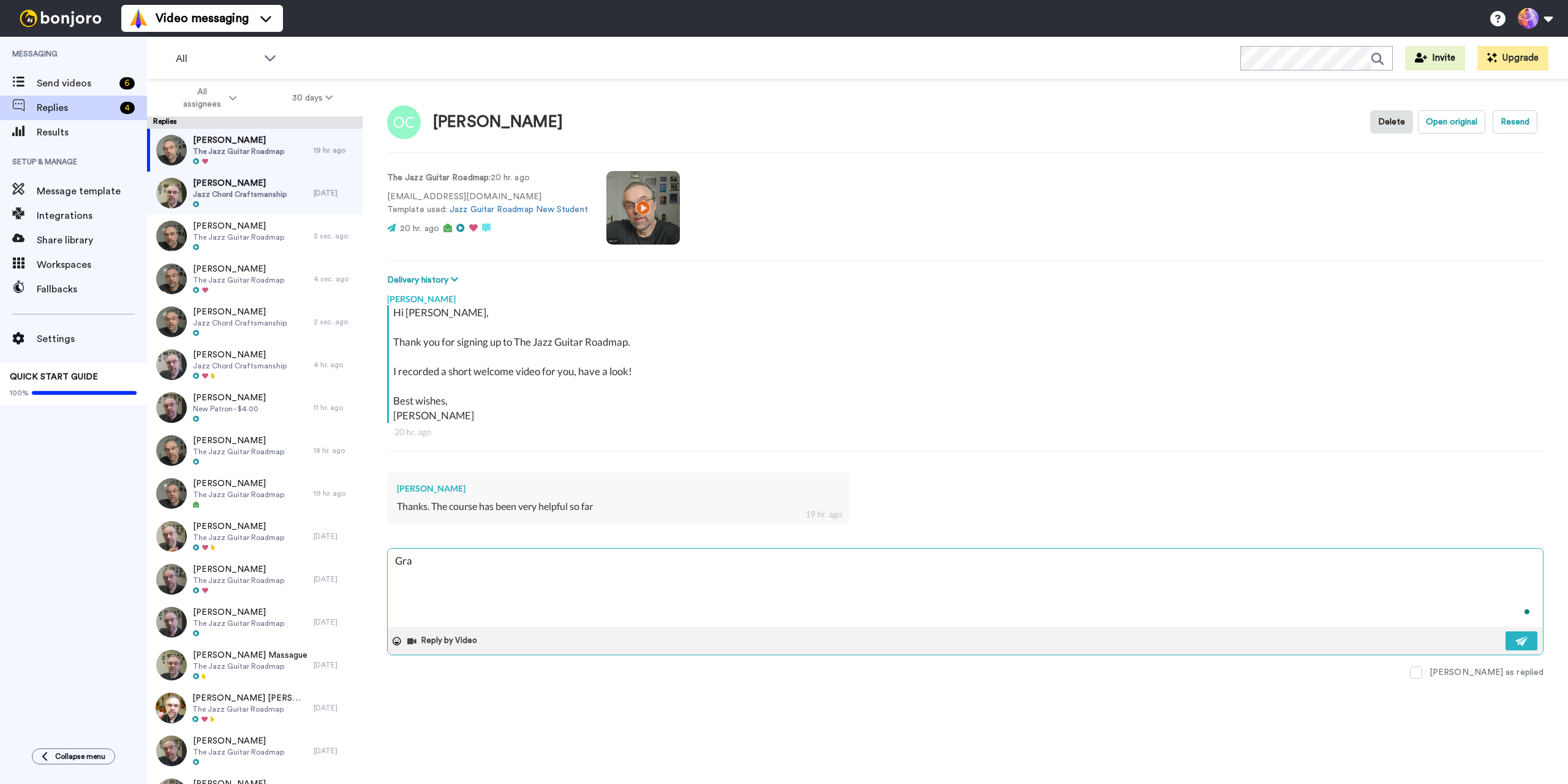
type textarea "x"
type textarea "Gr"
type textarea "x"
type textarea "Gre"
type textarea "x"
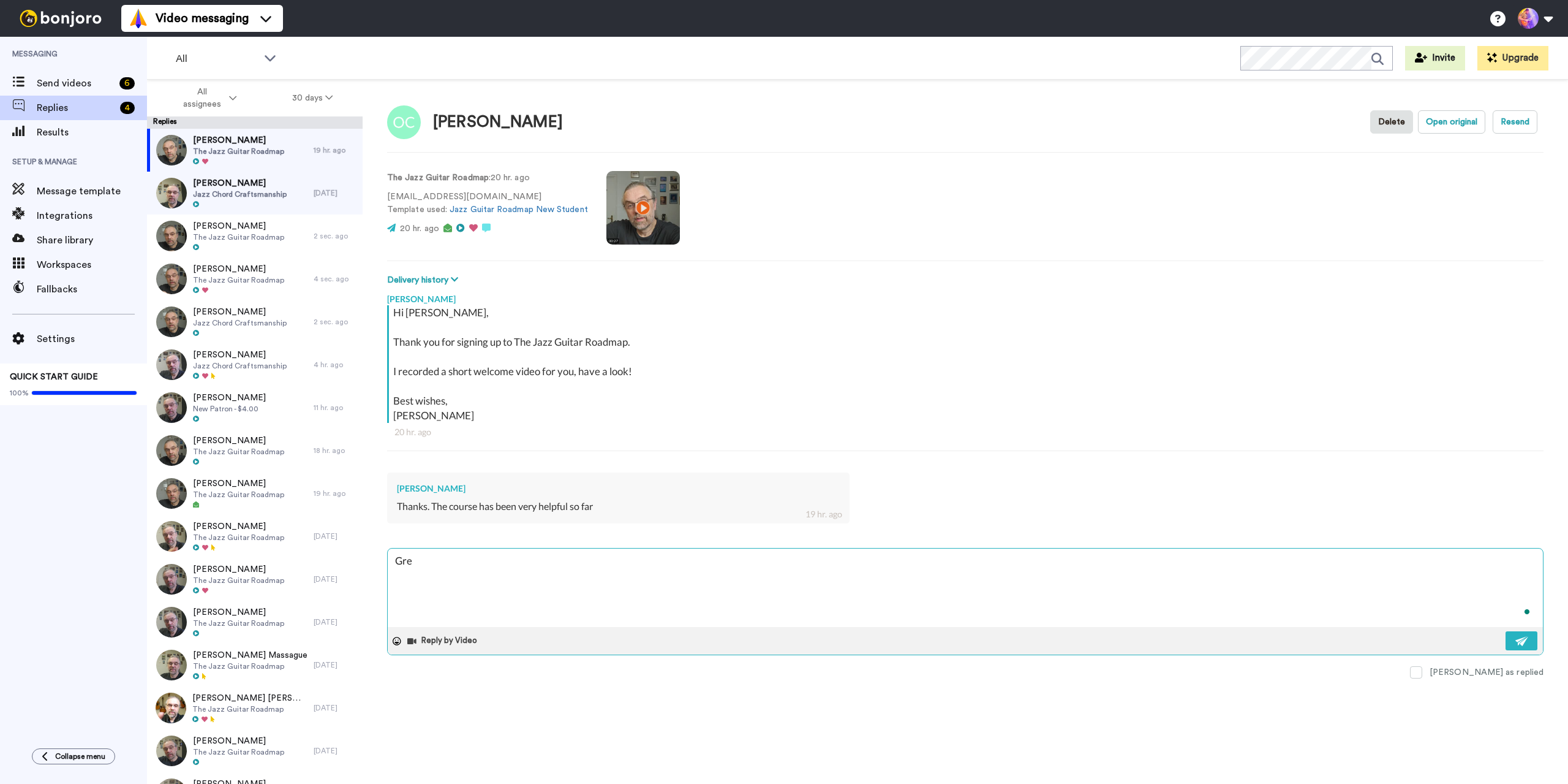
type textarea "Grea"
click at [251, 200] on div "Phil DeRosier Jazz Chord Craftsmanship" at bounding box center [239, 192] width 93 height 32
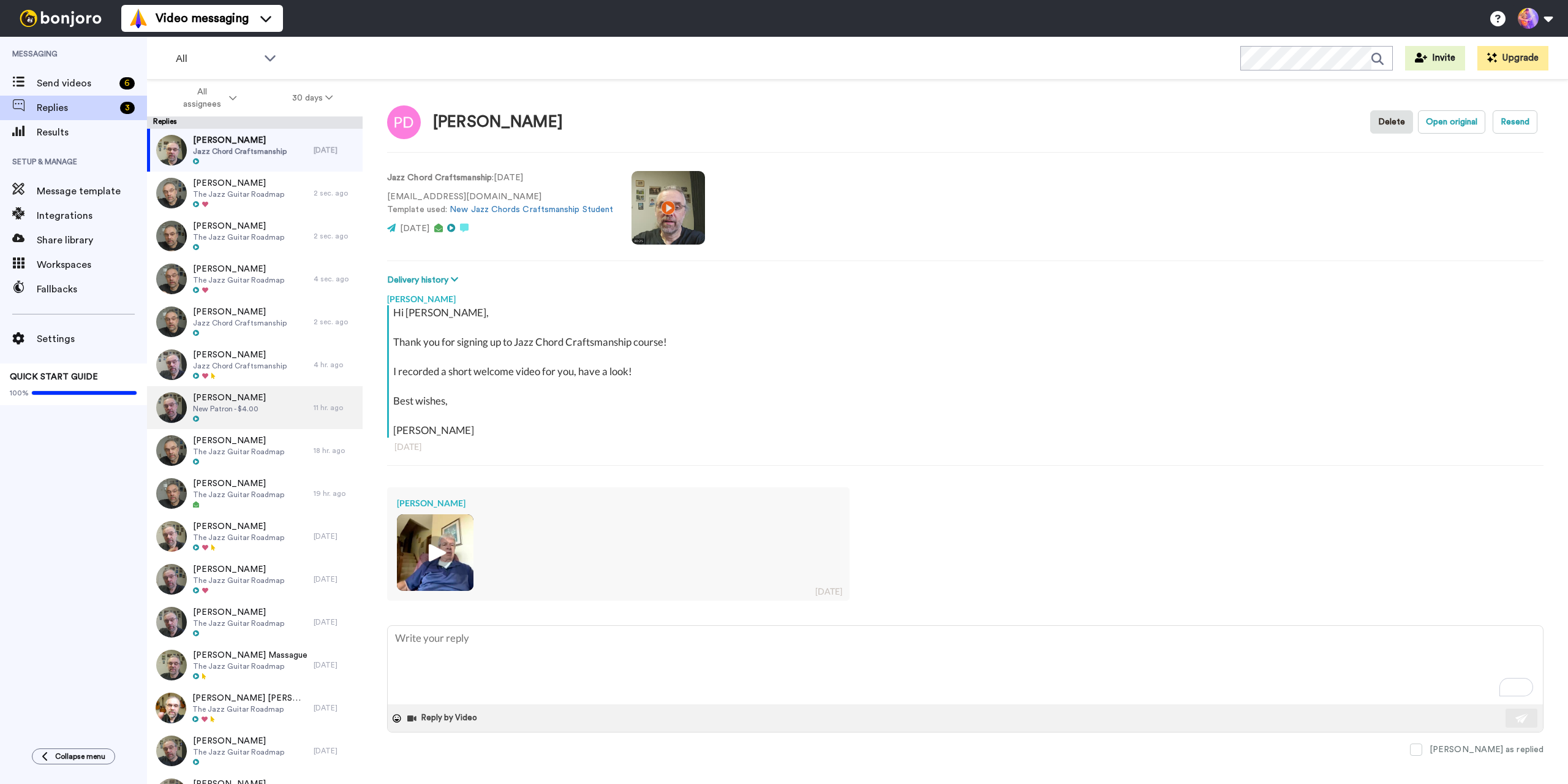
type textarea "x"
click at [82, 81] on span "Send videos" at bounding box center [75, 83] width 78 height 15
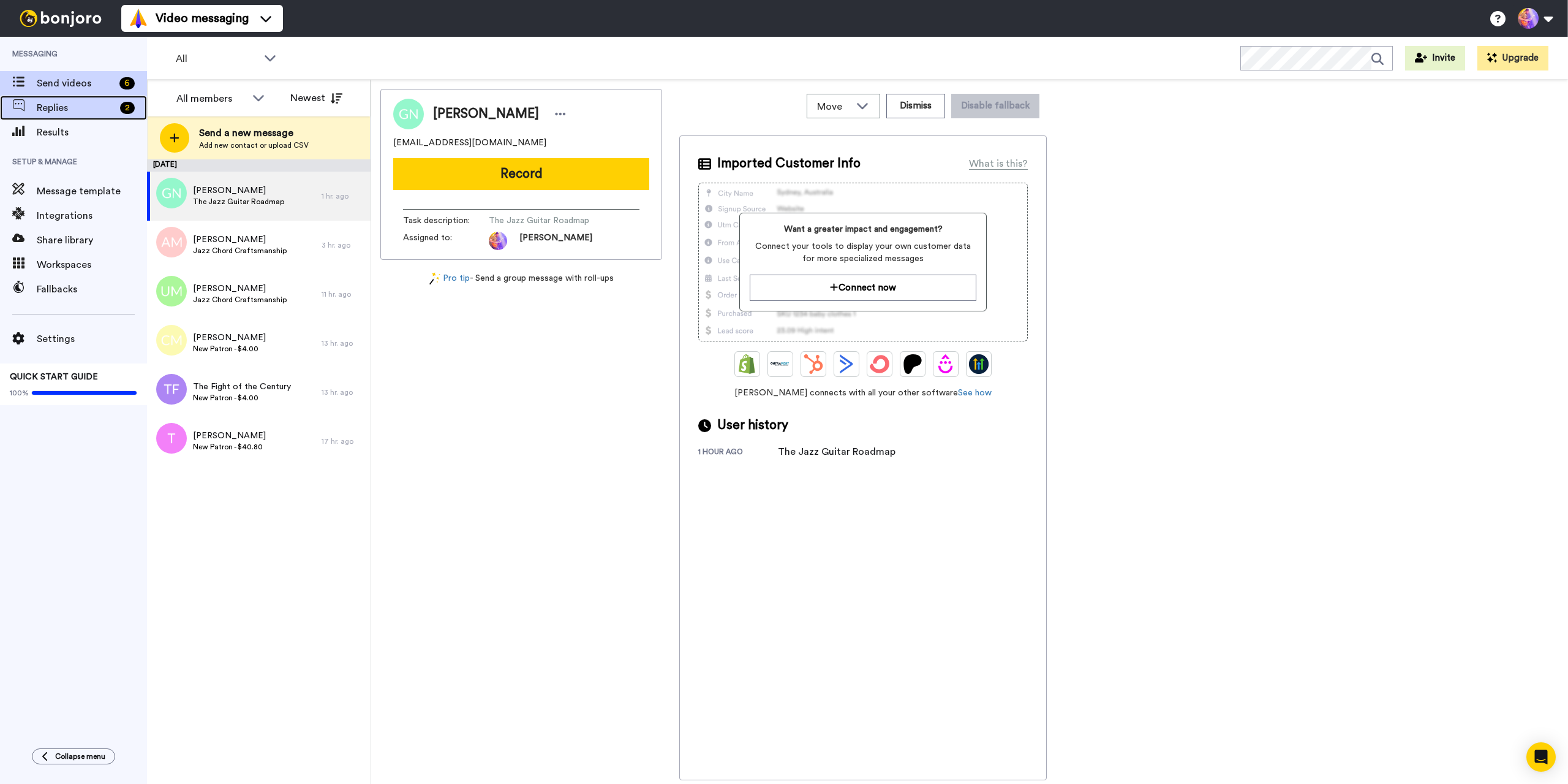
click at [89, 109] on span "Replies" at bounding box center [76, 108] width 79 height 15
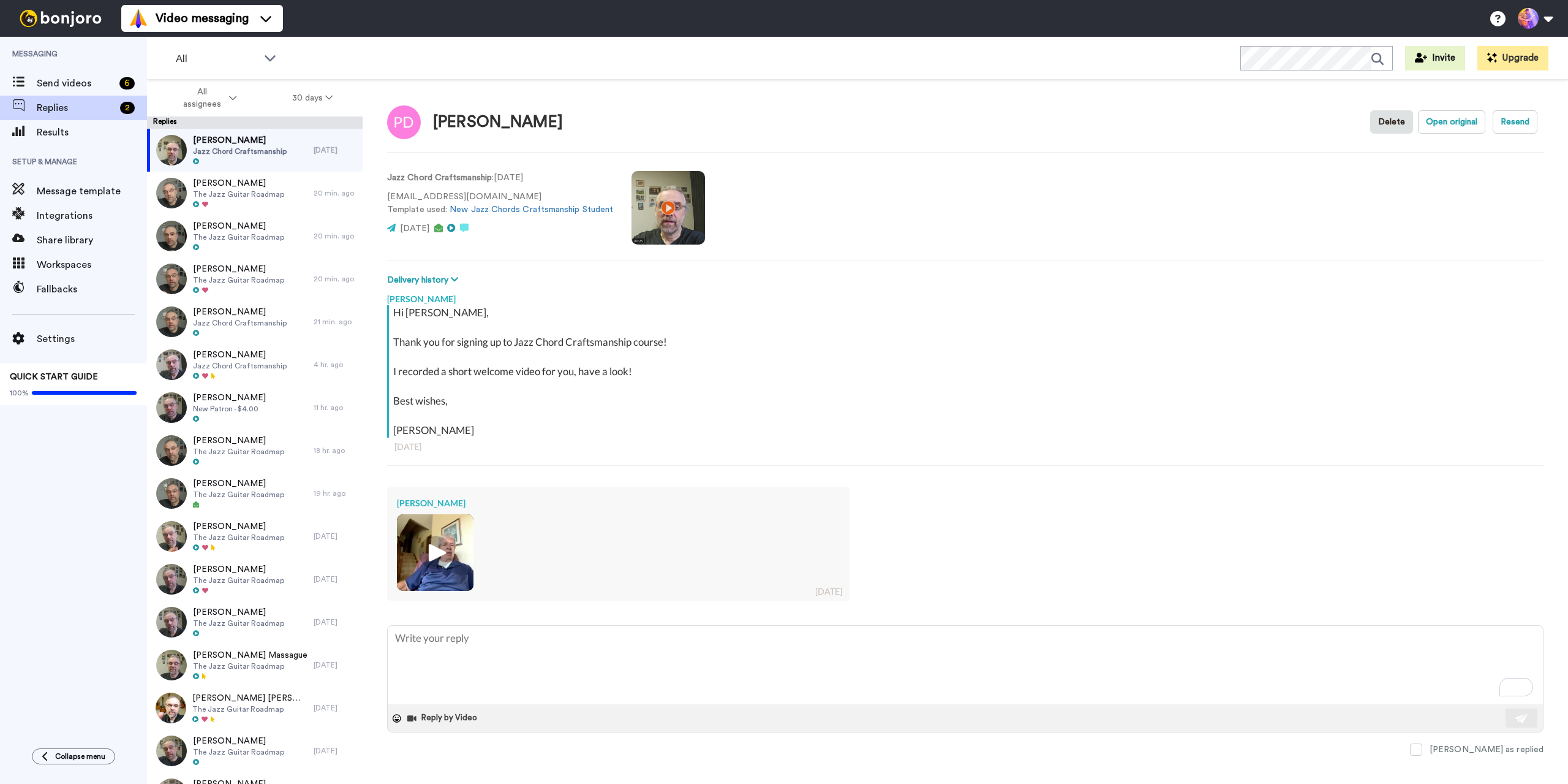
type textarea "x"
